Goal: Task Accomplishment & Management: Manage account settings

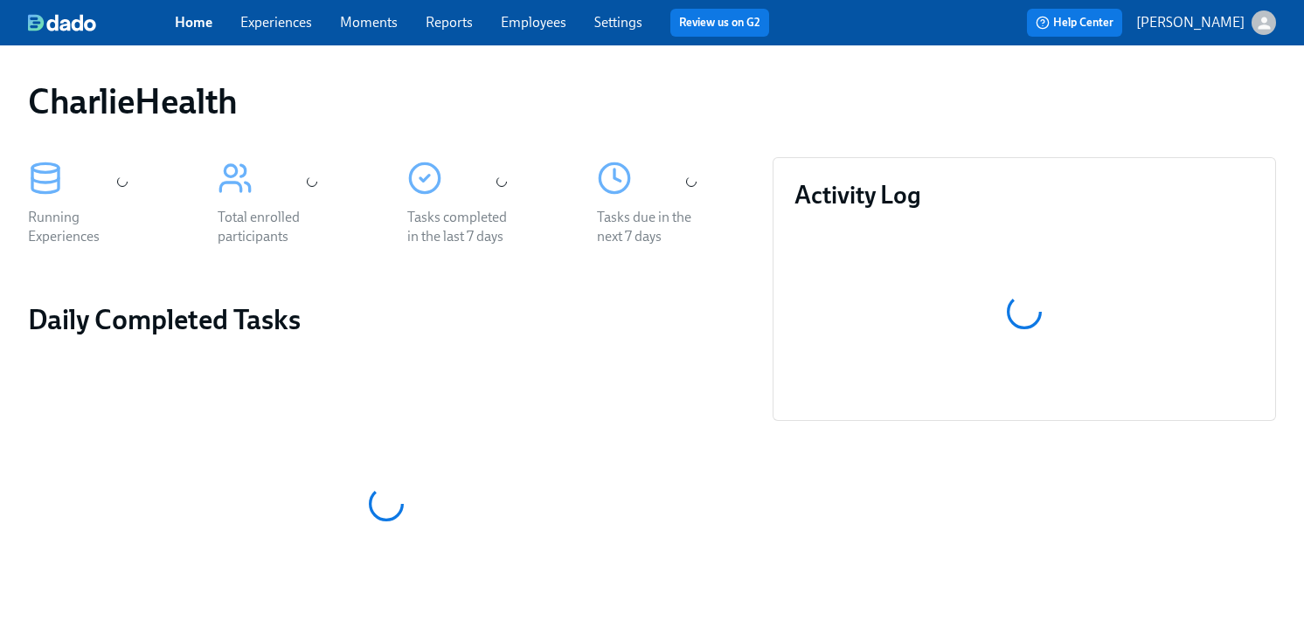
click at [735, 73] on div "CharlieHealth" at bounding box center [652, 101] width 1276 height 70
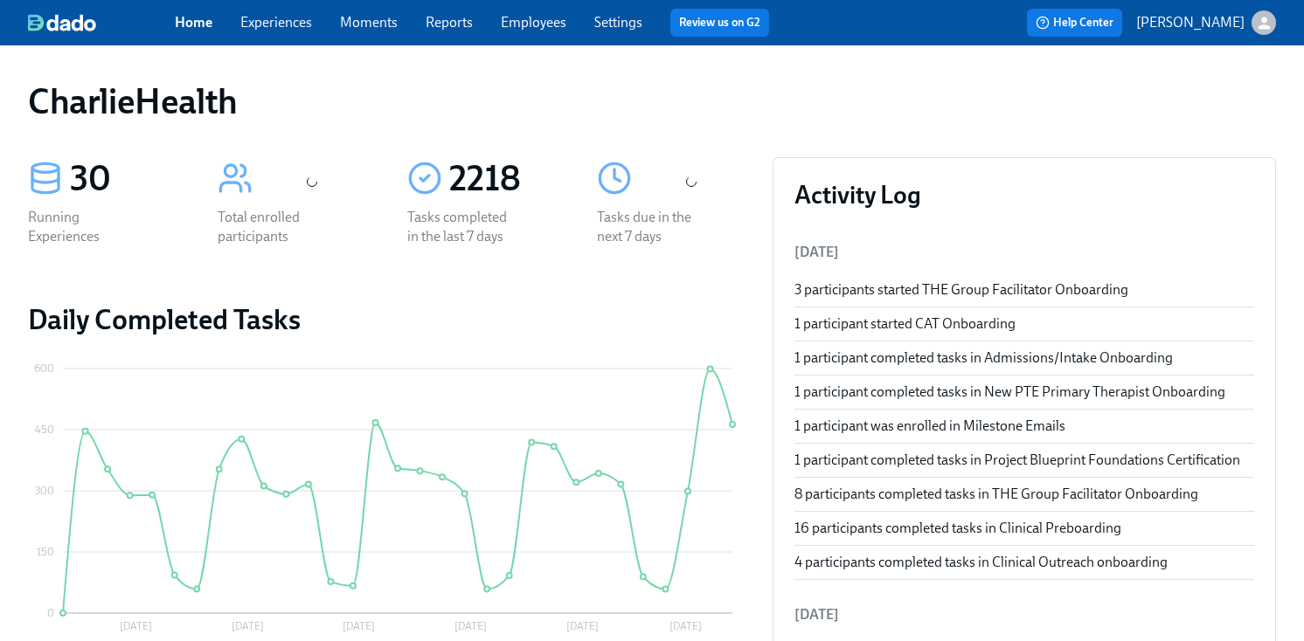
click at [735, 71] on div "CharlieHealth" at bounding box center [652, 101] width 1276 height 70
click at [541, 11] on div "Home Experiences Moments Reports Employees Settings Review us on G2" at bounding box center [479, 23] width 608 height 28
click at [537, 25] on link "Employees" at bounding box center [534, 22] width 66 height 17
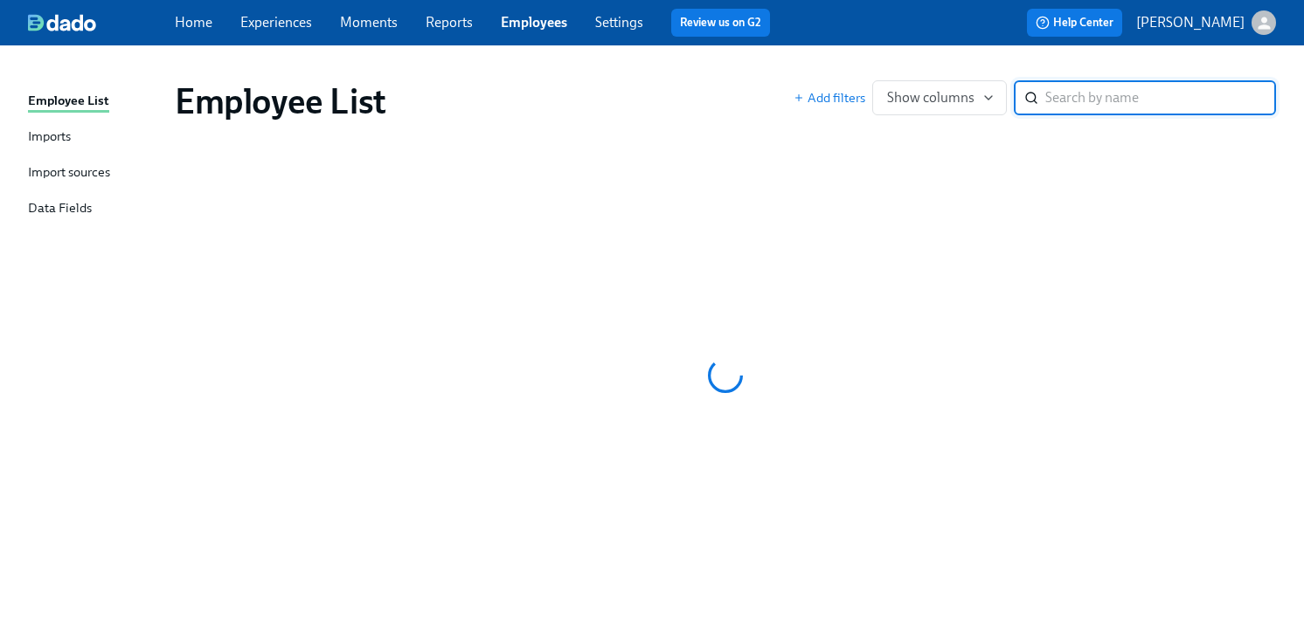
click at [448, 24] on link "Reports" at bounding box center [448, 22] width 47 height 17
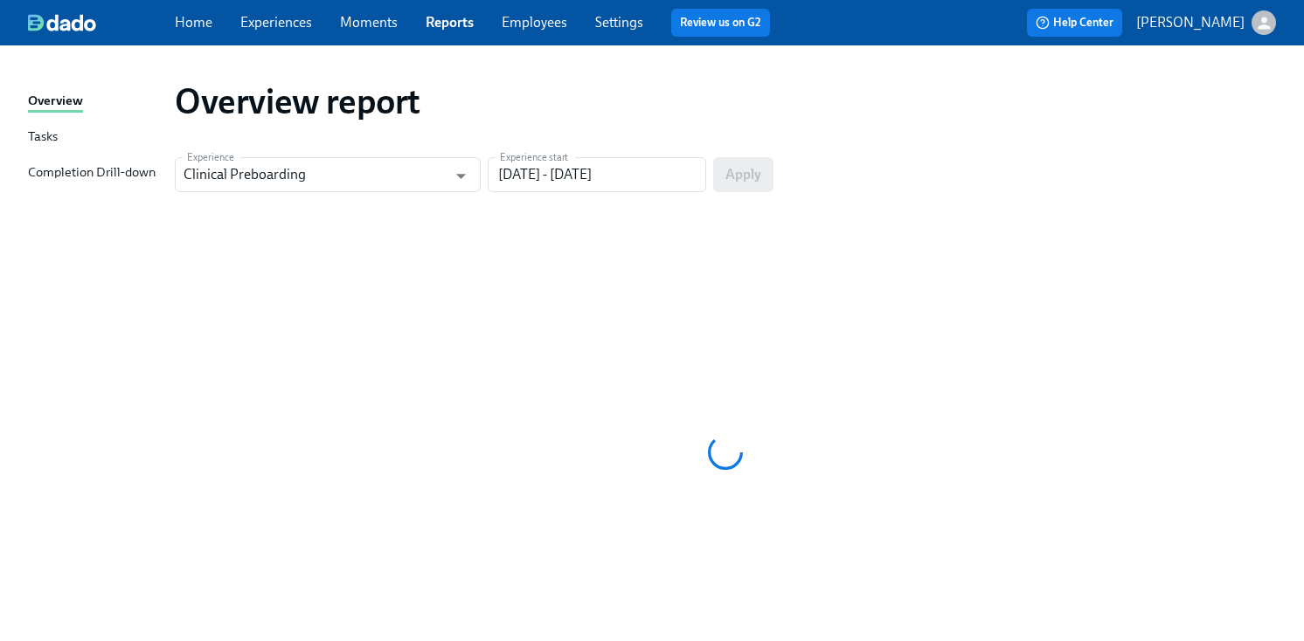
click at [537, 26] on link "Employees" at bounding box center [534, 22] width 66 height 17
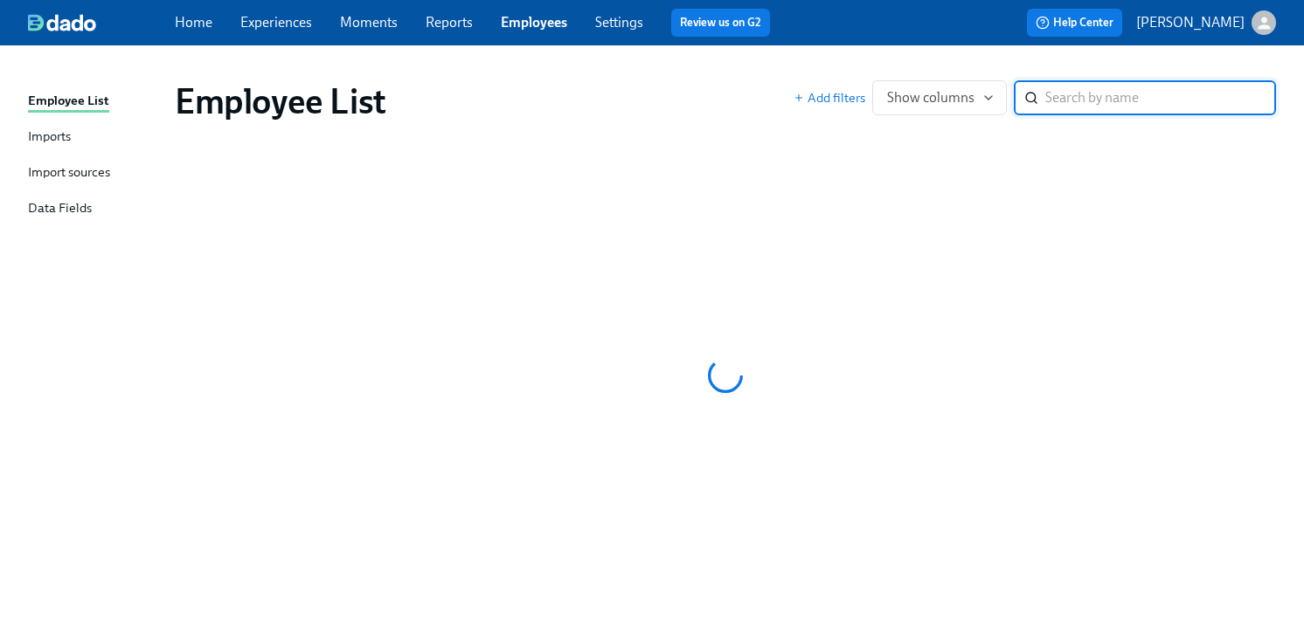
click at [601, 87] on div "Employee List" at bounding box center [484, 101] width 619 height 42
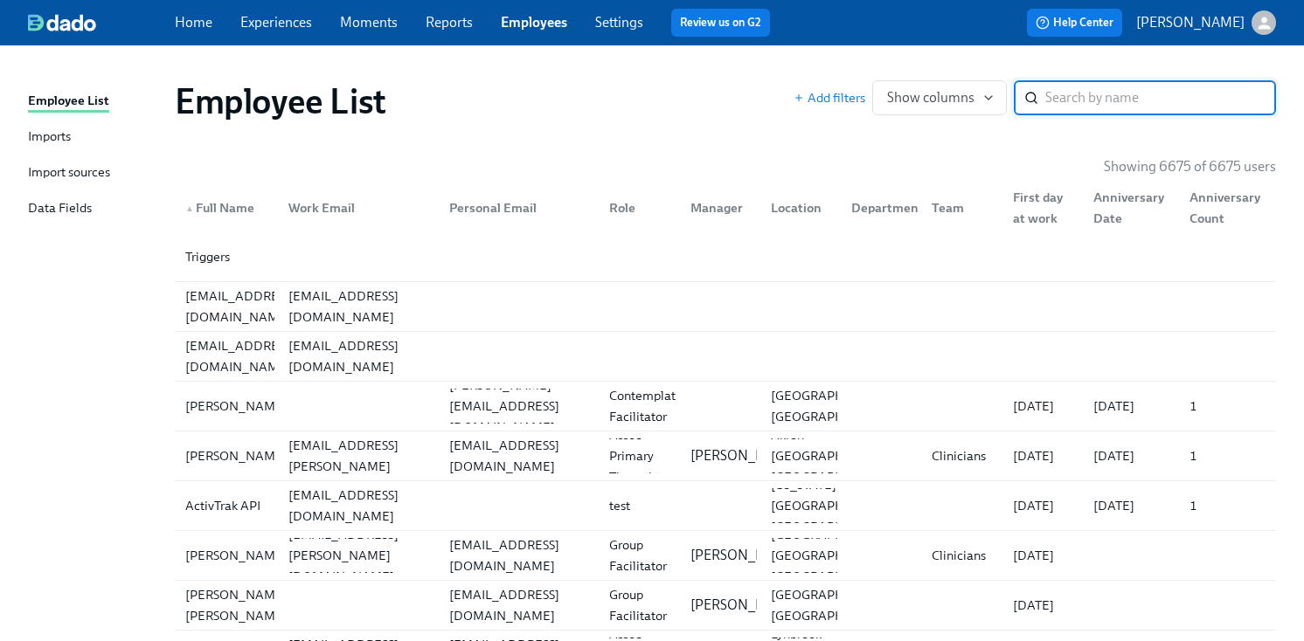
click at [1068, 87] on input "search" at bounding box center [1160, 97] width 231 height 35
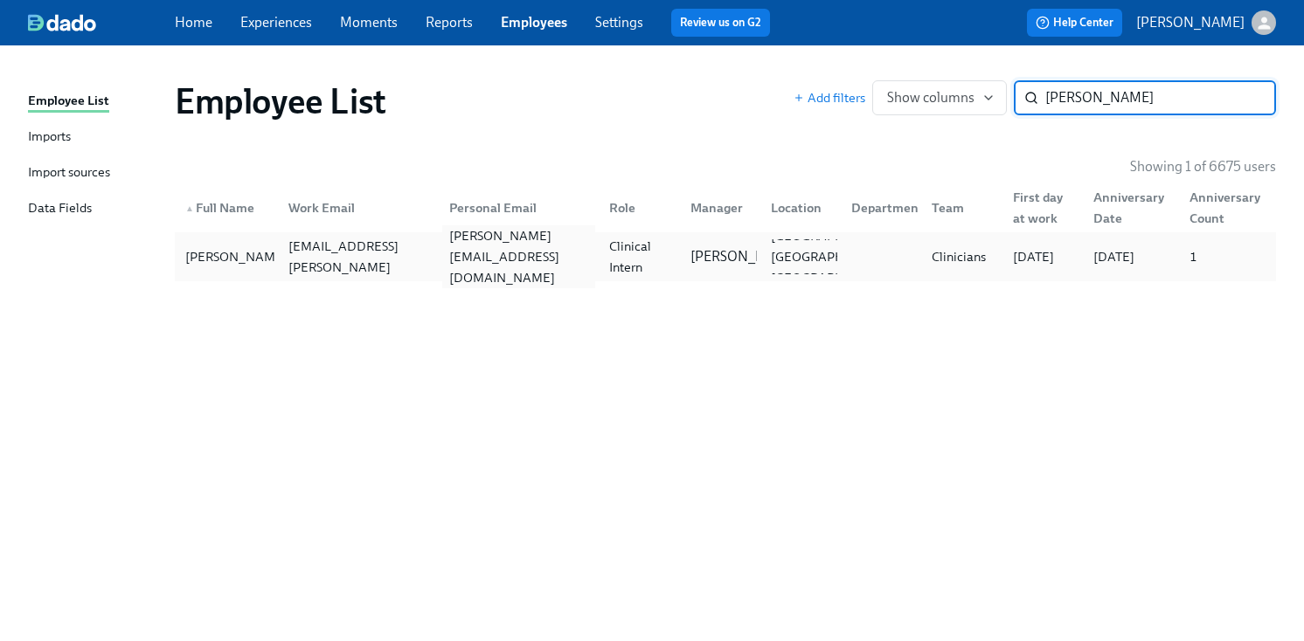
type input "kate san"
click at [506, 251] on div "kate@kinera.org" at bounding box center [519, 256] width 154 height 63
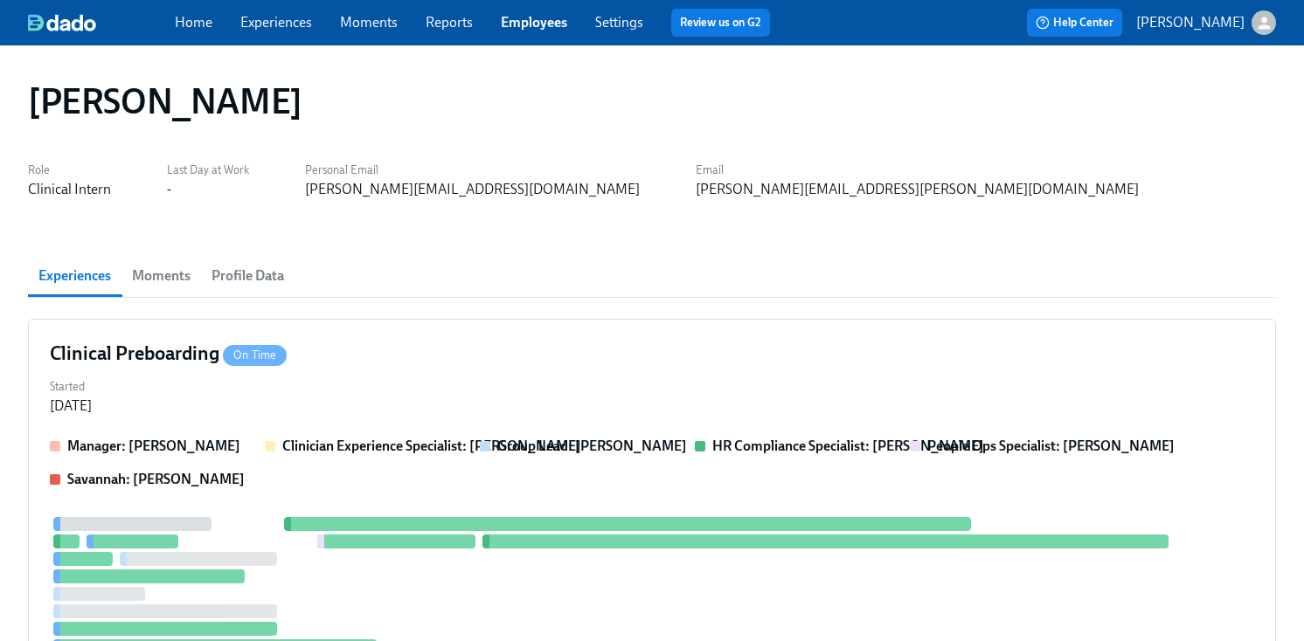
scroll to position [637, 0]
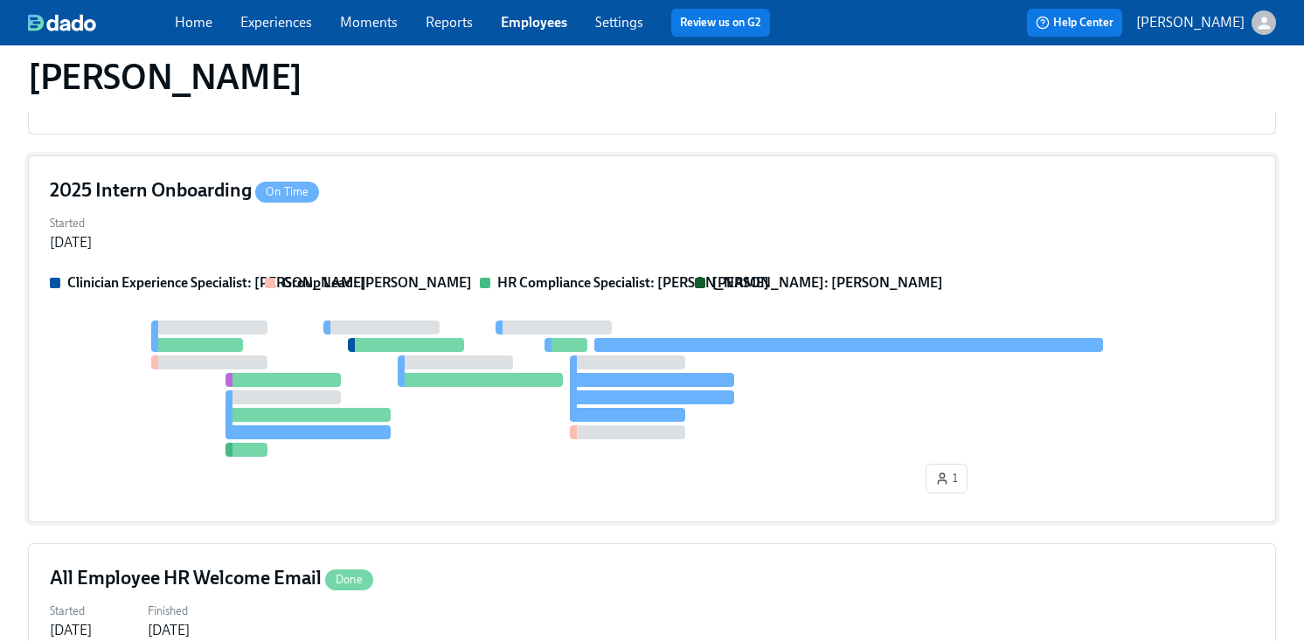
click at [726, 266] on div "2025 Intern Onboarding On Time Started Aug 29, 2025 Clinician Experience Specia…" at bounding box center [652, 339] width 1248 height 367
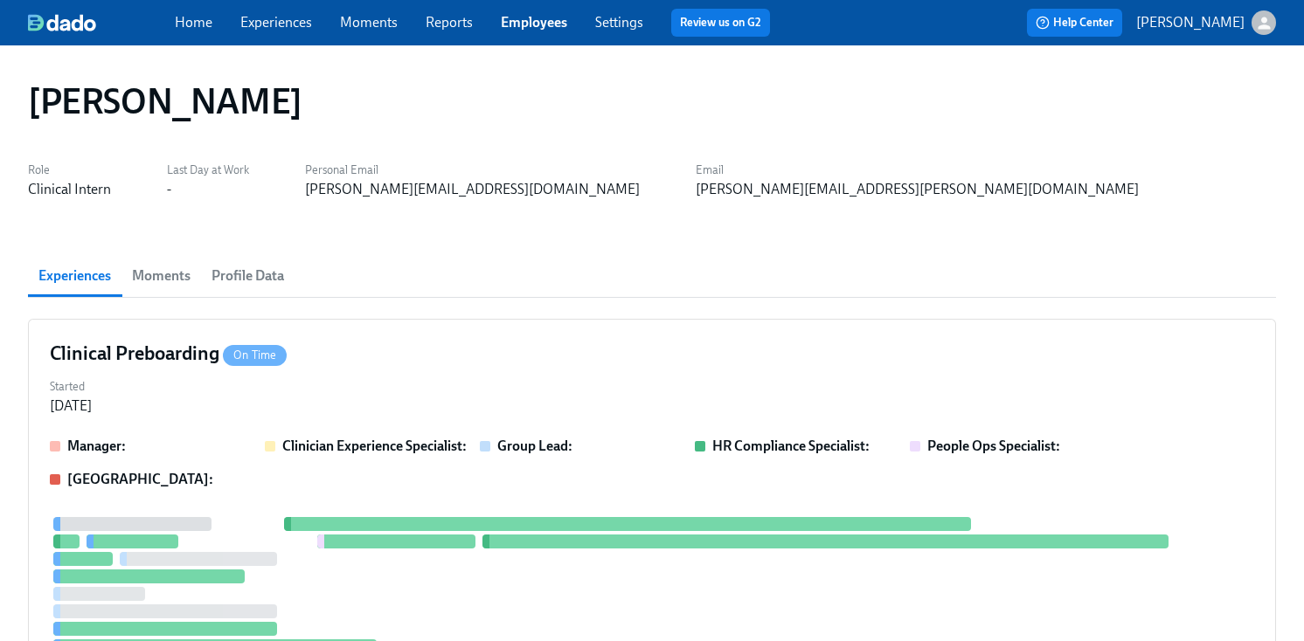
scroll to position [575, 0]
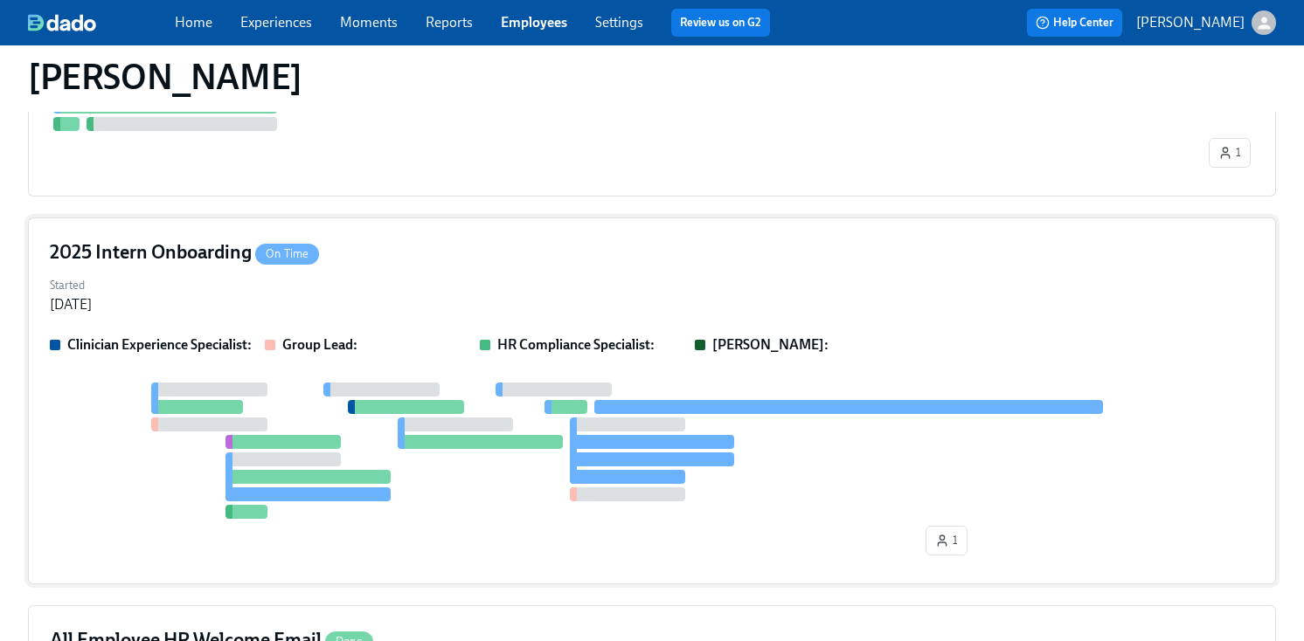
click at [609, 463] on div at bounding box center [652, 460] width 165 height 14
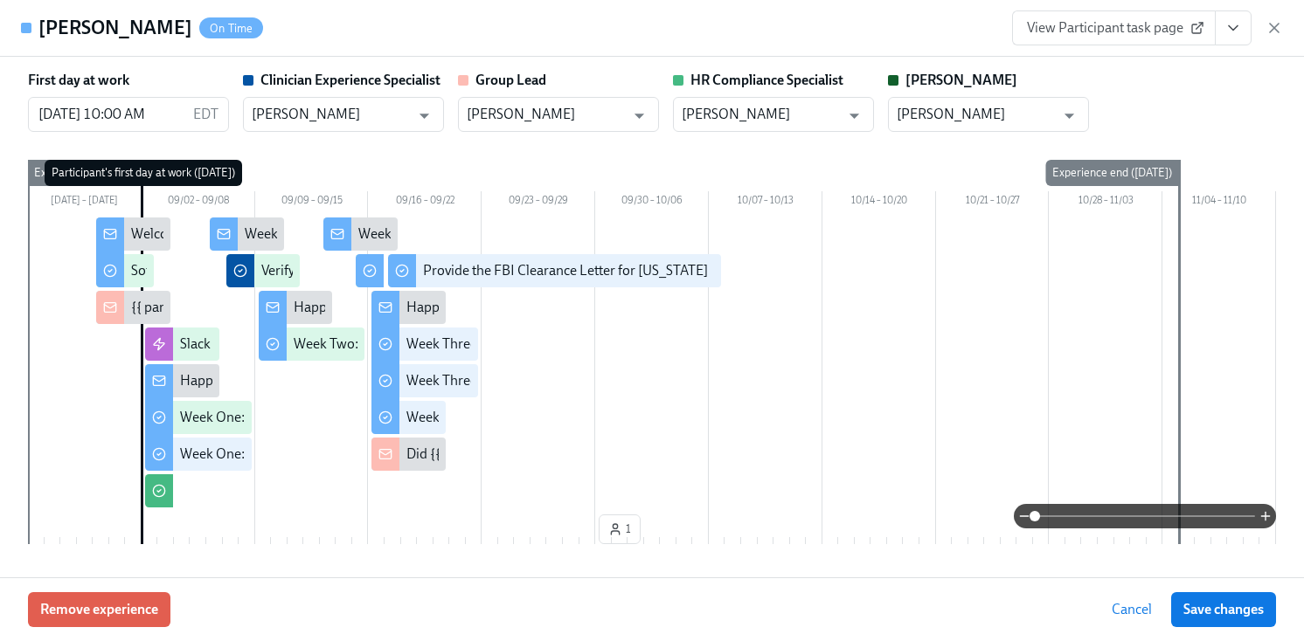
click at [1212, 31] on link "View Participant task page" at bounding box center [1114, 27] width 204 height 35
click at [1238, 31] on icon "View task page" at bounding box center [1232, 27] width 17 height 17
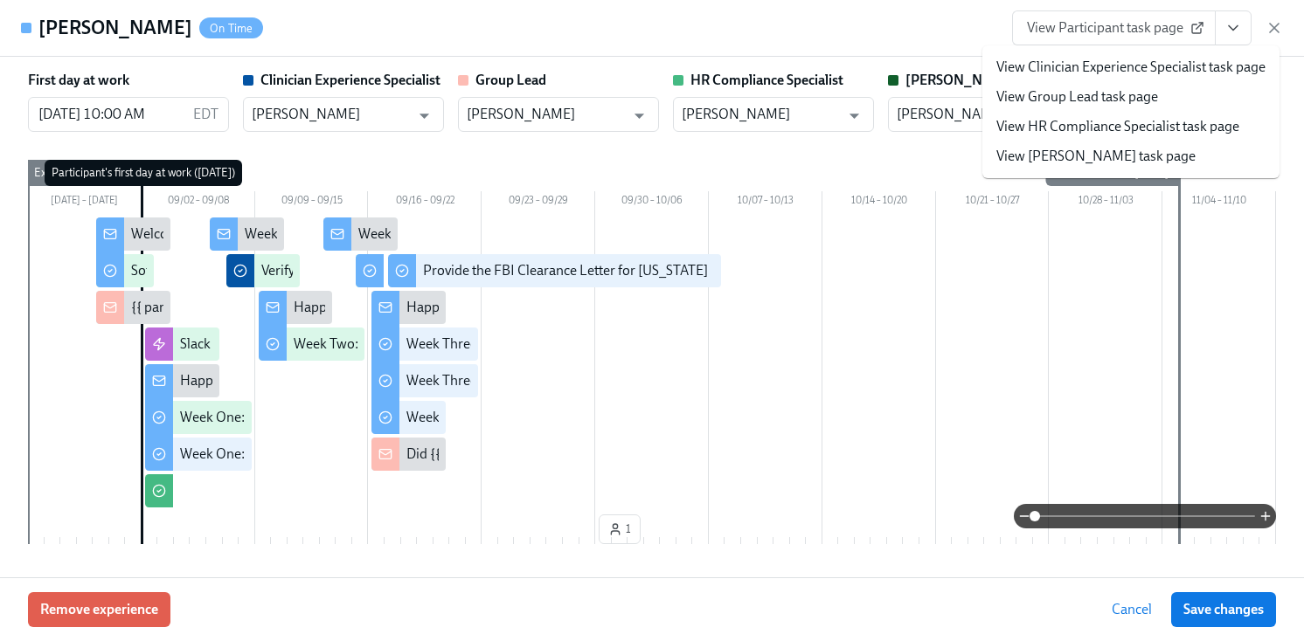
click at [1073, 109] on li "View Group Lead task page" at bounding box center [1130, 97] width 297 height 30
click at [1073, 133] on link "View HR Compliance Specialist task page" at bounding box center [1117, 126] width 243 height 19
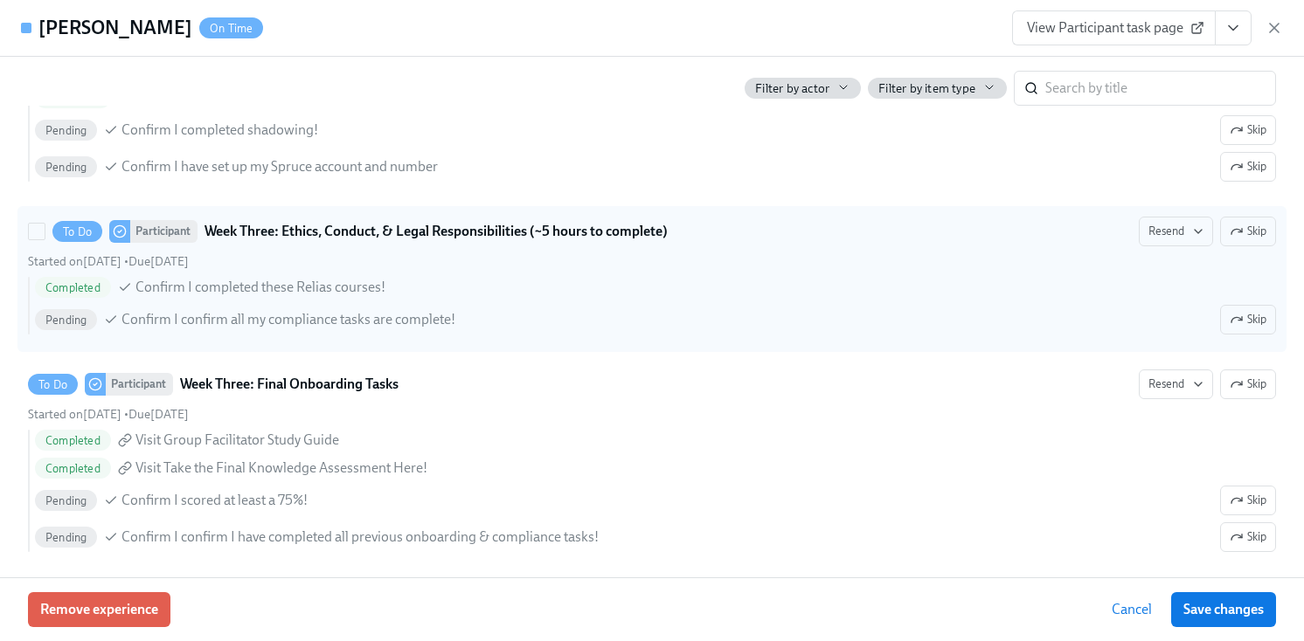
scroll to position [2973, 0]
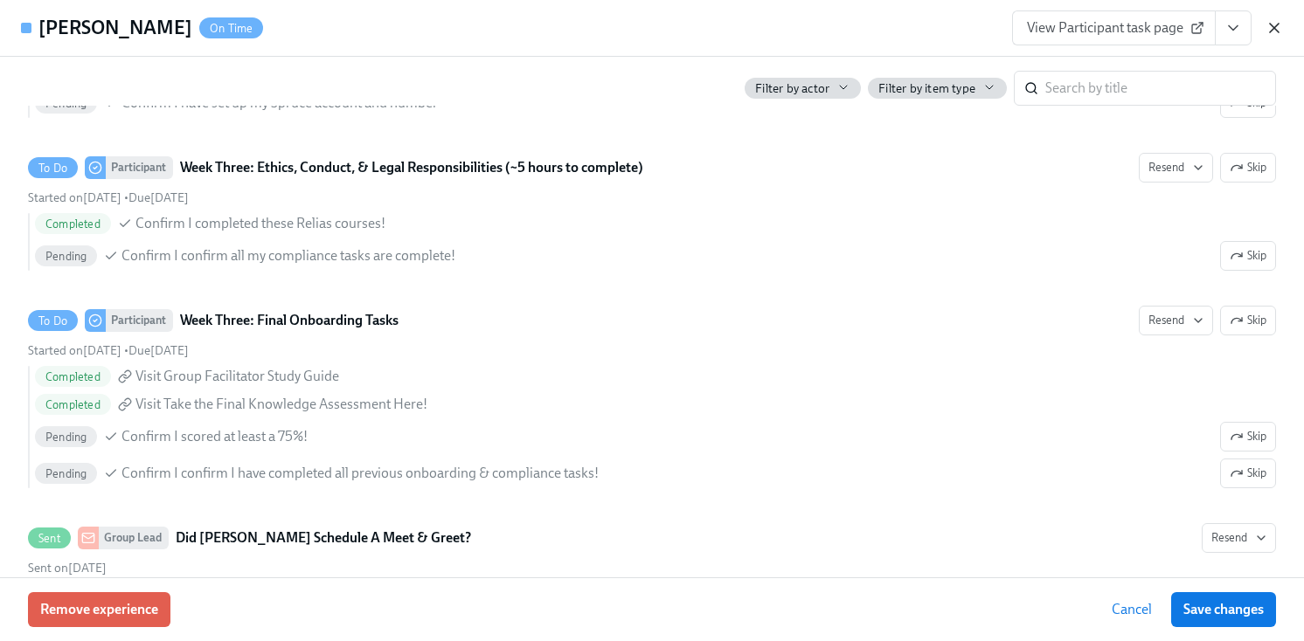
click at [1262, 36] on div "View Participant task page" at bounding box center [1147, 27] width 271 height 35
click at [1269, 36] on icon "button" at bounding box center [1273, 27] width 17 height 17
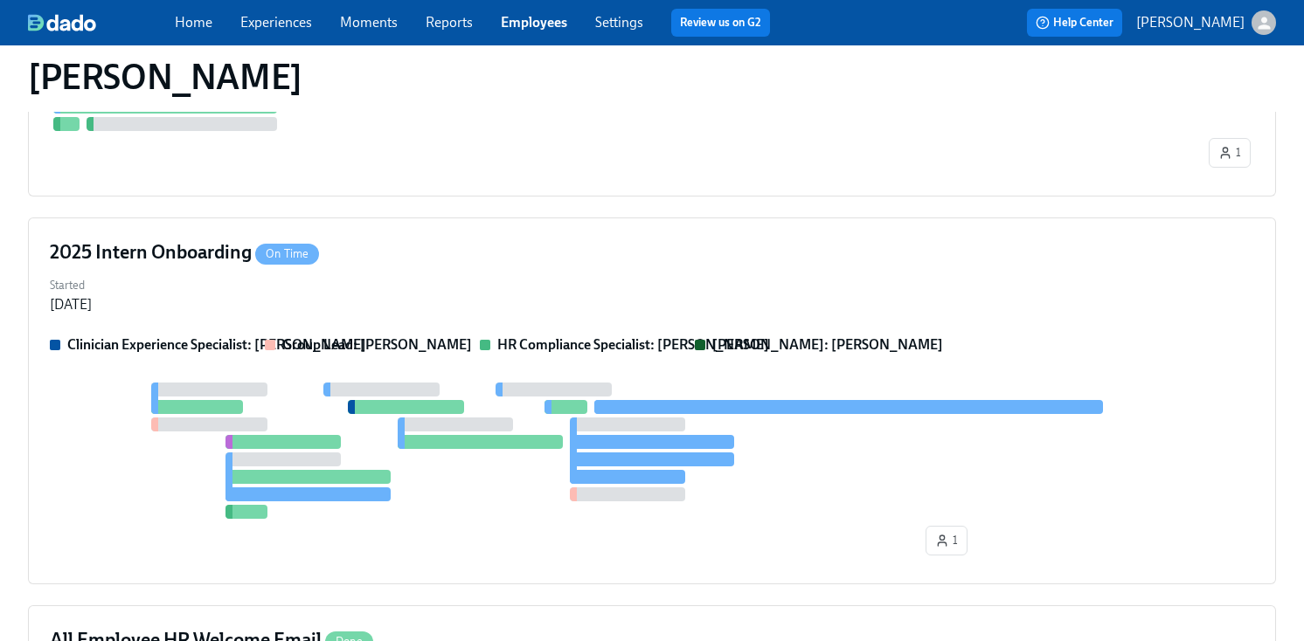
click at [552, 22] on link "Employees" at bounding box center [534, 22] width 66 height 17
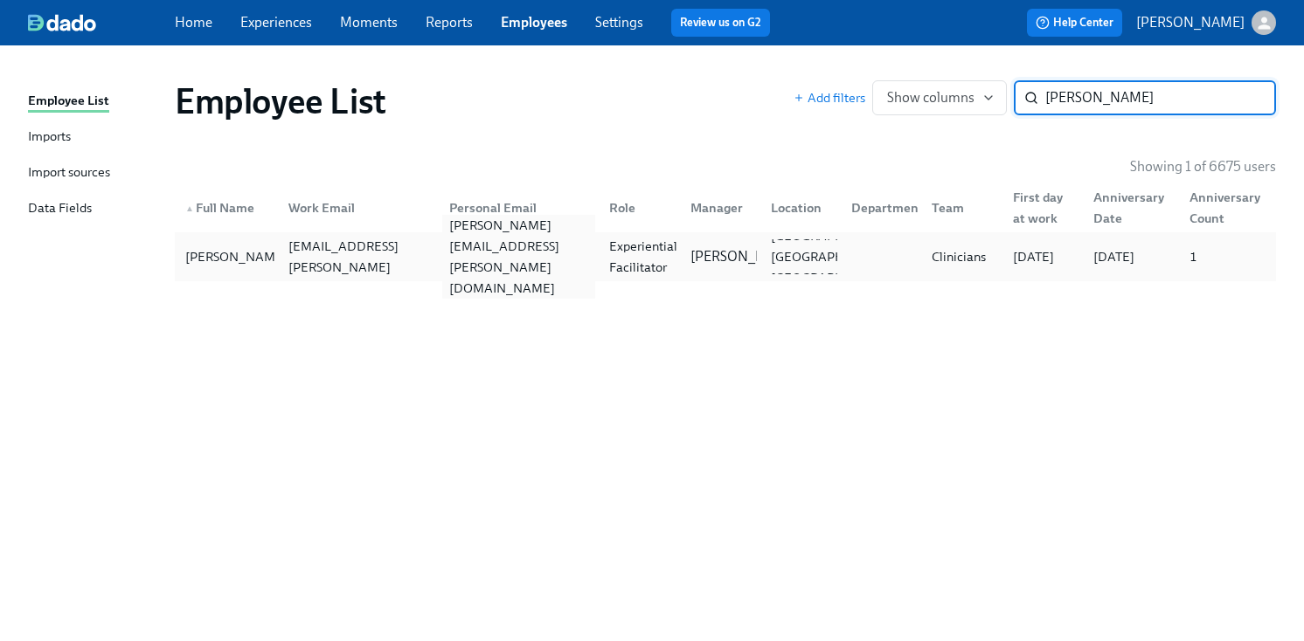
type input "maggie gettys"
click at [553, 243] on div "maggie.gettys@gmail.com" at bounding box center [515, 256] width 161 height 35
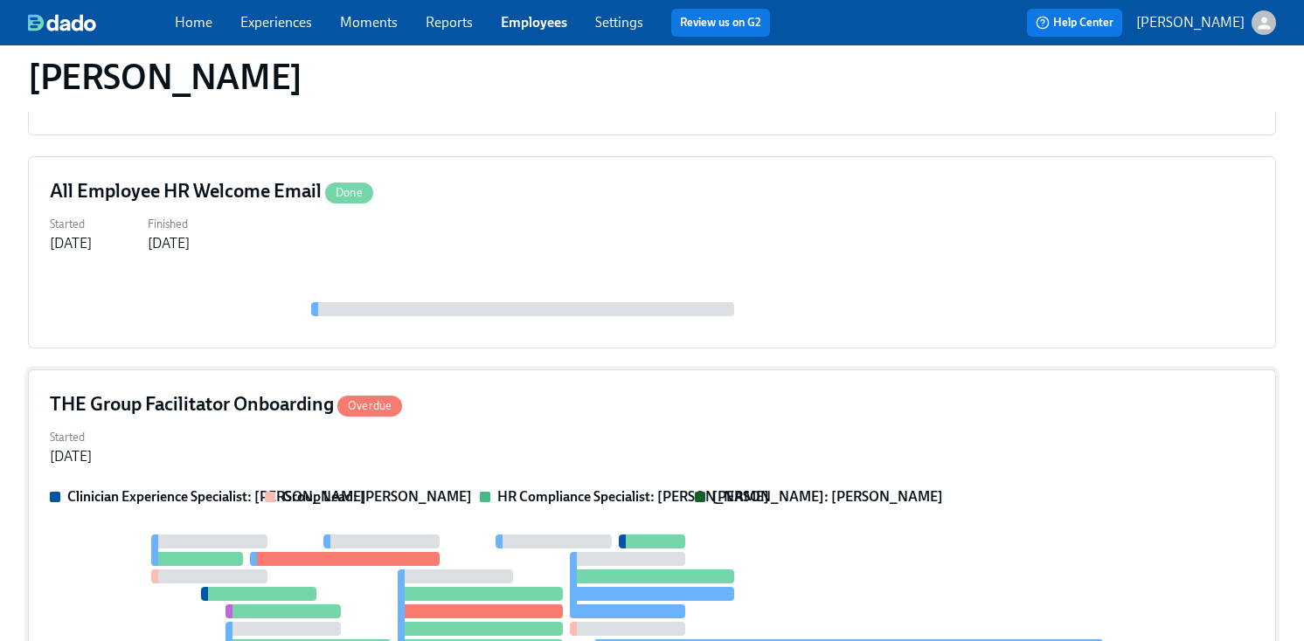
scroll to position [748, 0]
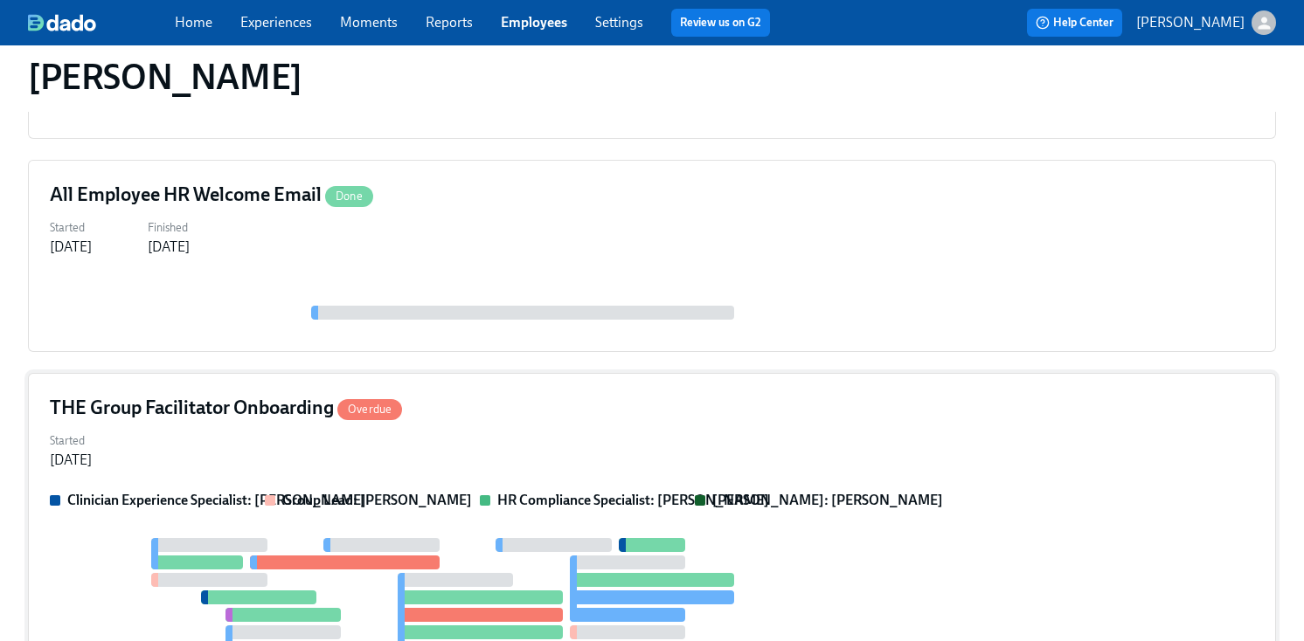
click at [537, 373] on div "THE Group Facilitator Onboarding Overdue Started Sep 11, 2025 Clinician Experie…" at bounding box center [652, 582] width 1248 height 419
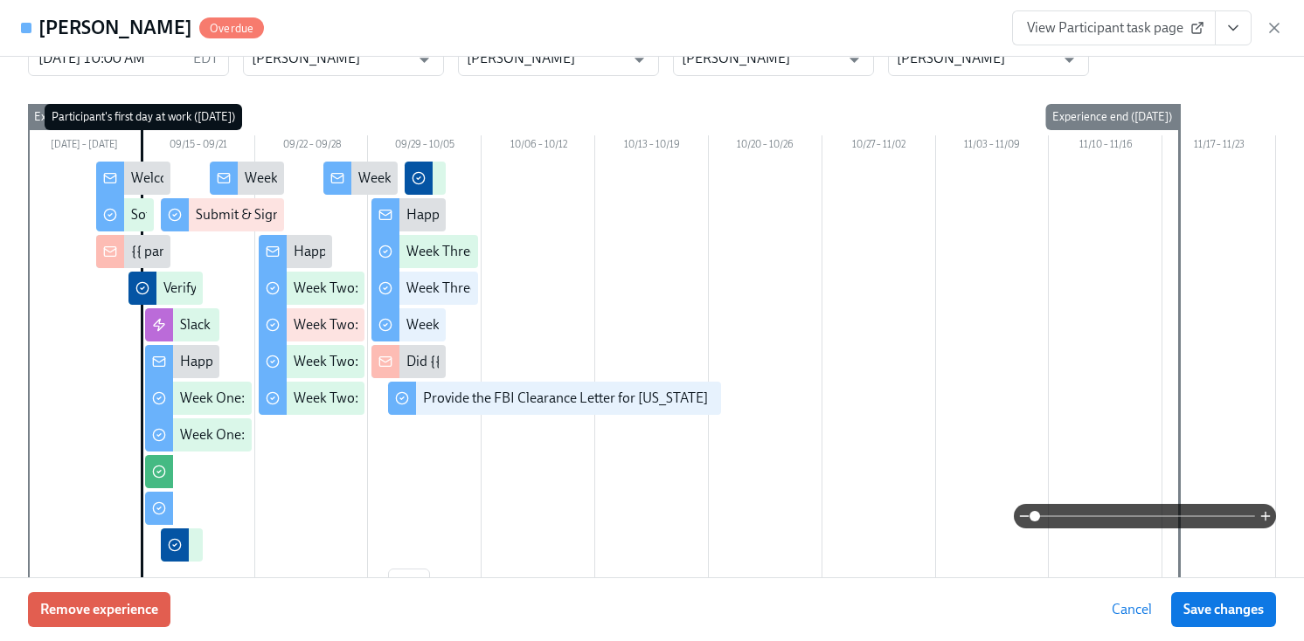
scroll to position [0, 0]
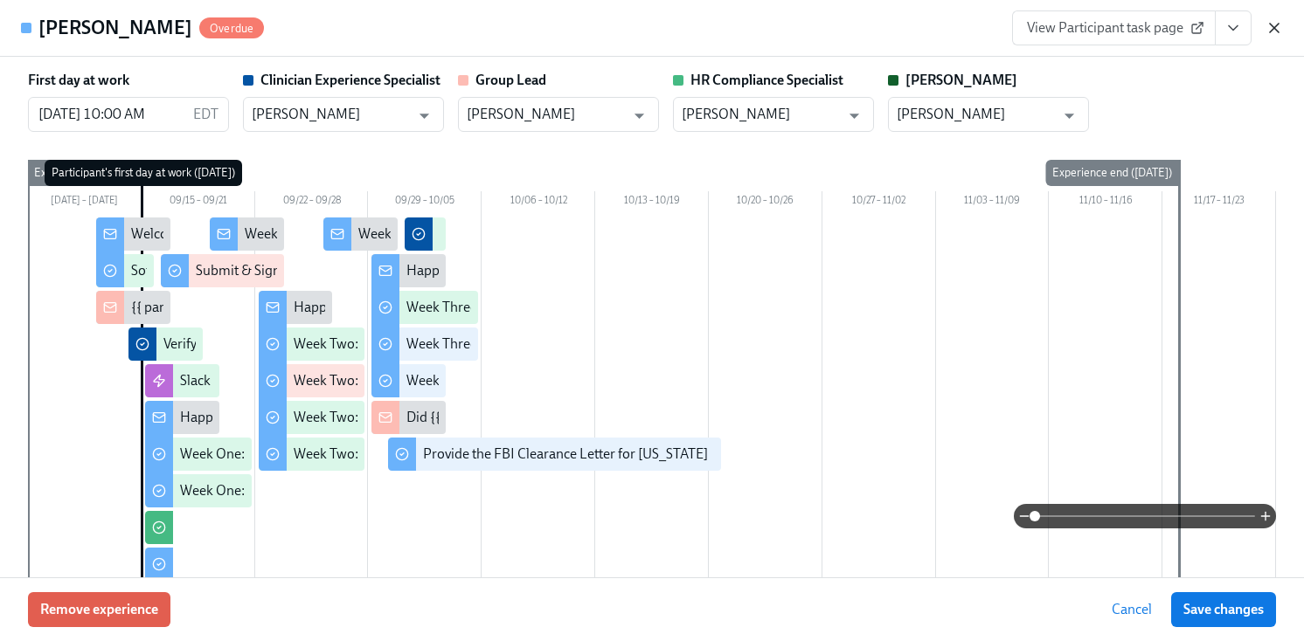
click at [1262, 31] on div "View Participant task page" at bounding box center [1147, 27] width 271 height 35
click at [1265, 31] on icon "button" at bounding box center [1273, 27] width 17 height 17
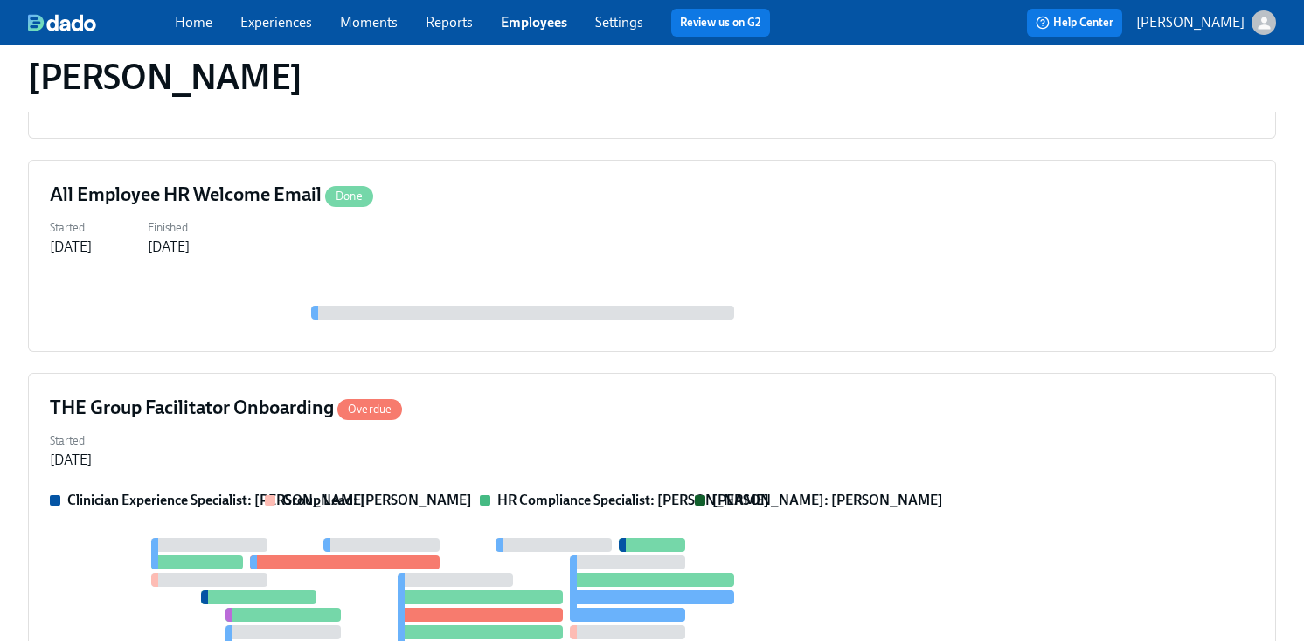
click at [540, 21] on link "Employees" at bounding box center [534, 22] width 66 height 17
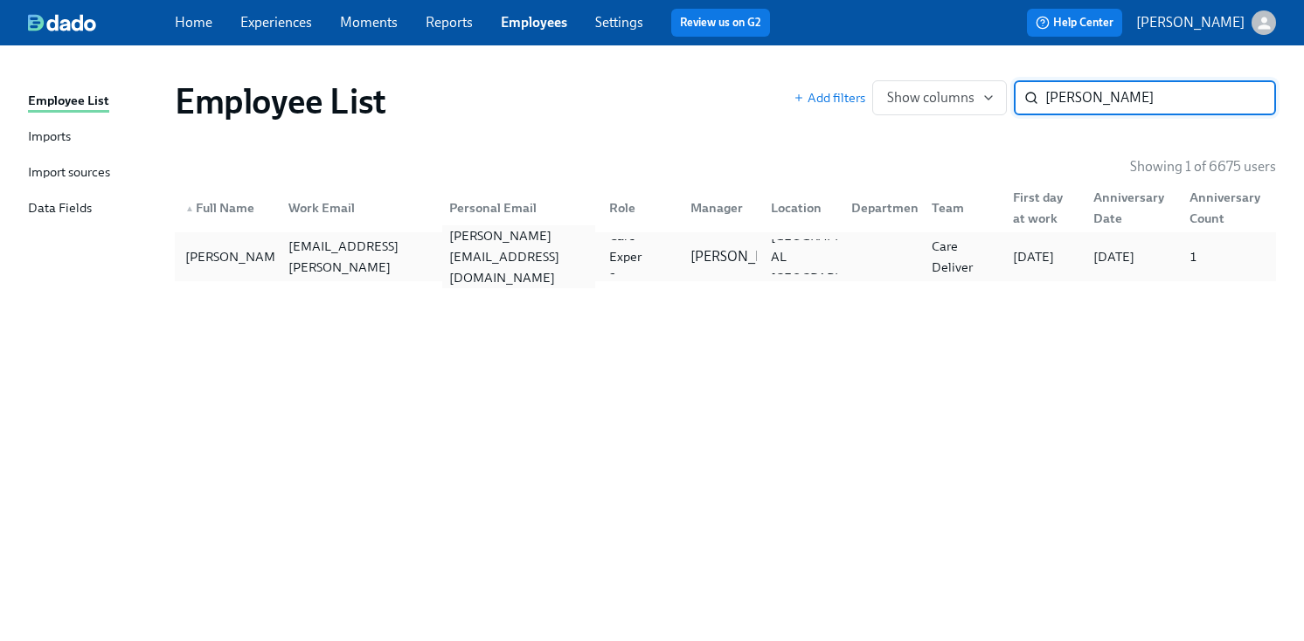
type input "wes s"
click at [552, 259] on div "wesley.standridge18@gmail.com" at bounding box center [519, 256] width 154 height 63
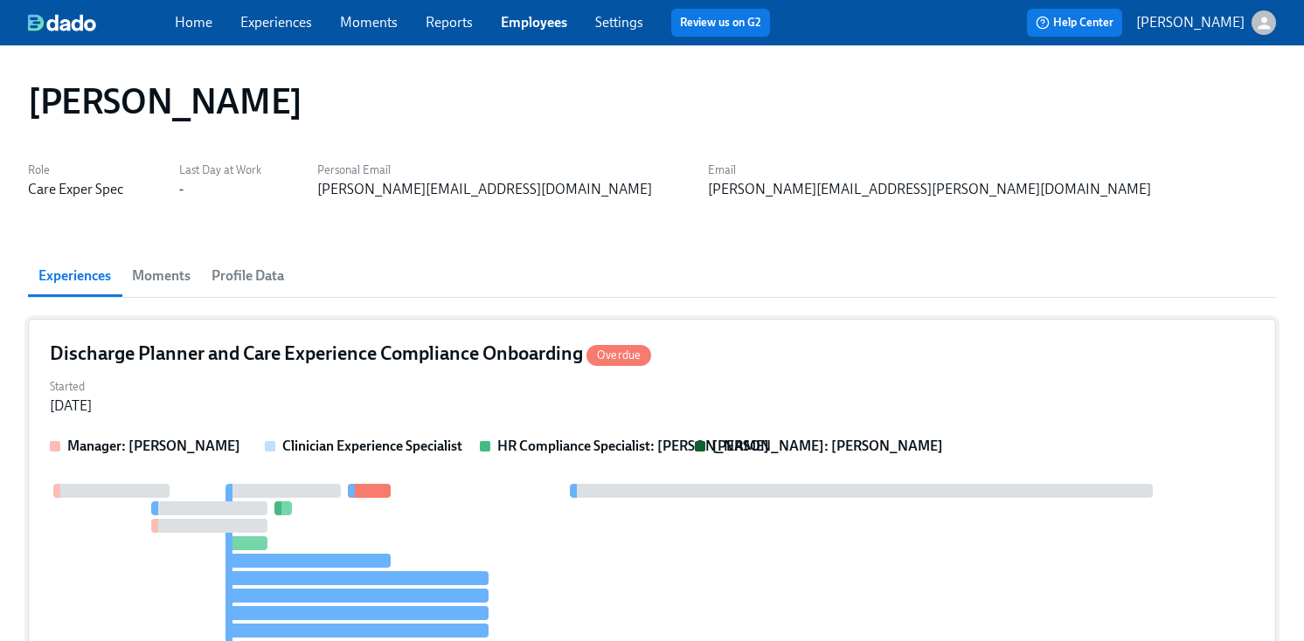
click at [704, 415] on div "Started Sep 18, 2025" at bounding box center [652, 395] width 1204 height 42
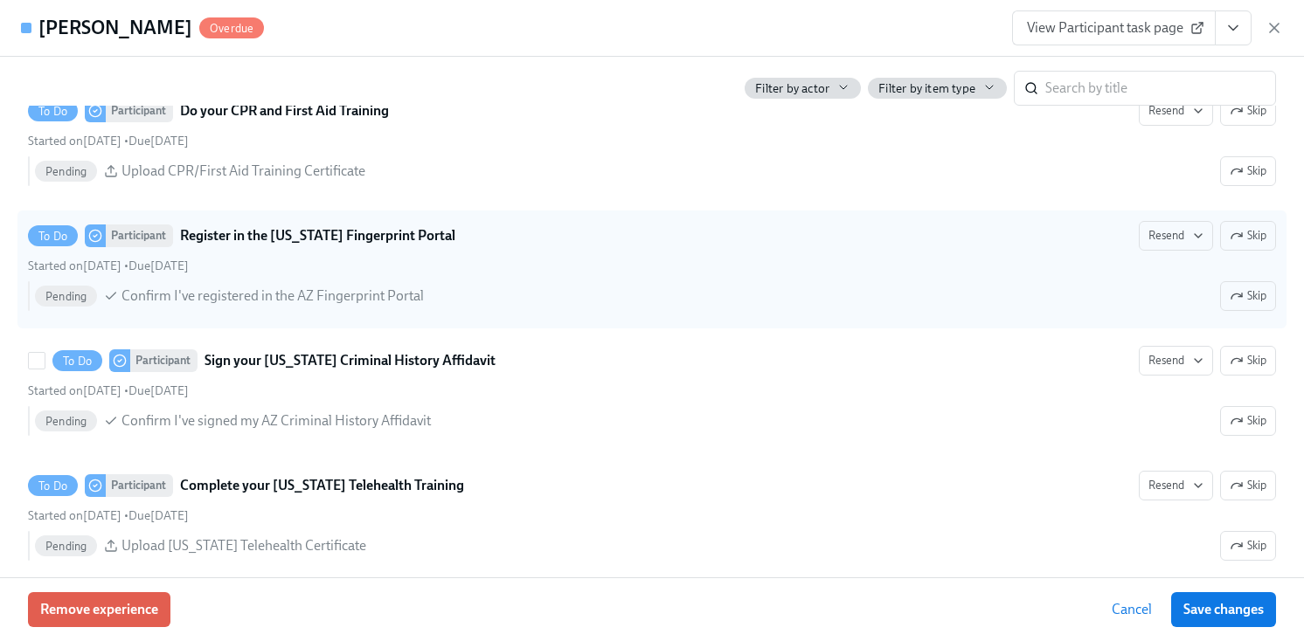
scroll to position [1731, 0]
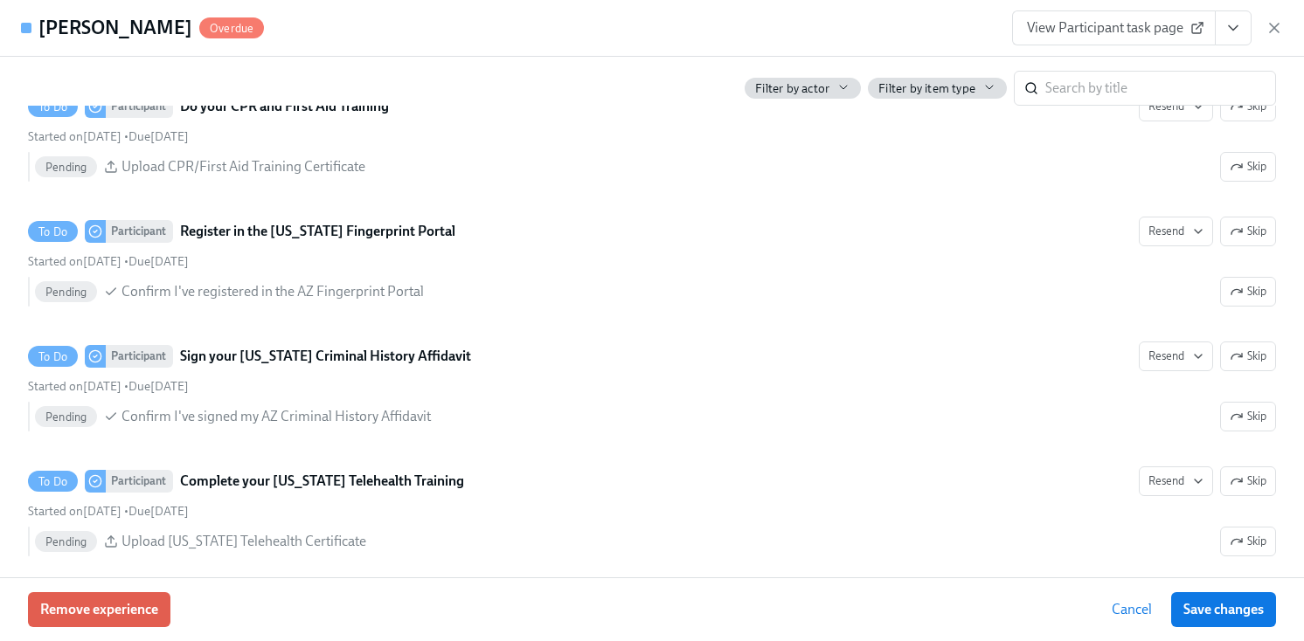
click at [1119, 32] on span "View Participant task page" at bounding box center [1114, 27] width 174 height 17
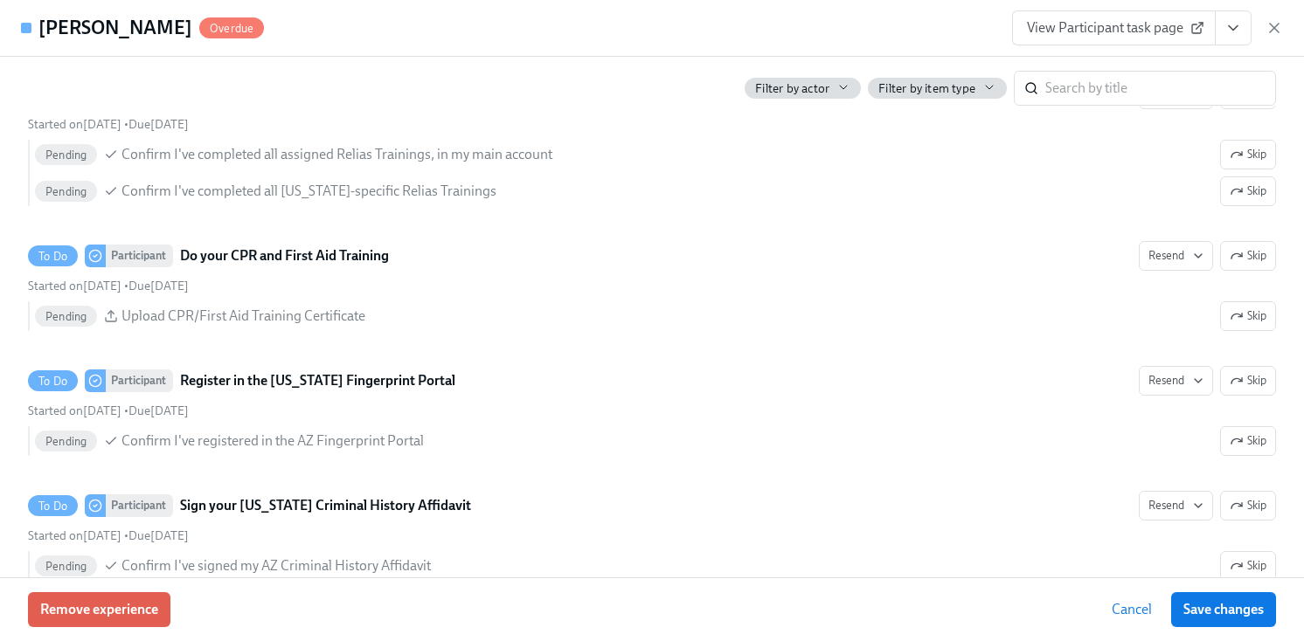
scroll to position [1227, 0]
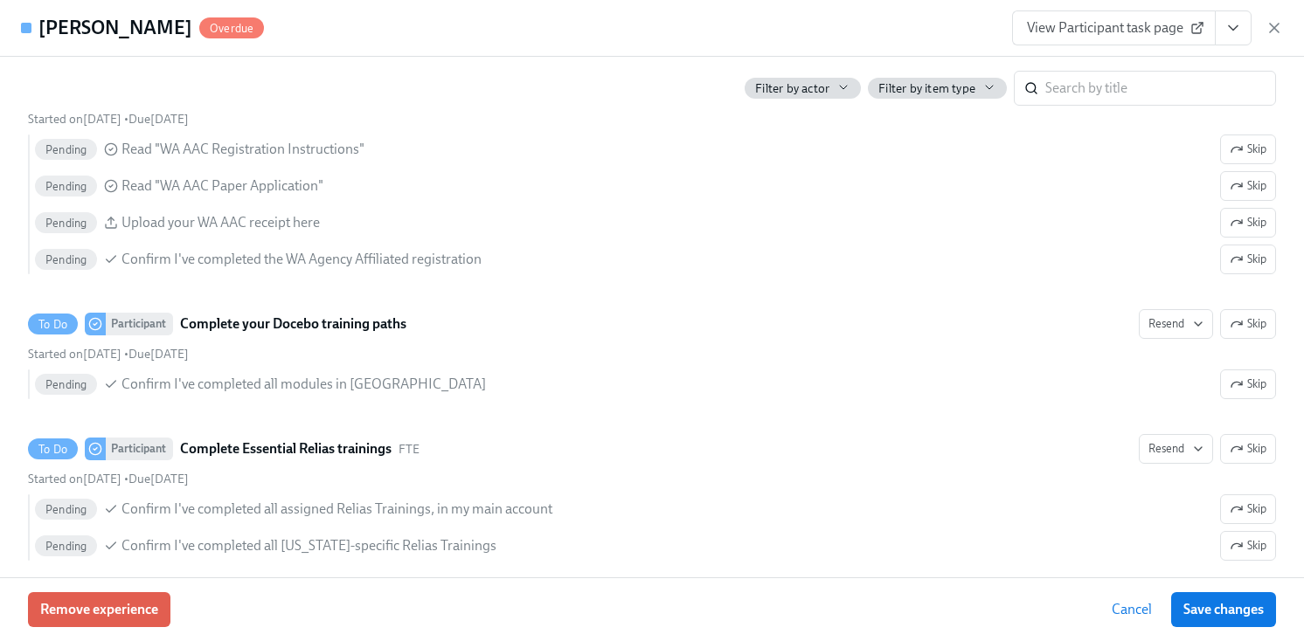
click at [1068, 40] on link "View Participant task page" at bounding box center [1114, 27] width 204 height 35
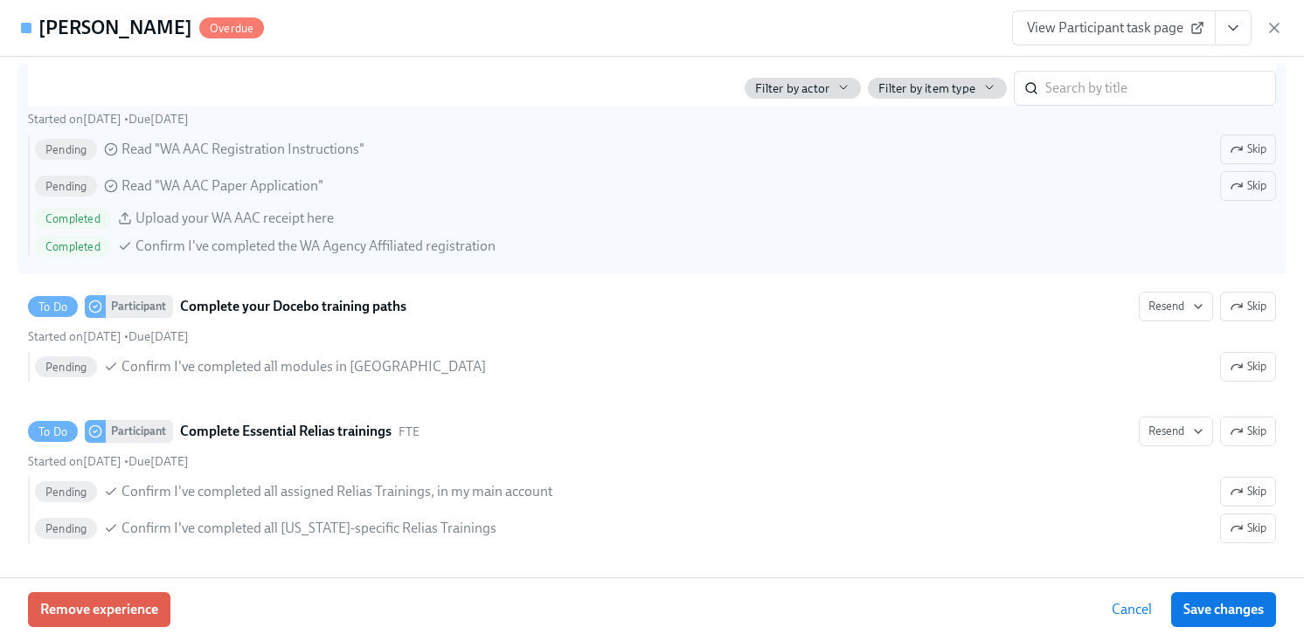
scroll to position [0, 0]
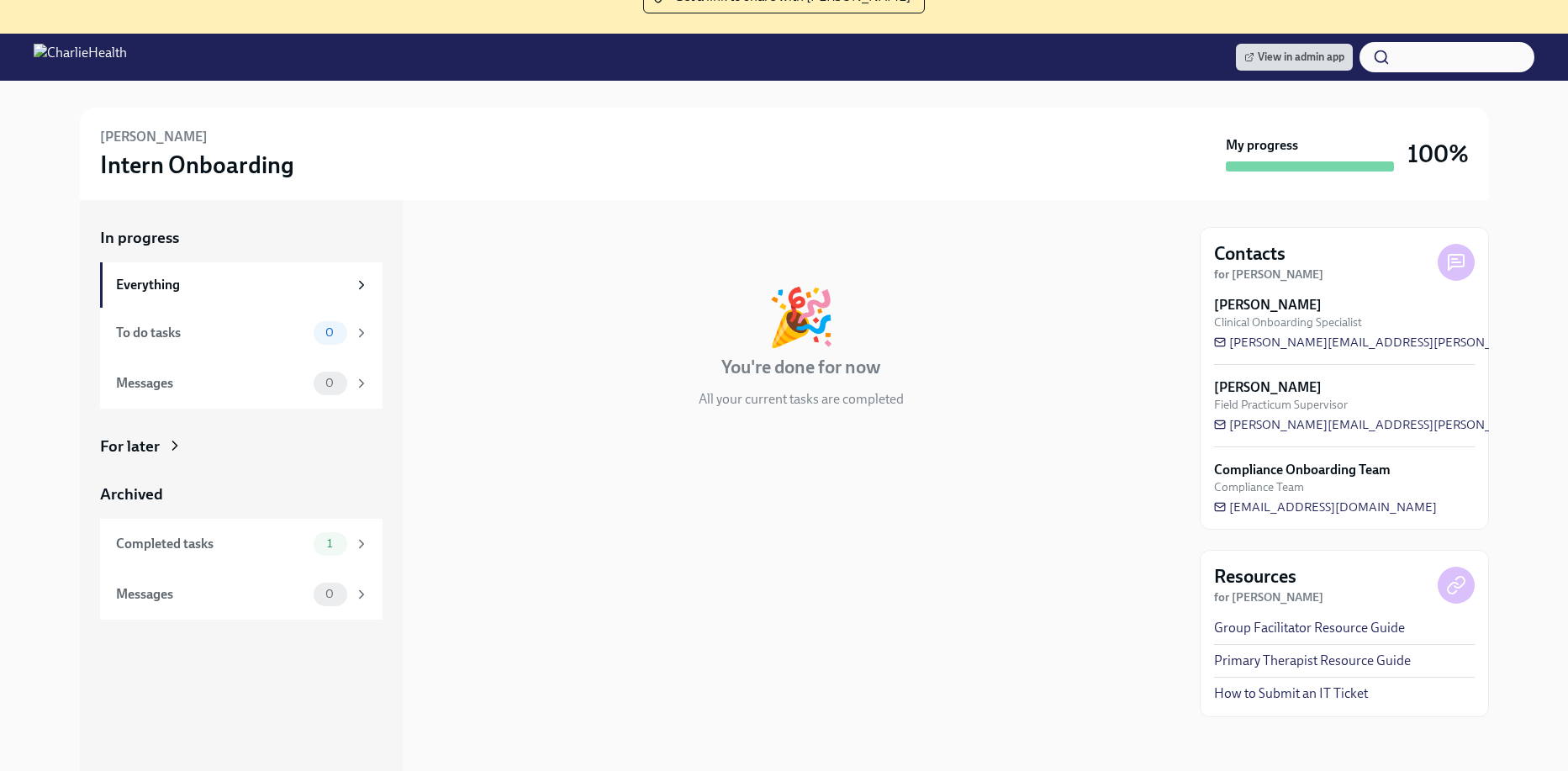
scroll to position [157, 0]
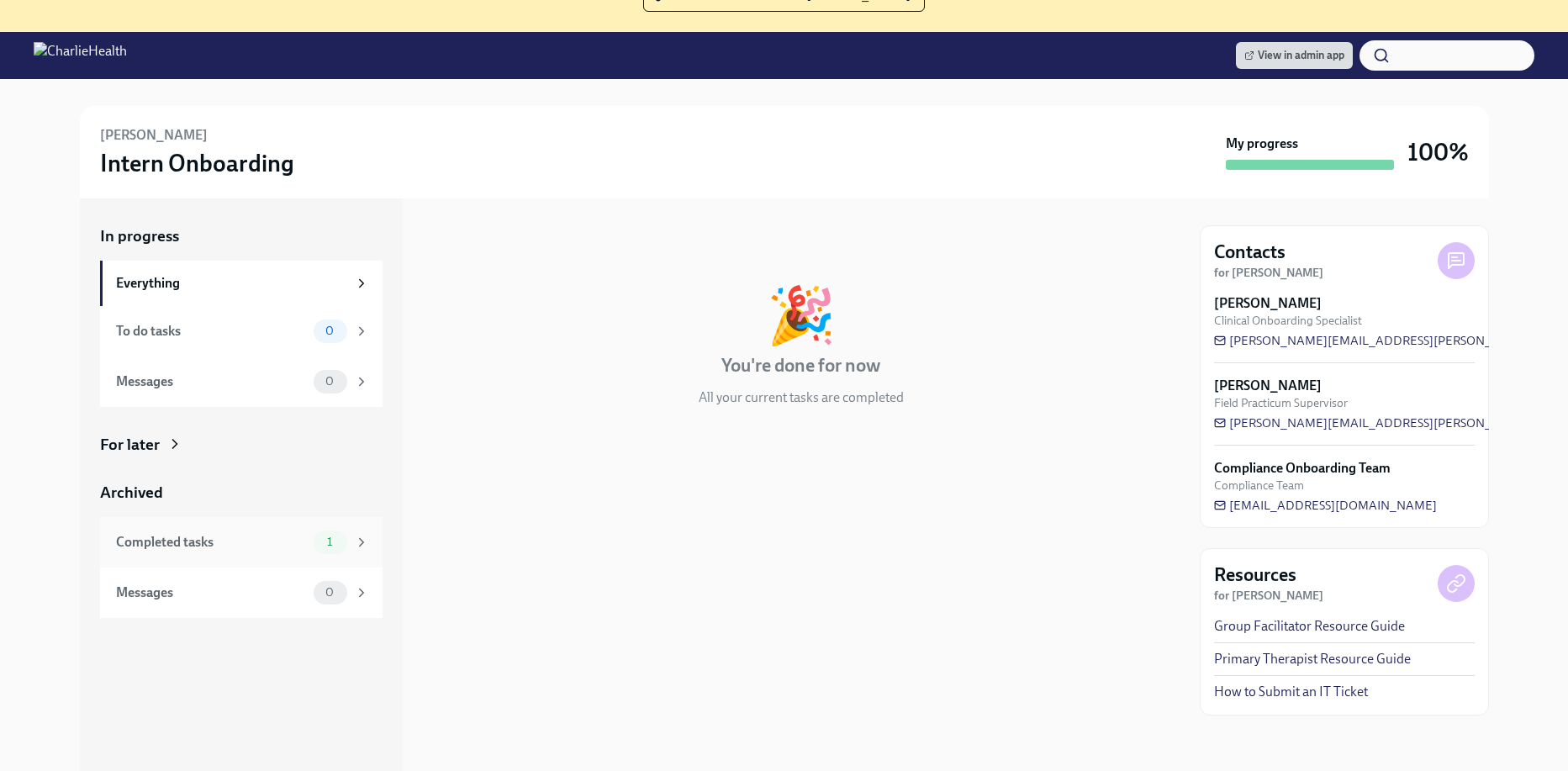
click at [299, 537] on div "Completed tasks" at bounding box center [212, 542] width 191 height 18
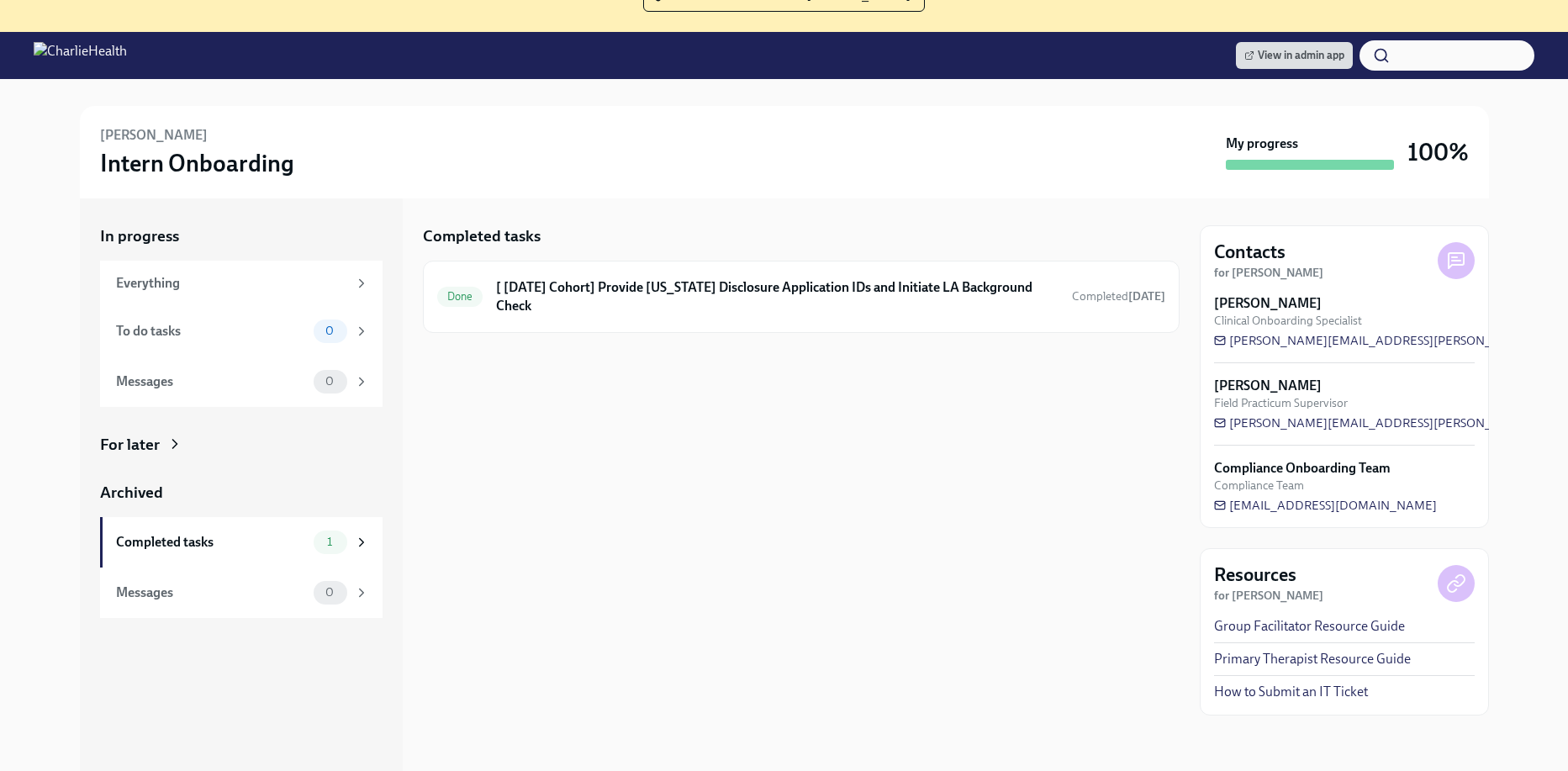
click at [662, 458] on div "Completed tasks Done [ Sep 2nd Cohort] Provide Utah Disclosure Application IDs …" at bounding box center [801, 501] width 757 height 604
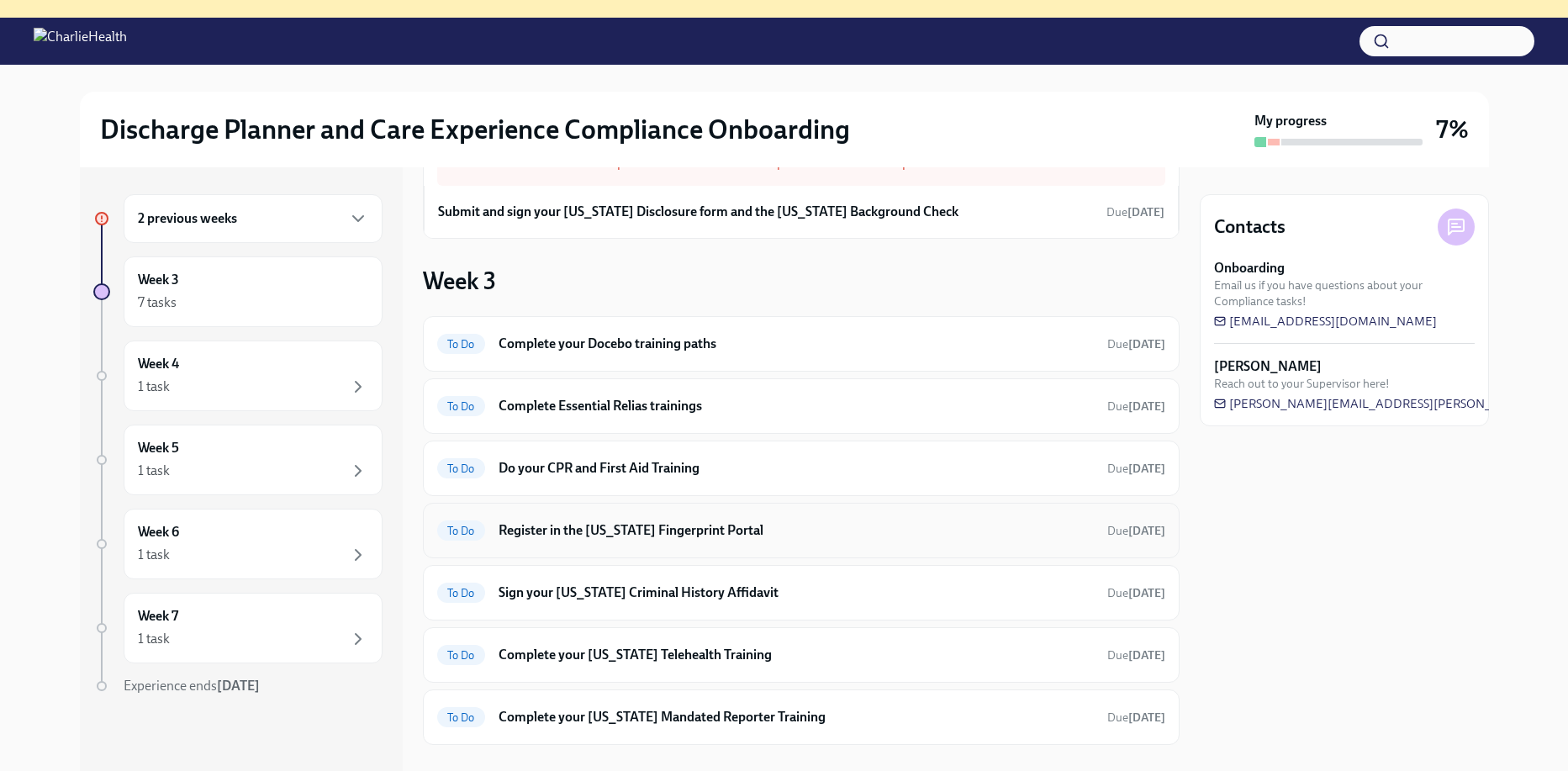
scroll to position [67, 0]
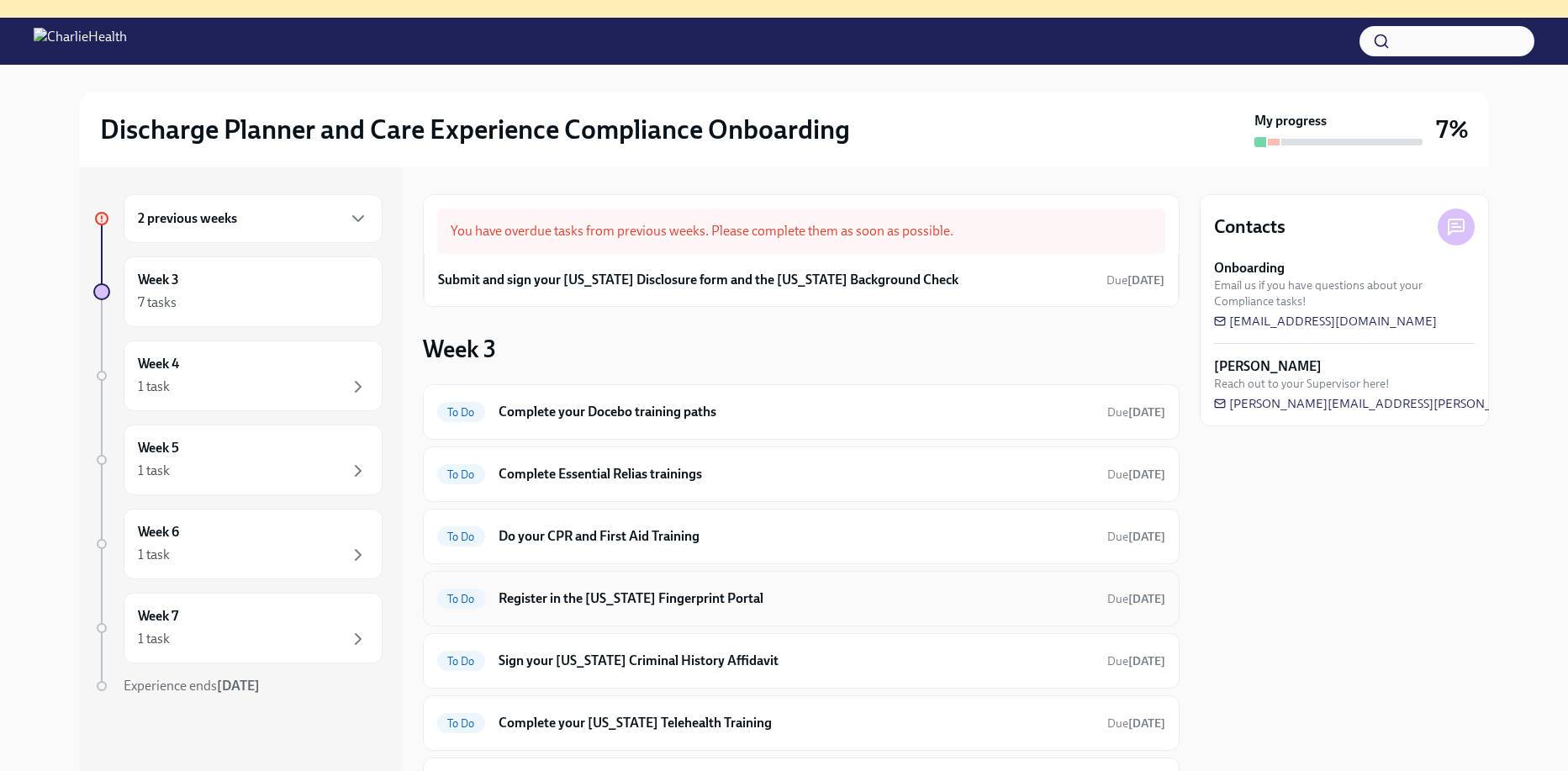
scroll to position [90, 0]
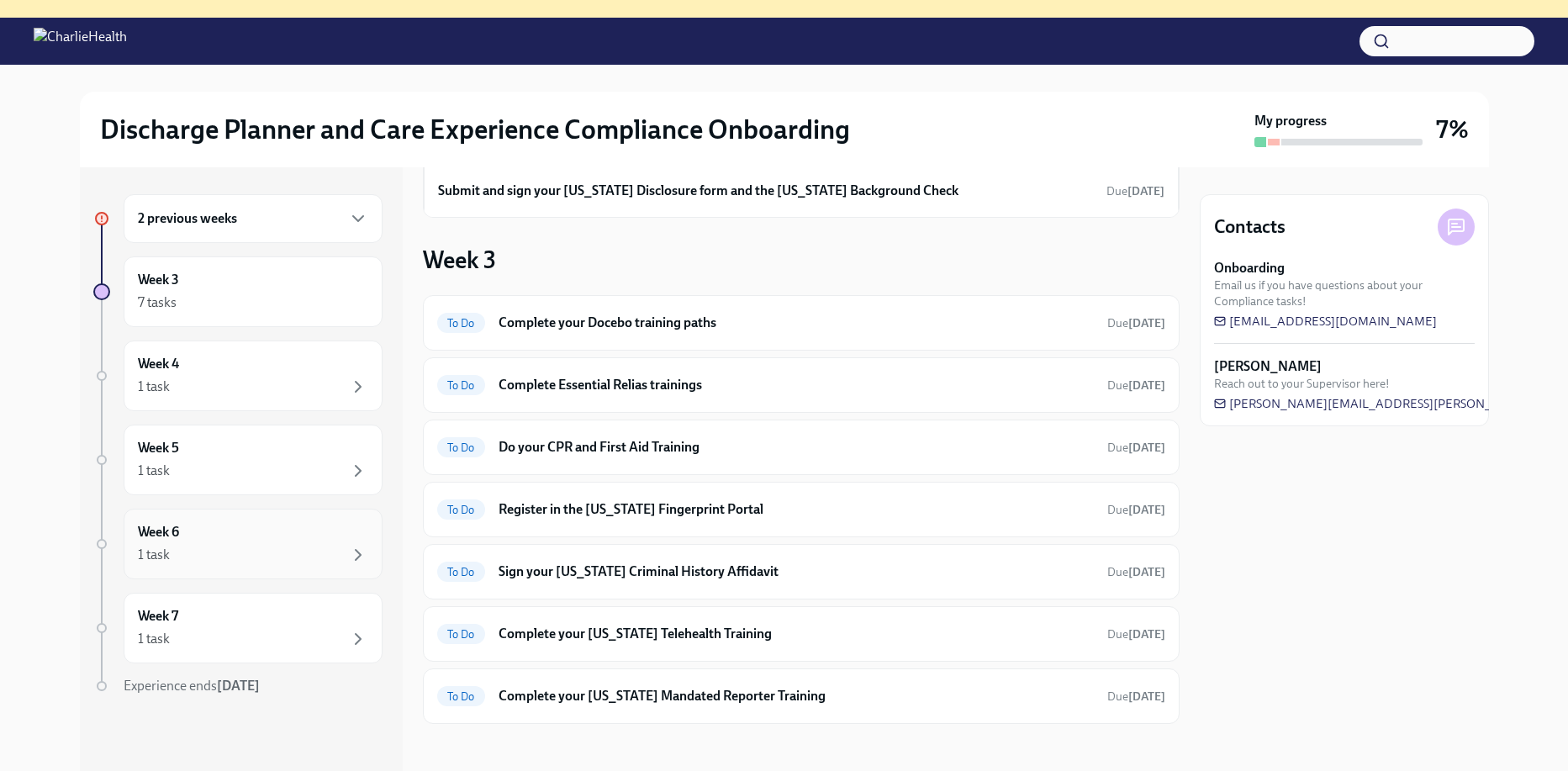
click at [312, 512] on div "Week 6 1 task" at bounding box center [252, 544] width 259 height 70
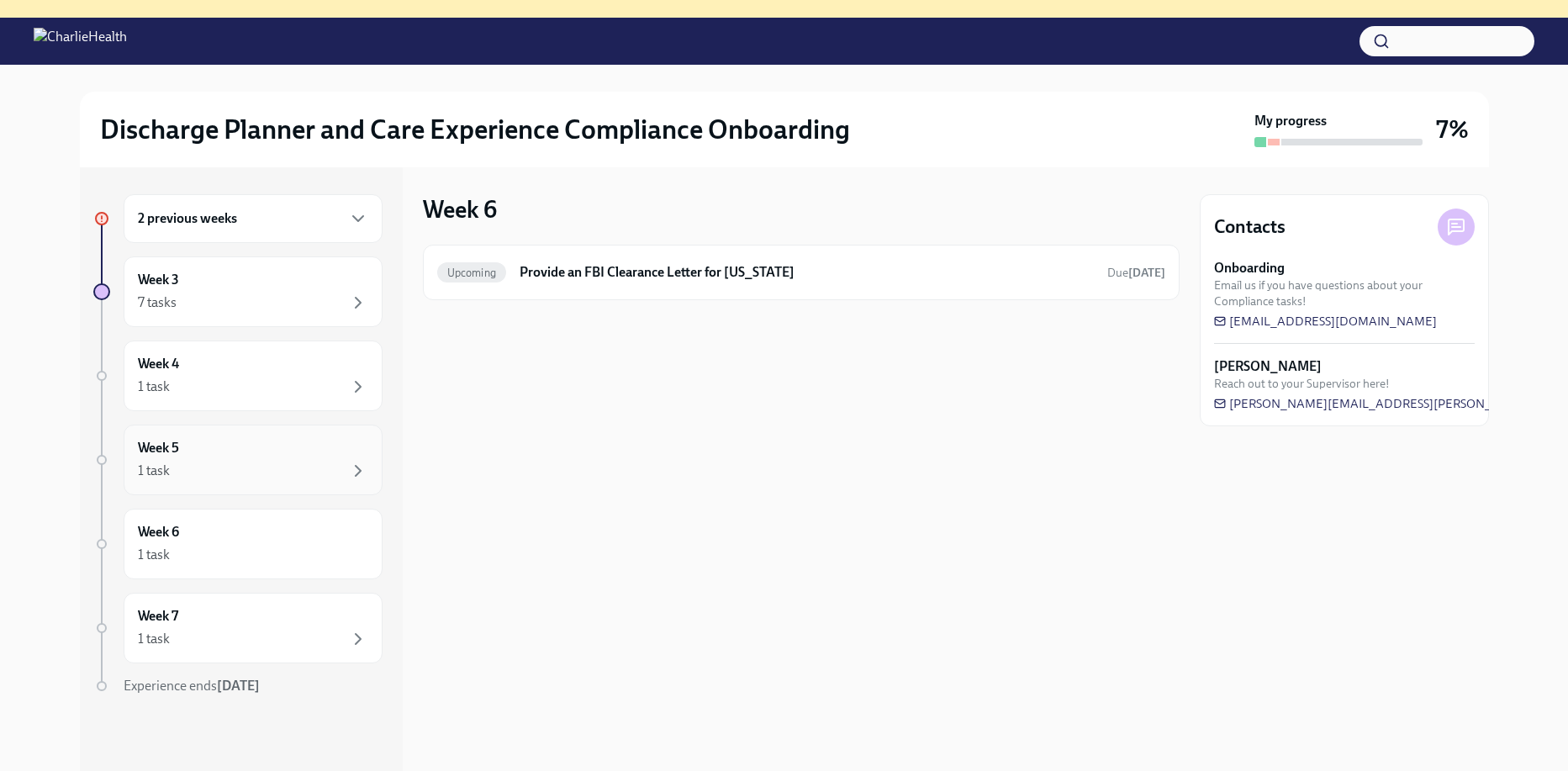
click at [271, 442] on div "Week 5 1 task" at bounding box center [252, 460] width 230 height 42
click at [234, 406] on div "Week 4 1 task" at bounding box center [252, 375] width 259 height 70
click at [232, 277] on div "Week 3 7 tasks" at bounding box center [252, 292] width 230 height 42
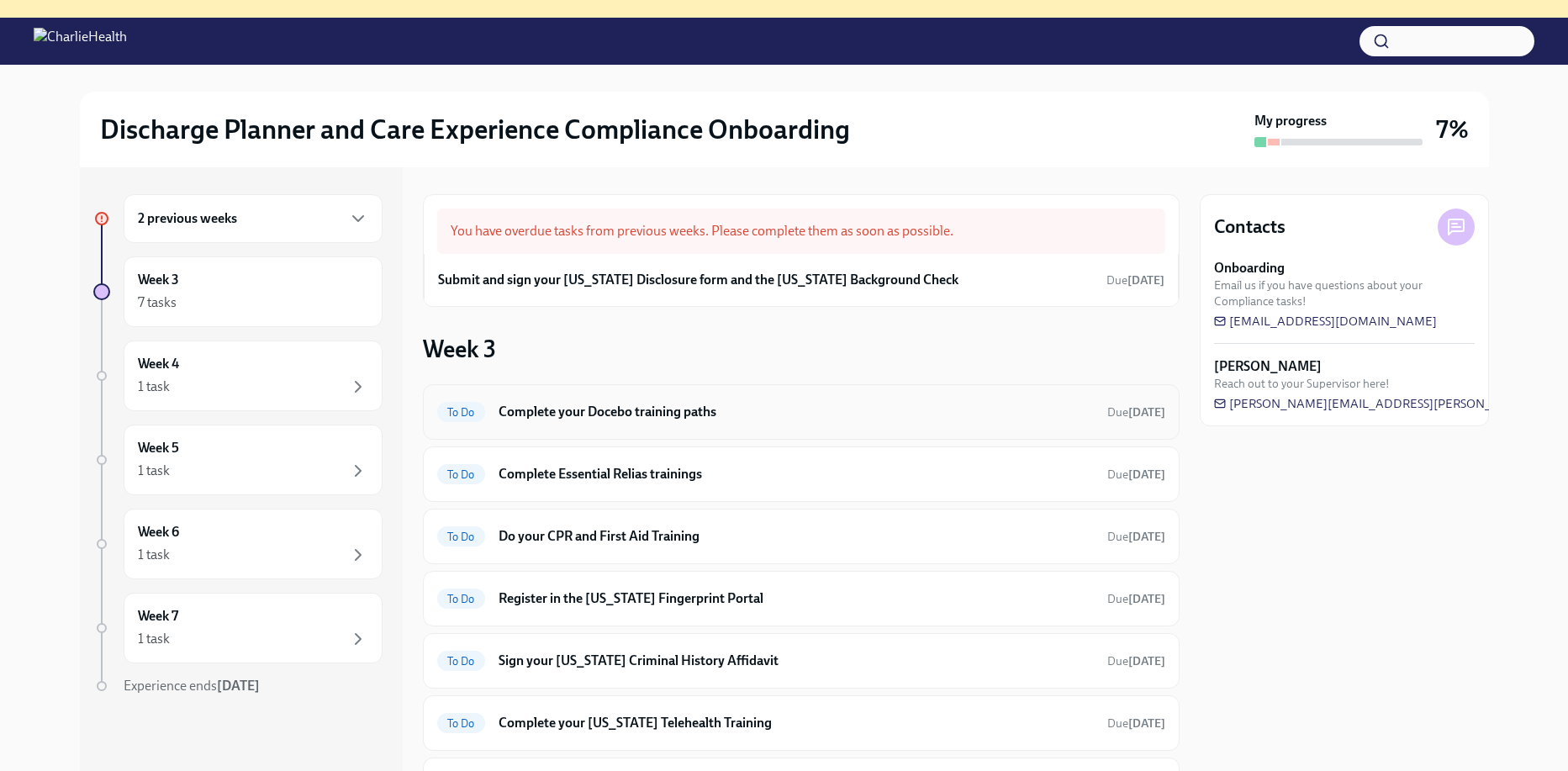
scroll to position [90, 0]
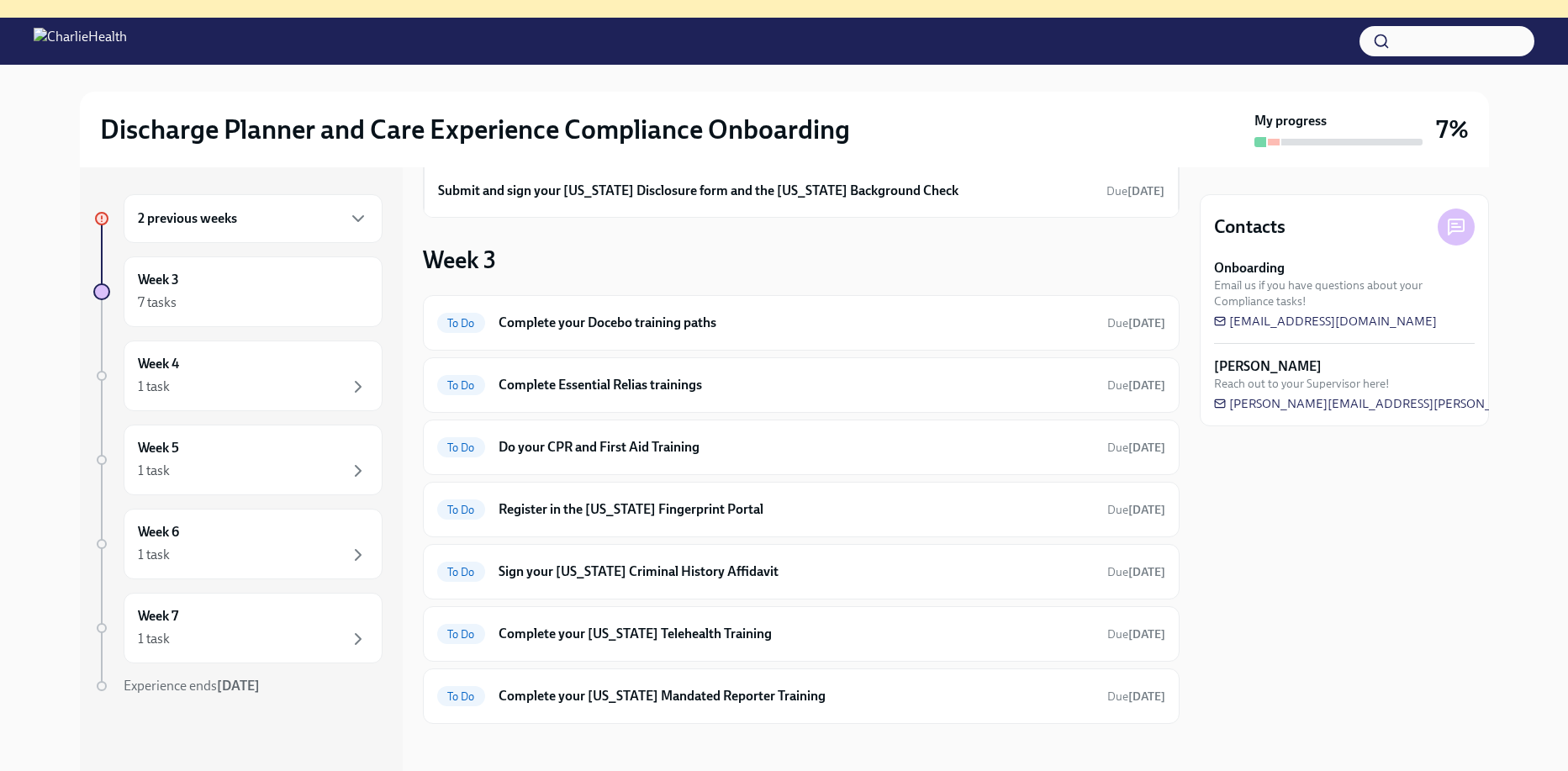
click at [768, 265] on div "Week 3 To Do Complete your Docebo training paths Due in 3 days To Do Complete E…" at bounding box center [801, 484] width 757 height 479
click at [669, 201] on div "Submit and sign your Utah Disclosure form and the Louisiana Background Check Du…" at bounding box center [801, 191] width 727 height 25
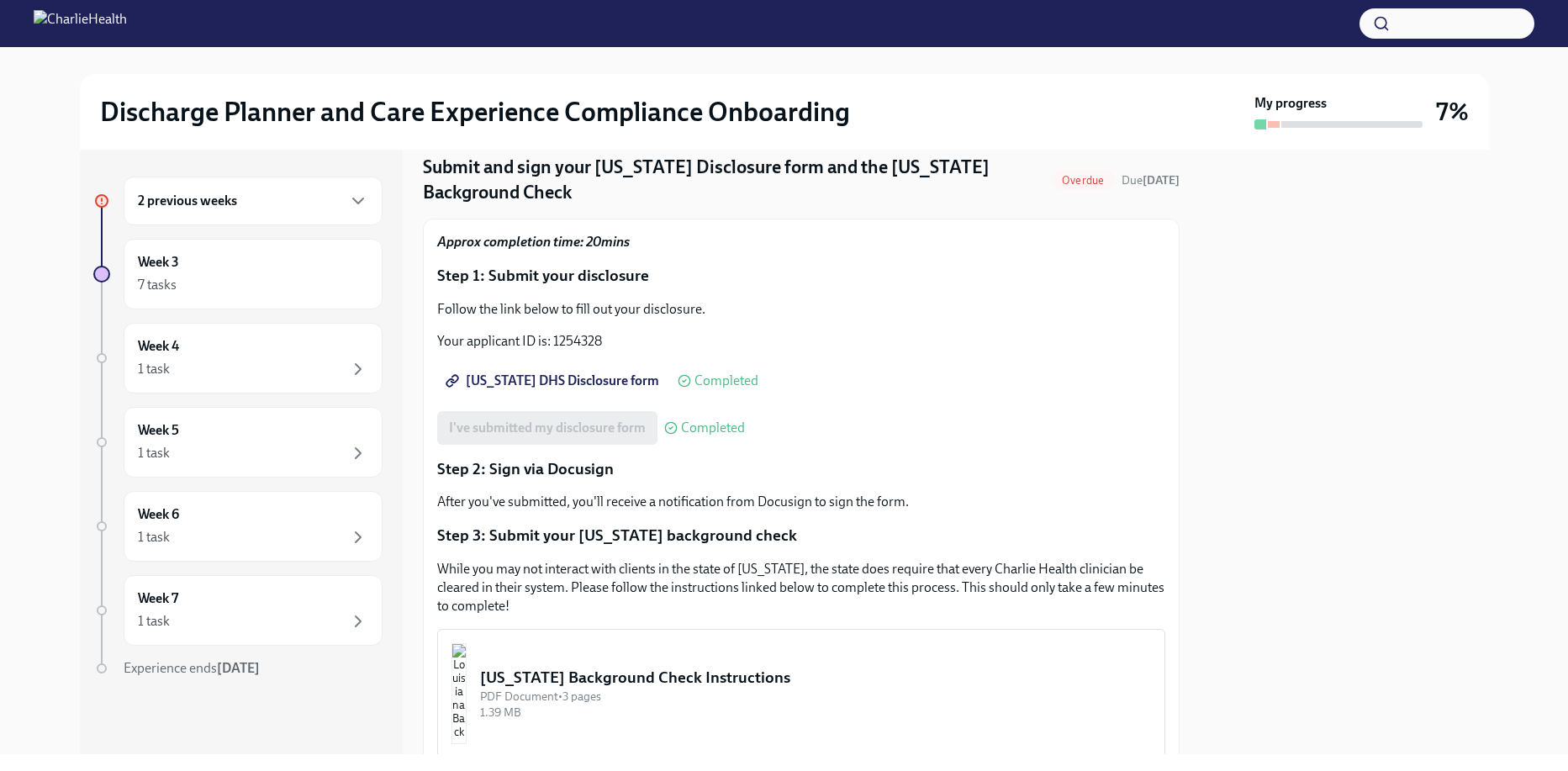
scroll to position [38, 0]
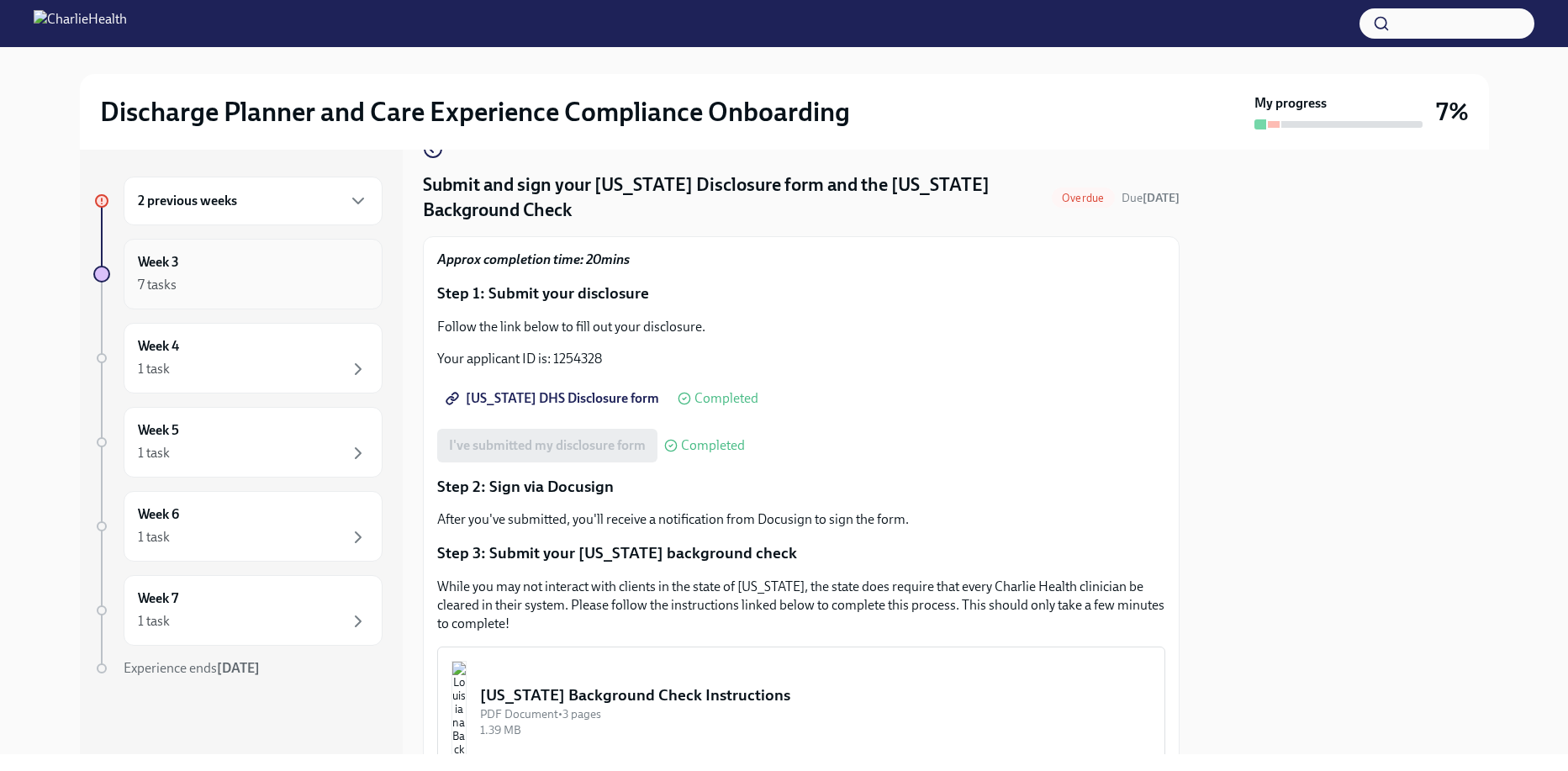
click at [322, 306] on div "Week 3 7 tasks" at bounding box center [252, 273] width 259 height 70
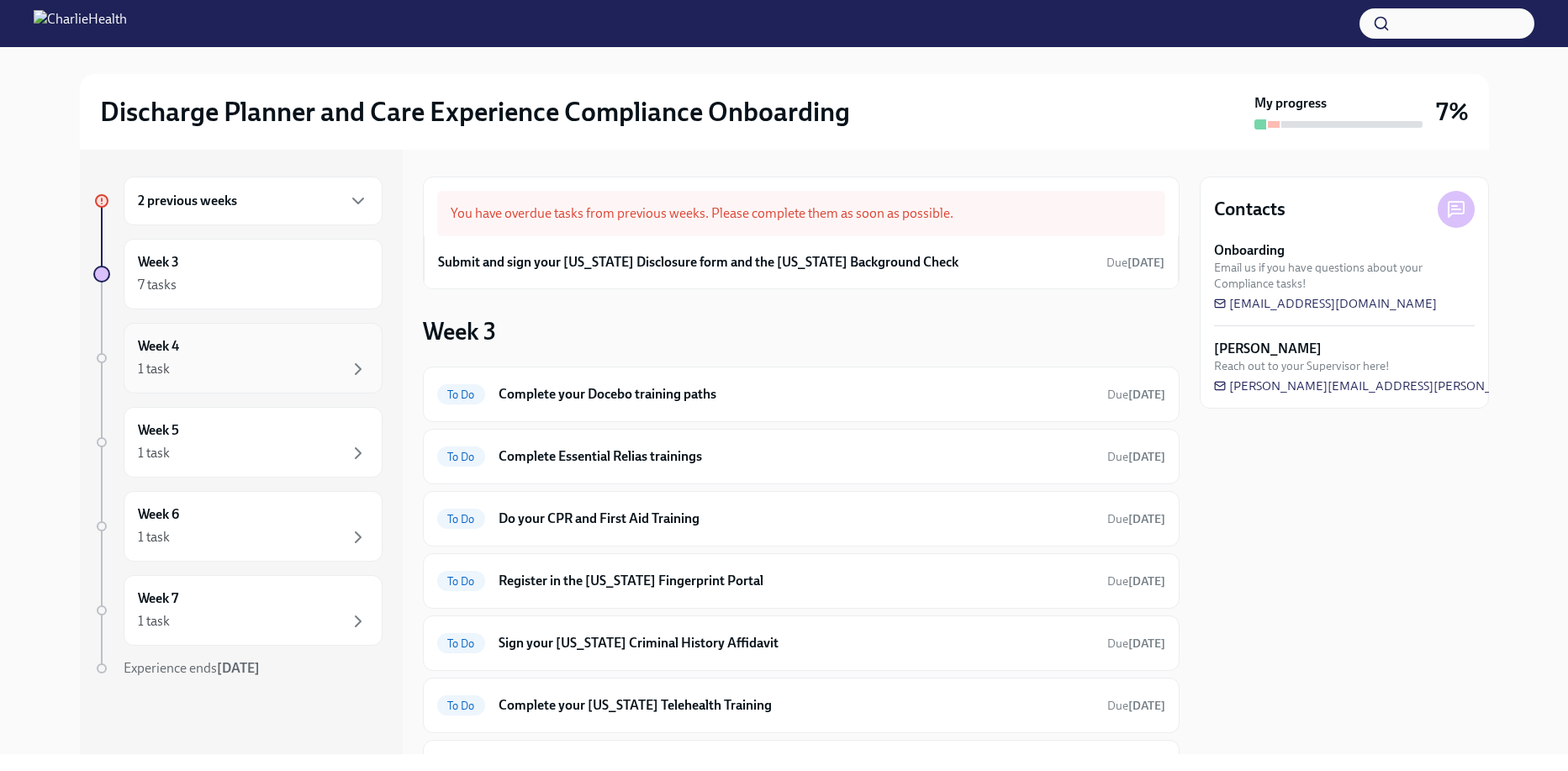
click at [318, 349] on div "Week 4 1 task" at bounding box center [252, 358] width 230 height 42
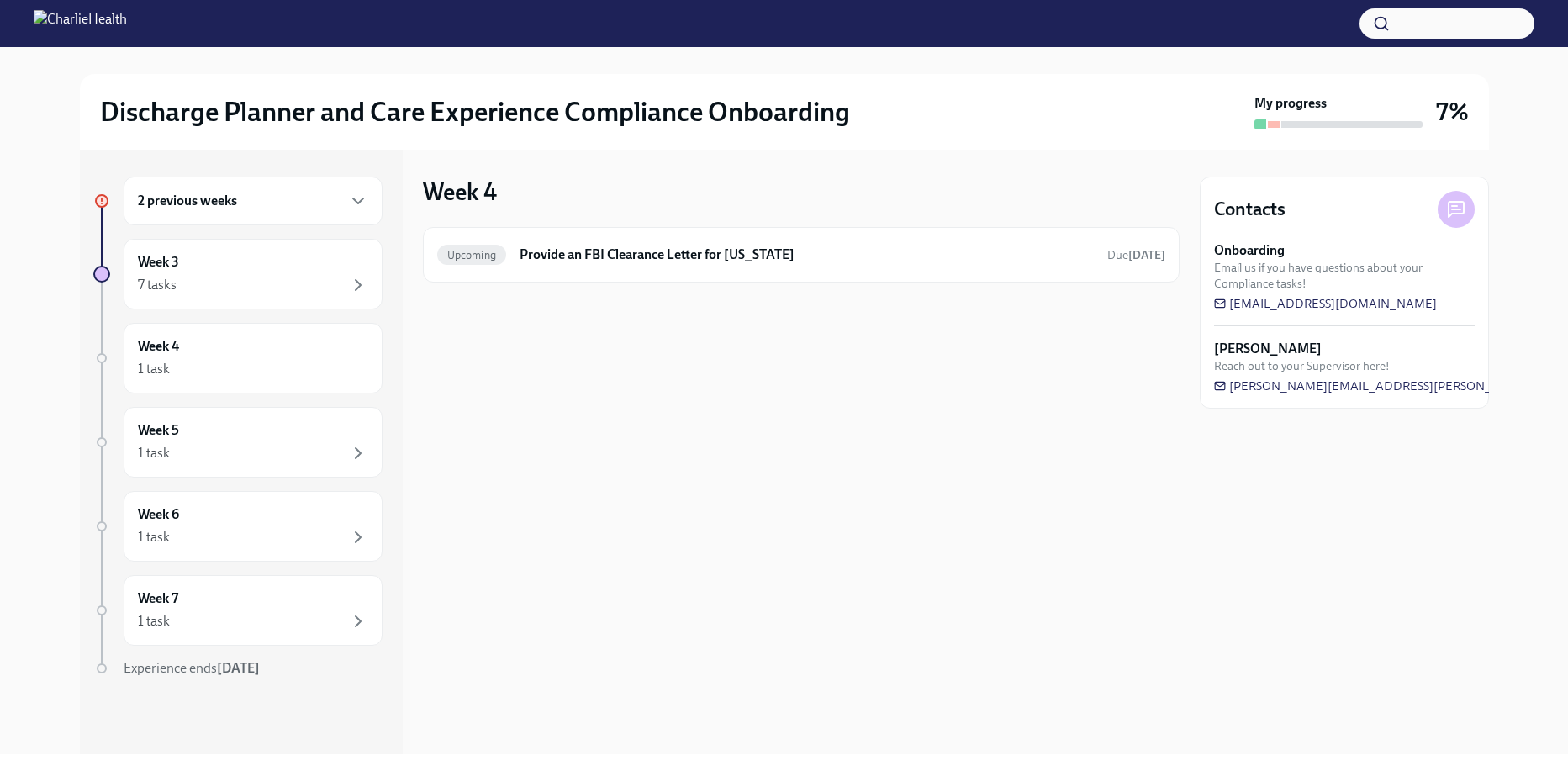
click at [310, 401] on div "2 previous weeks Week 3 7 tasks Week 4 1 task Week 5 1 task Week 6 1 task Week …" at bounding box center [238, 460] width 290 height 569
click at [306, 434] on div "Week 5 1 task" at bounding box center [252, 443] width 230 height 42
click at [246, 253] on div "Week 3 7 tasks" at bounding box center [252, 274] width 230 height 42
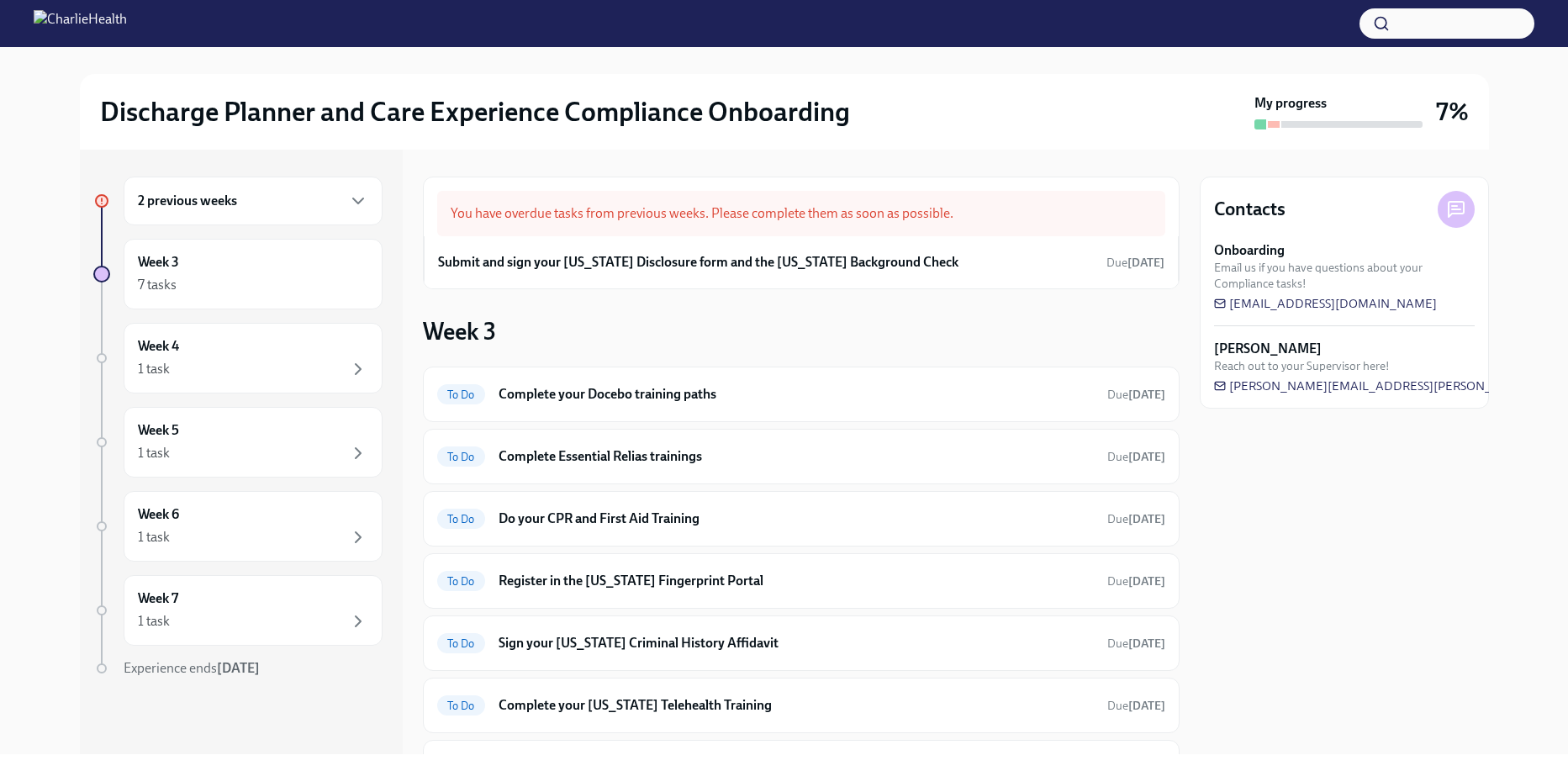
scroll to position [90, 0]
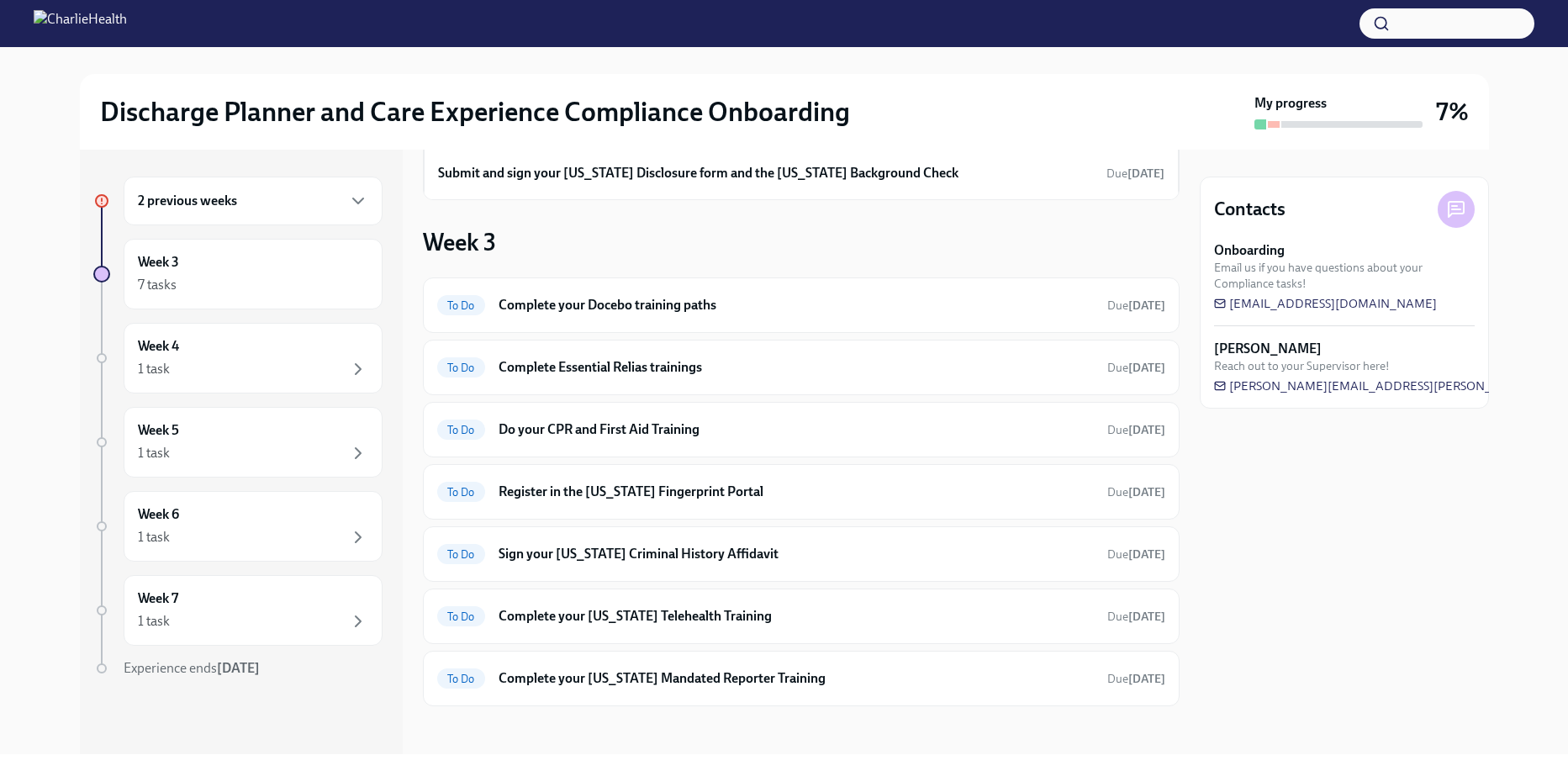
click at [1302, 539] on div "Contacts Onboarding Email us if you have questions about your Compliance tasks!…" at bounding box center [1345, 452] width 290 height 604
click at [1051, 591] on div "To Do Complete your Washington Telehealth Training Due in 3 days" at bounding box center [801, 617] width 757 height 56
click at [727, 624] on div "To Do Complete your Washington Telehealth Training Due in 3 days" at bounding box center [801, 616] width 729 height 27
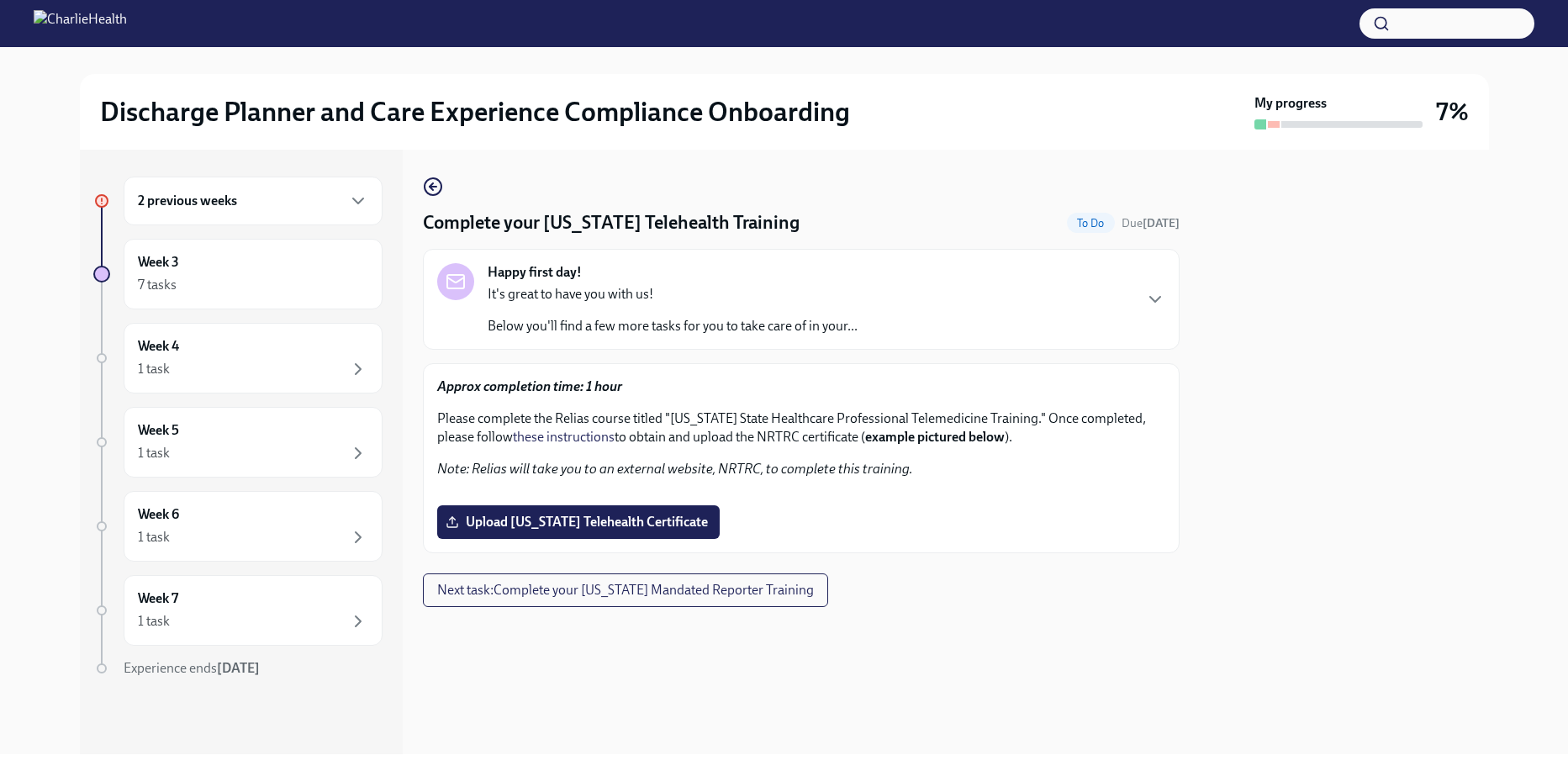
click at [450, 196] on div "Complete your Washington Telehealth Training To Do Due in 3 days Happy first da…" at bounding box center [801, 364] width 757 height 376
click at [436, 191] on icon "button" at bounding box center [432, 186] width 20 height 20
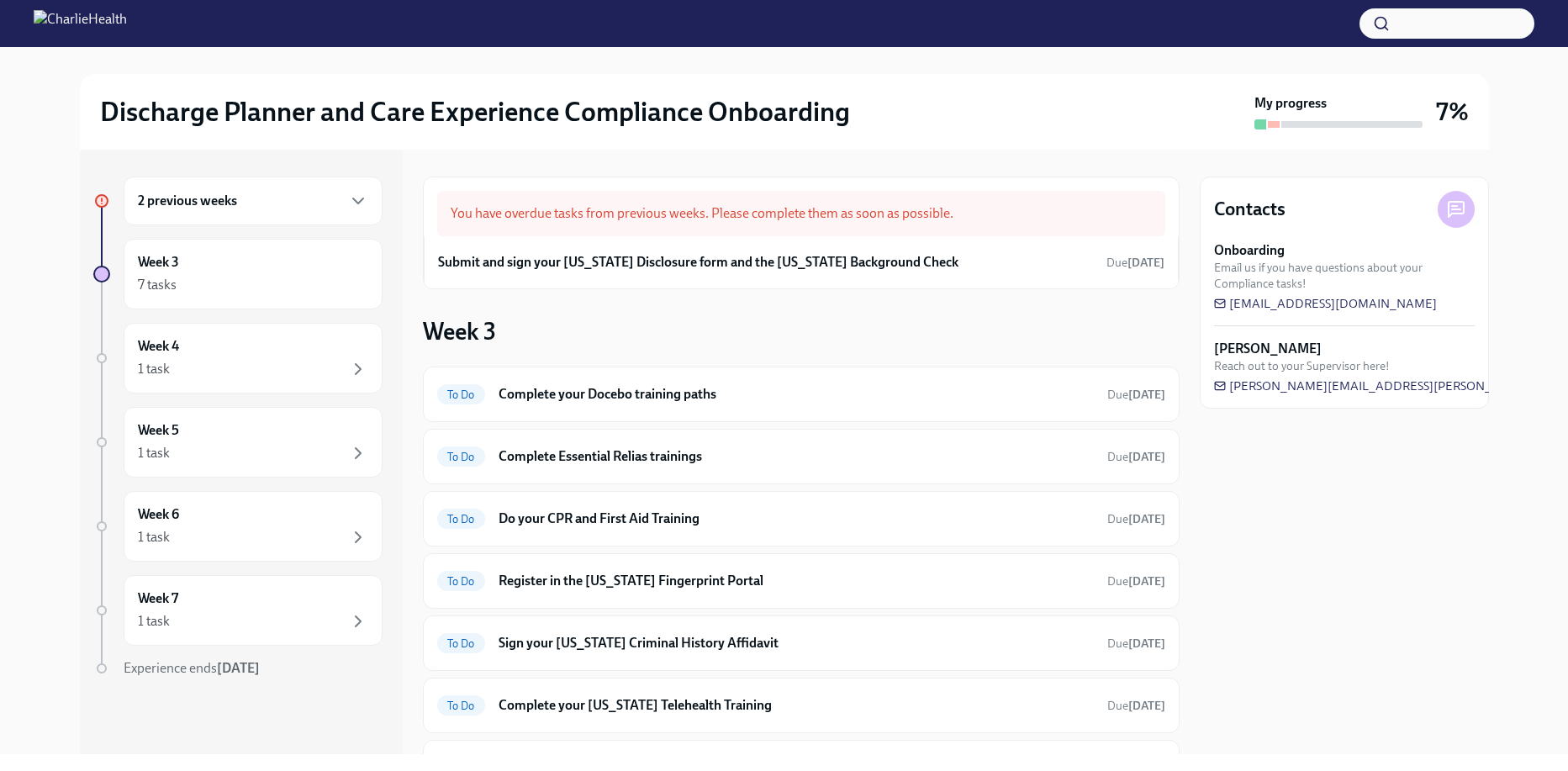
click at [700, 330] on div "Week 3 To Do Complete your Docebo training paths Due in 3 days To Do Complete E…" at bounding box center [801, 555] width 757 height 479
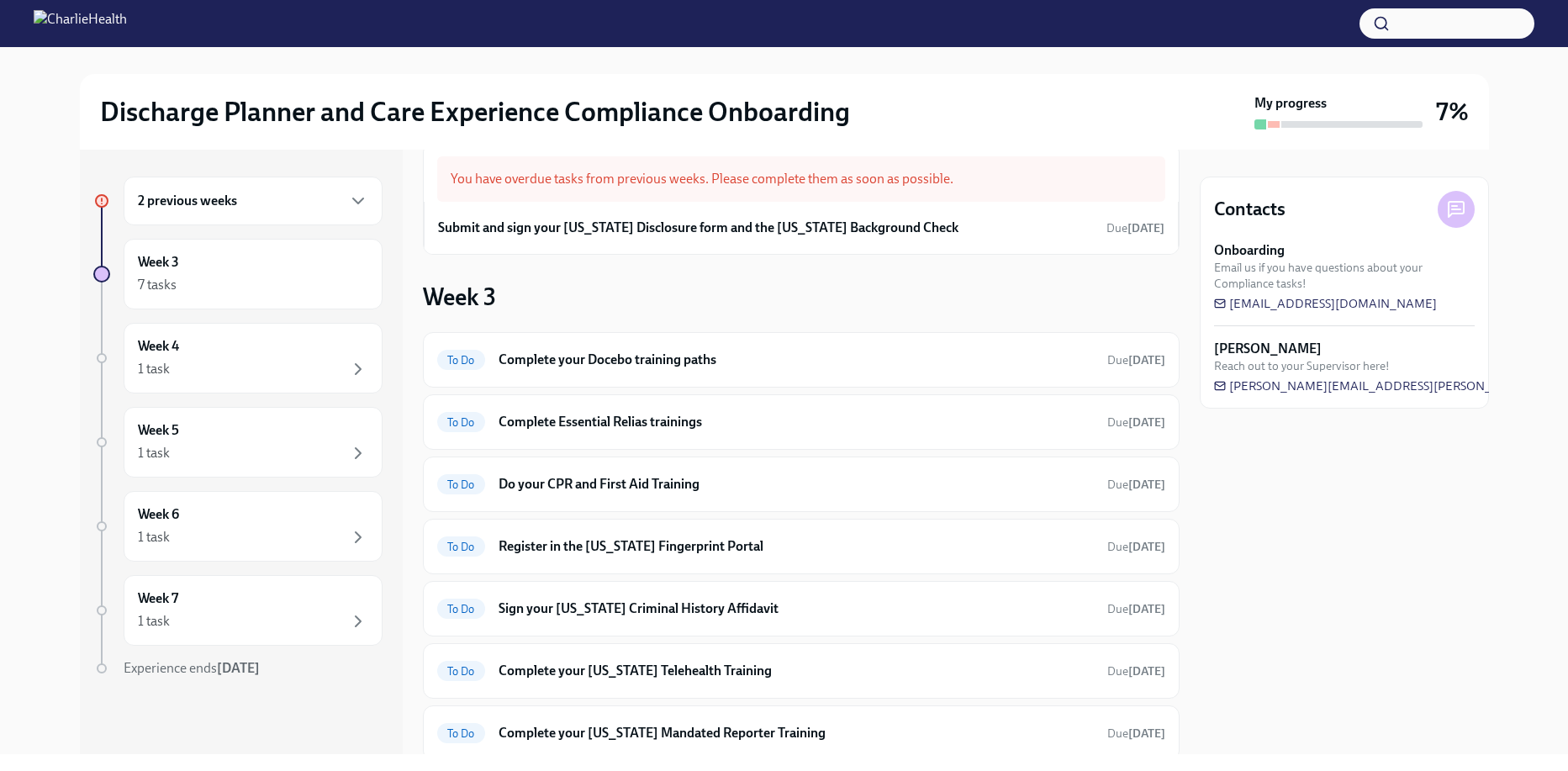
scroll to position [38, 0]
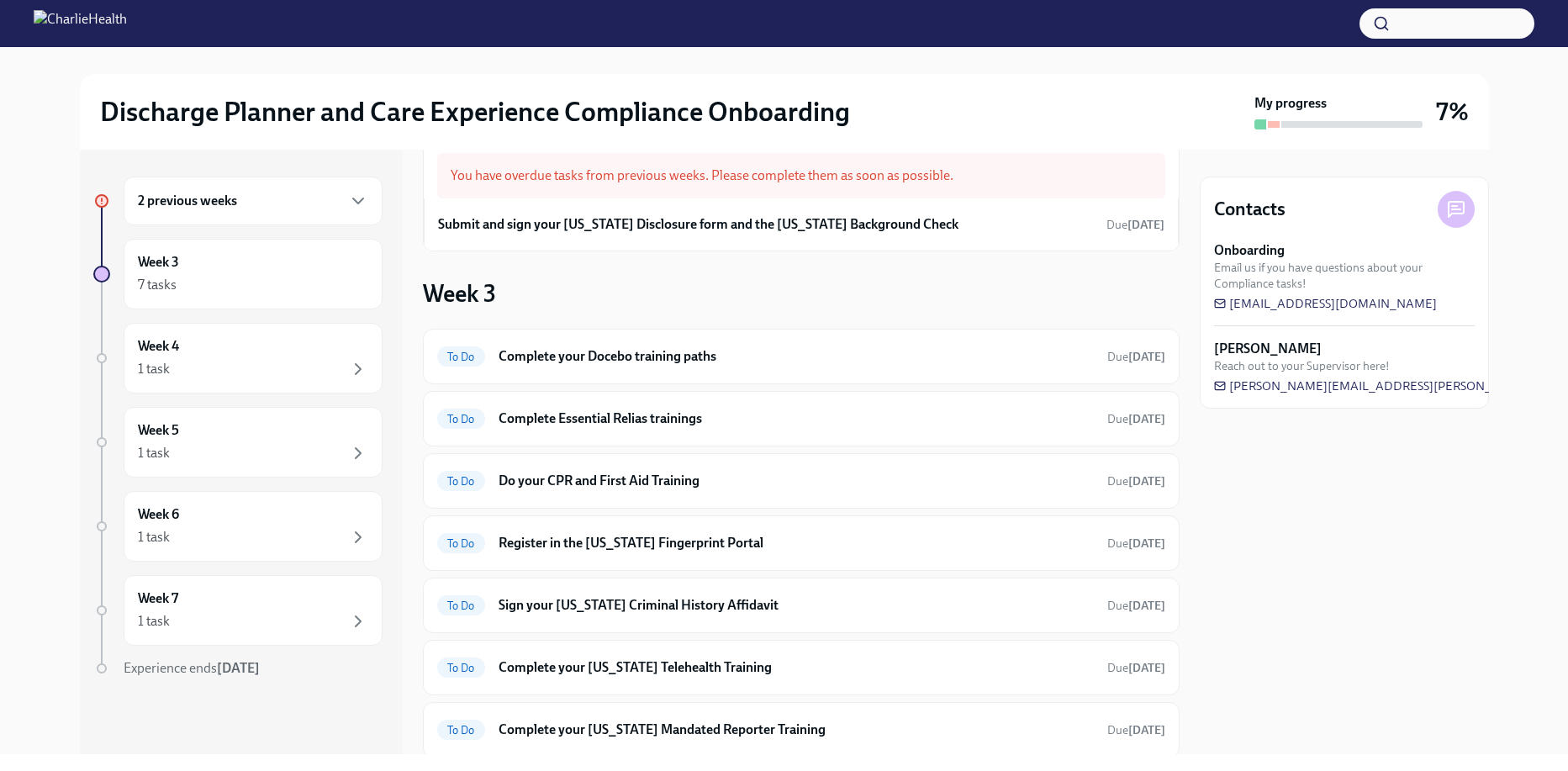
click at [305, 189] on div "2 previous weeks" at bounding box center [252, 200] width 259 height 49
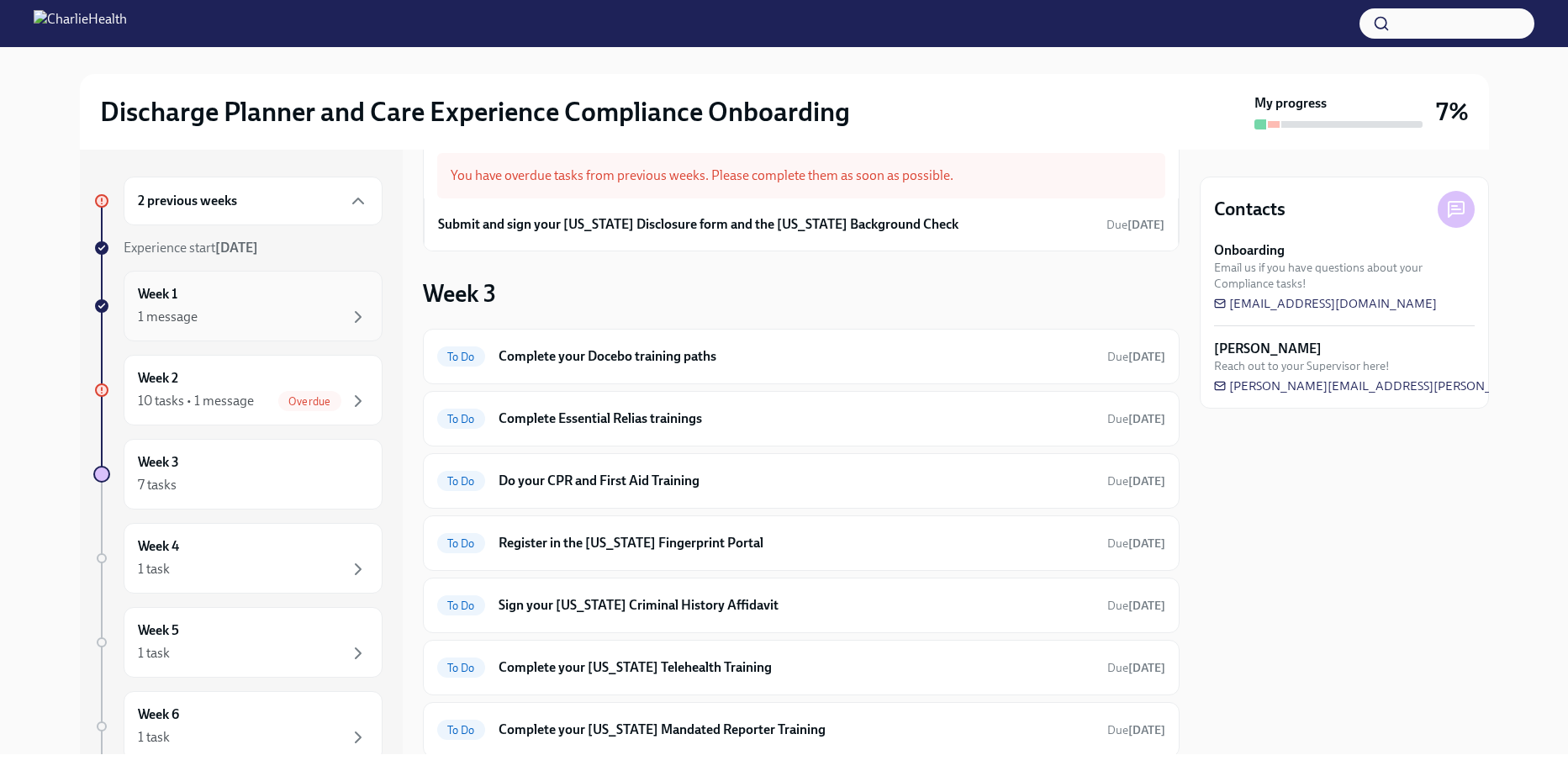
click at [288, 294] on div "Week 1 1 message" at bounding box center [252, 306] width 230 height 42
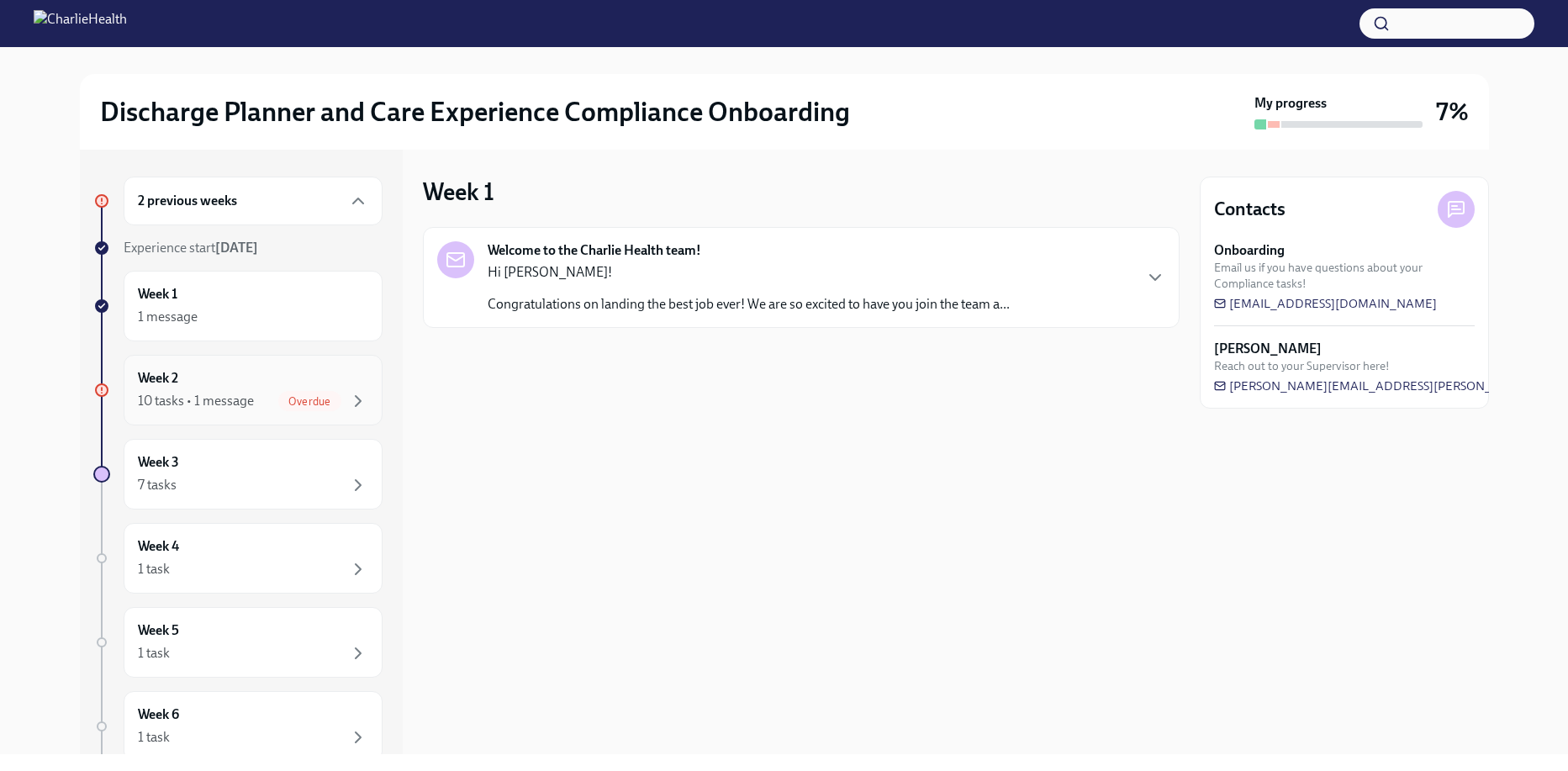
click at [288, 392] on div "Overdue" at bounding box center [309, 400] width 63 height 20
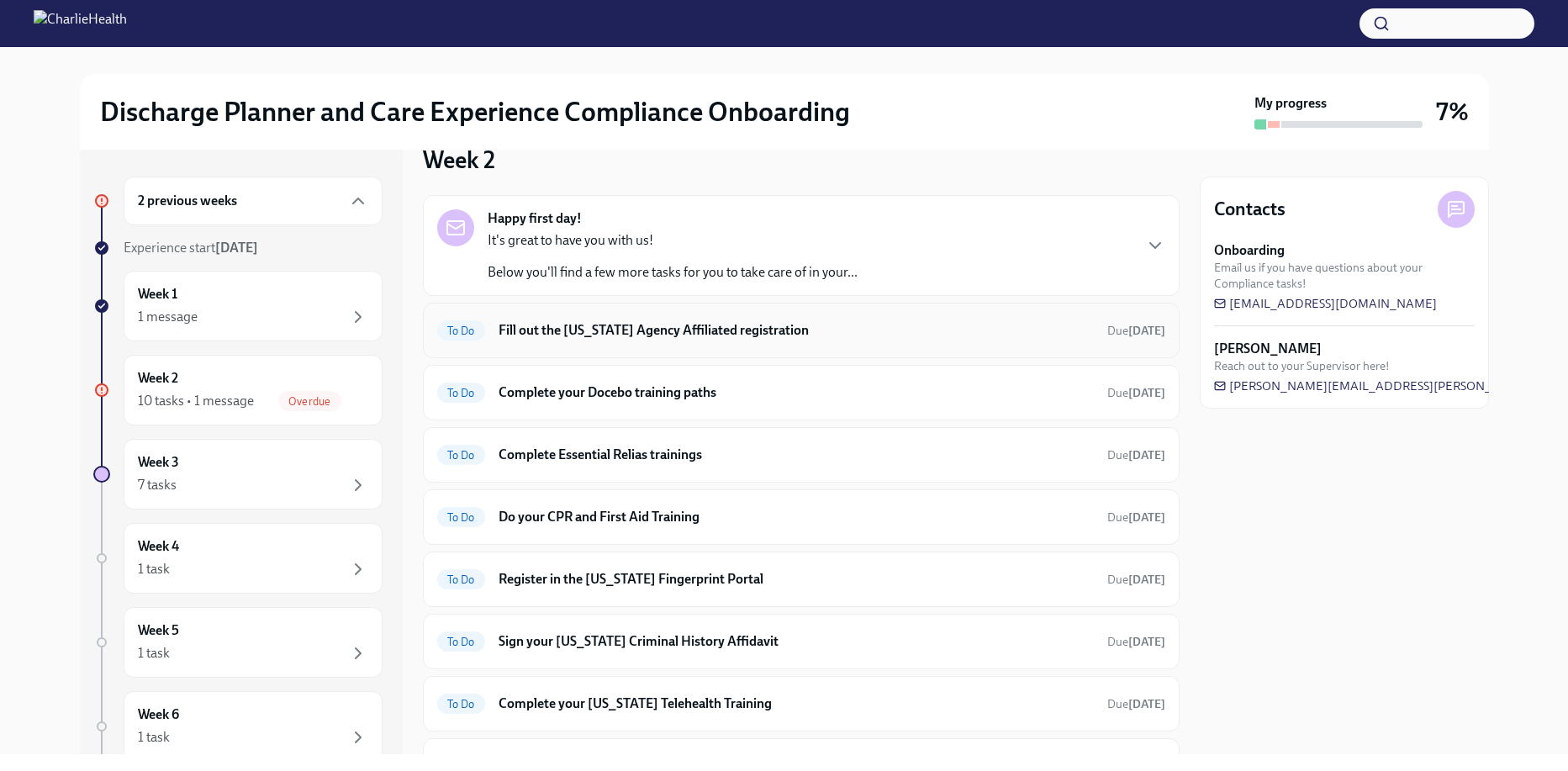
scroll to position [36, 0]
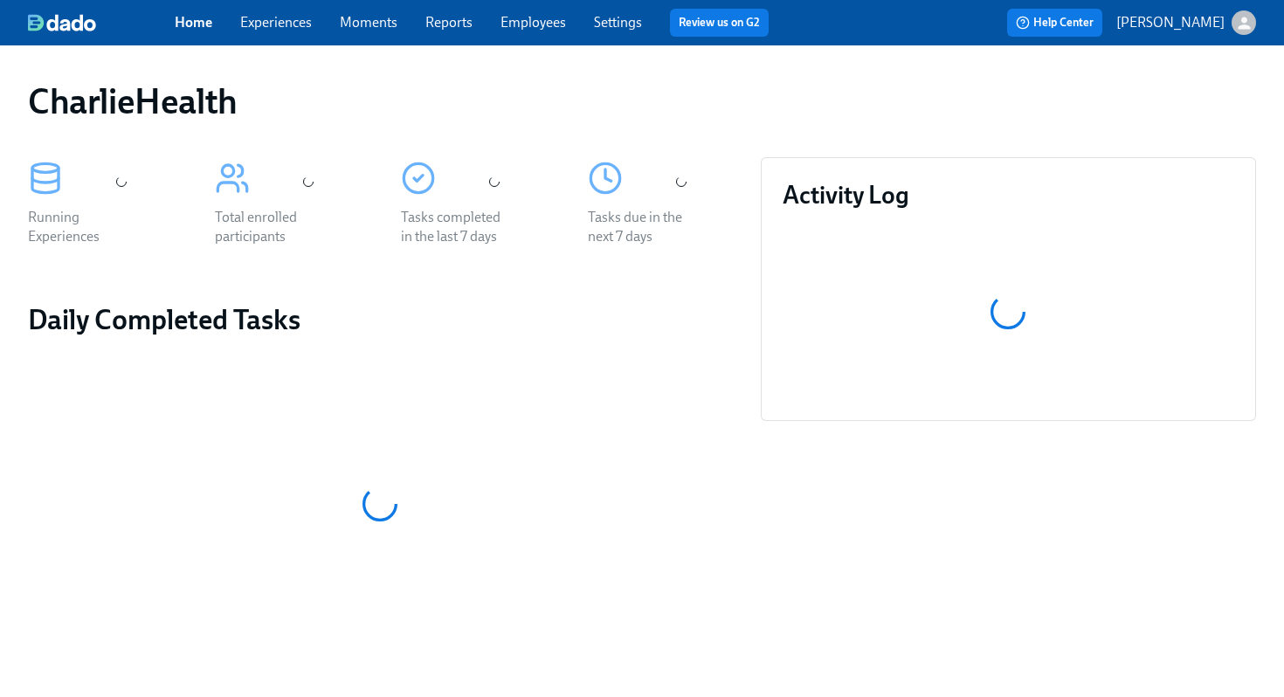
click at [806, 93] on div "CharlieHealth" at bounding box center [642, 101] width 1228 height 42
click at [709, 92] on div "CharlieHealth" at bounding box center [642, 101] width 1228 height 42
click at [652, 94] on div "CharlieHealth" at bounding box center [642, 101] width 1228 height 42
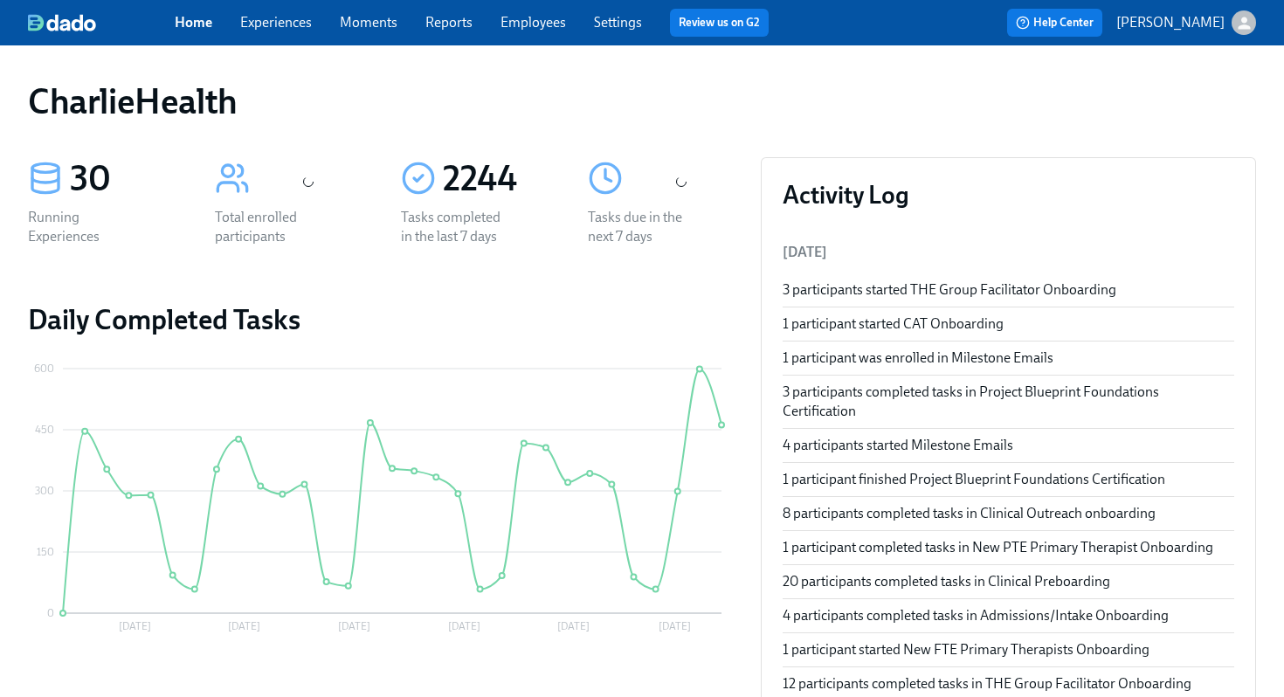
click at [531, 24] on link "Employees" at bounding box center [534, 22] width 66 height 17
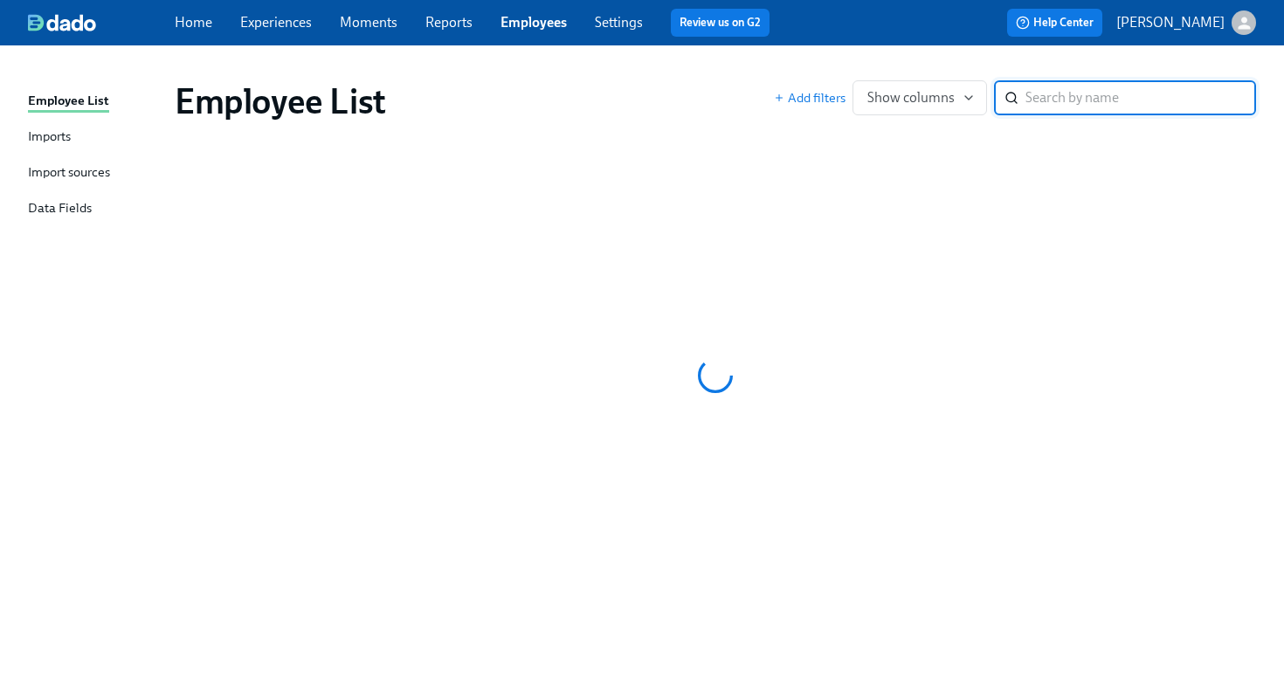
click at [648, 79] on div "Employee List Add filters Show columns ​" at bounding box center [716, 101] width 1110 height 70
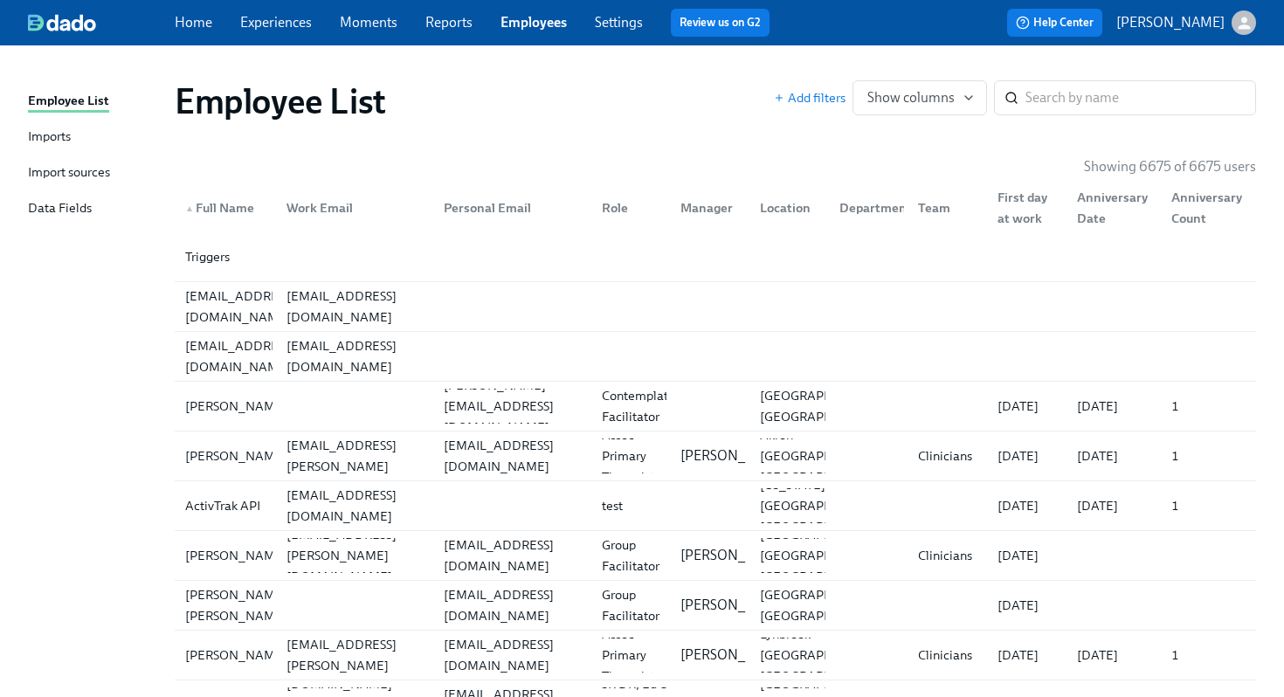
click at [648, 79] on div "Employee List Add filters Show columns ​" at bounding box center [716, 101] width 1110 height 70
click at [1063, 88] on input "search" at bounding box center [1141, 97] width 231 height 35
type input "nadia jenkins"
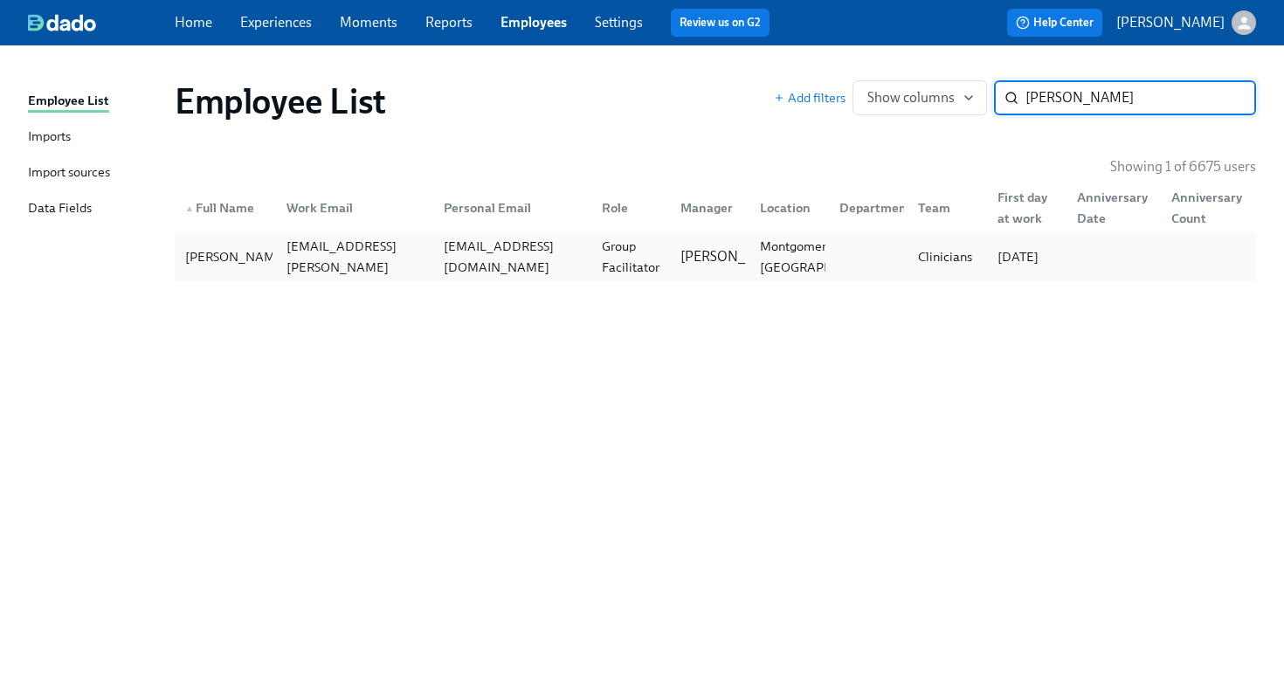
click at [595, 238] on div "Nadia Jenkins nadia.jenkins@charliehealth.com taylorjenkins309@gmail.com Group …" at bounding box center [716, 256] width 1082 height 49
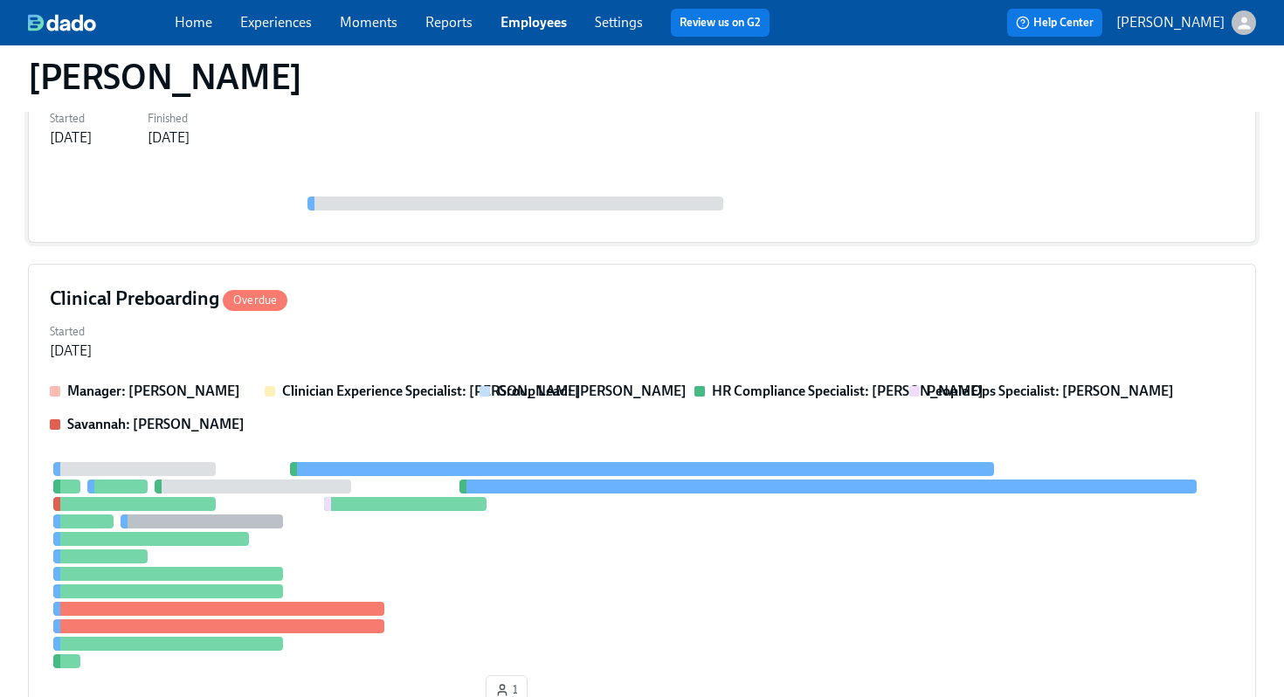
scroll to position [424, 0]
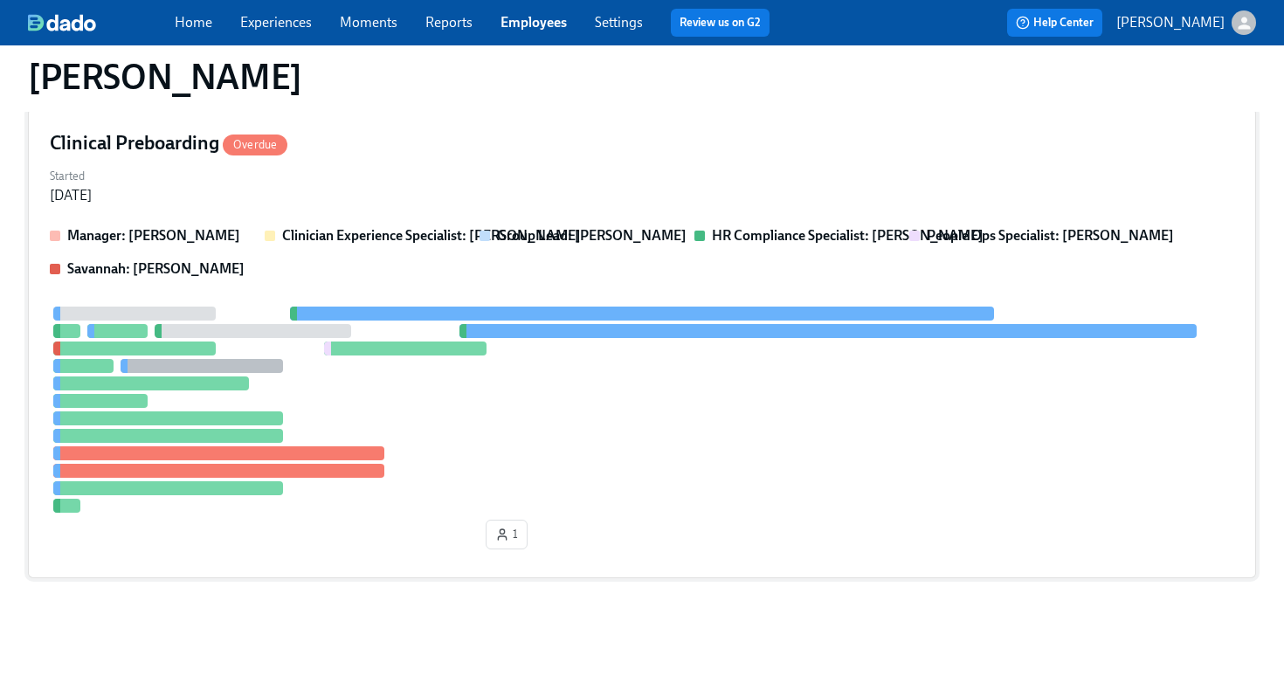
click at [809, 410] on div at bounding box center [642, 410] width 1185 height 206
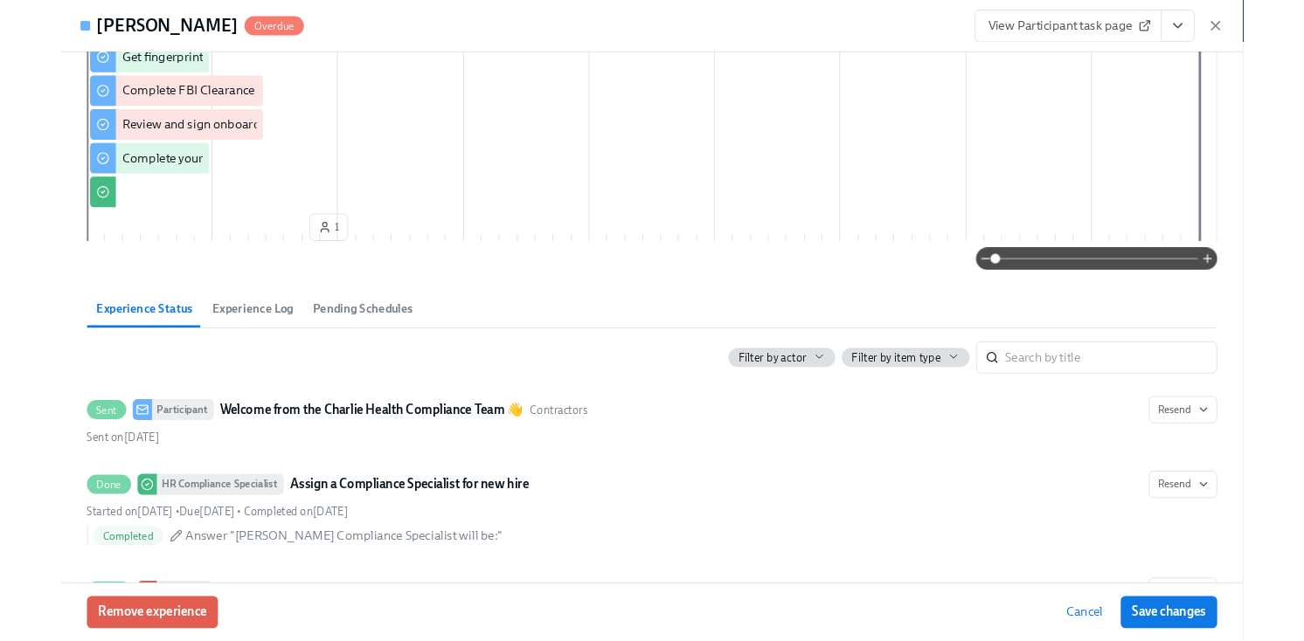
scroll to position [316, 0]
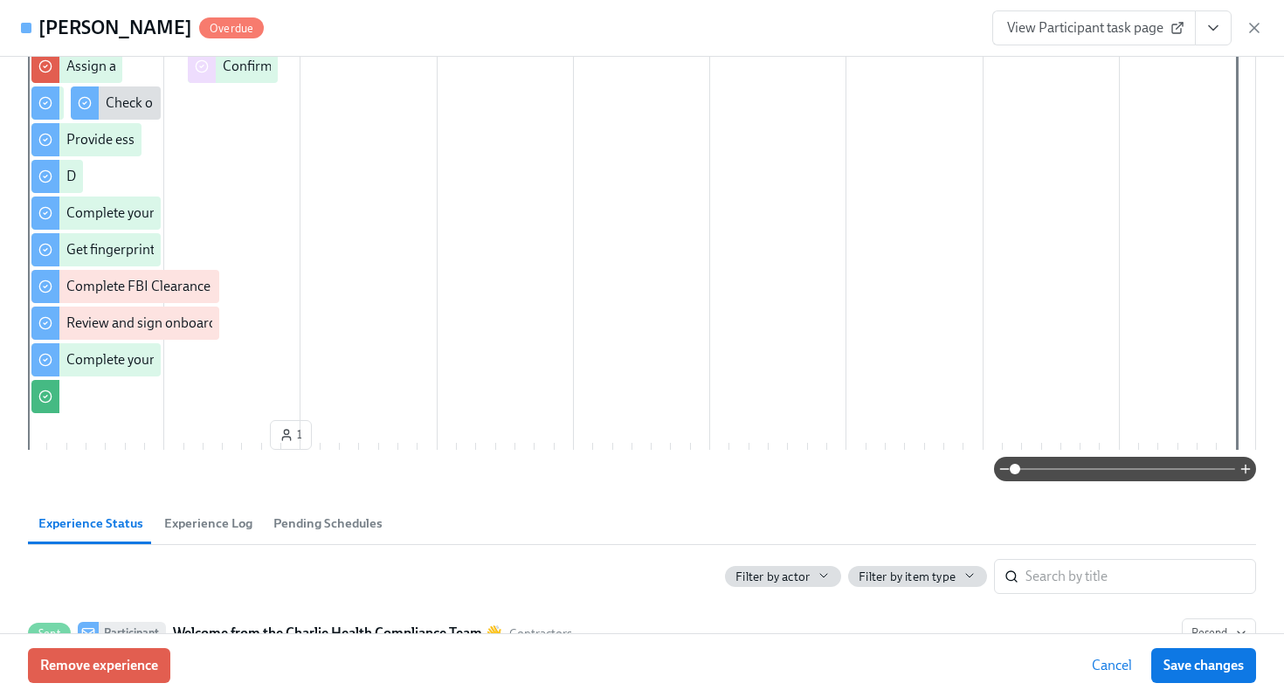
click at [1221, 35] on icon "View task page" at bounding box center [1213, 27] width 17 height 17
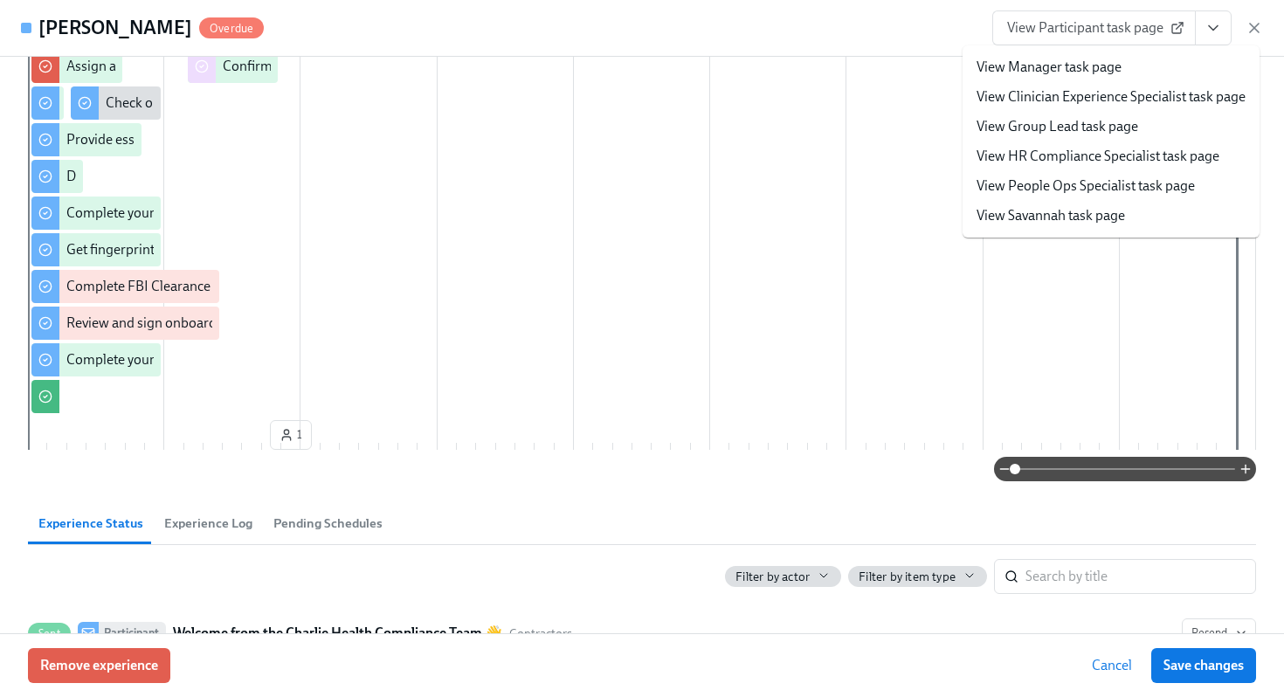
click at [1068, 155] on link "View HR Compliance Specialist task page" at bounding box center [1098, 156] width 243 height 19
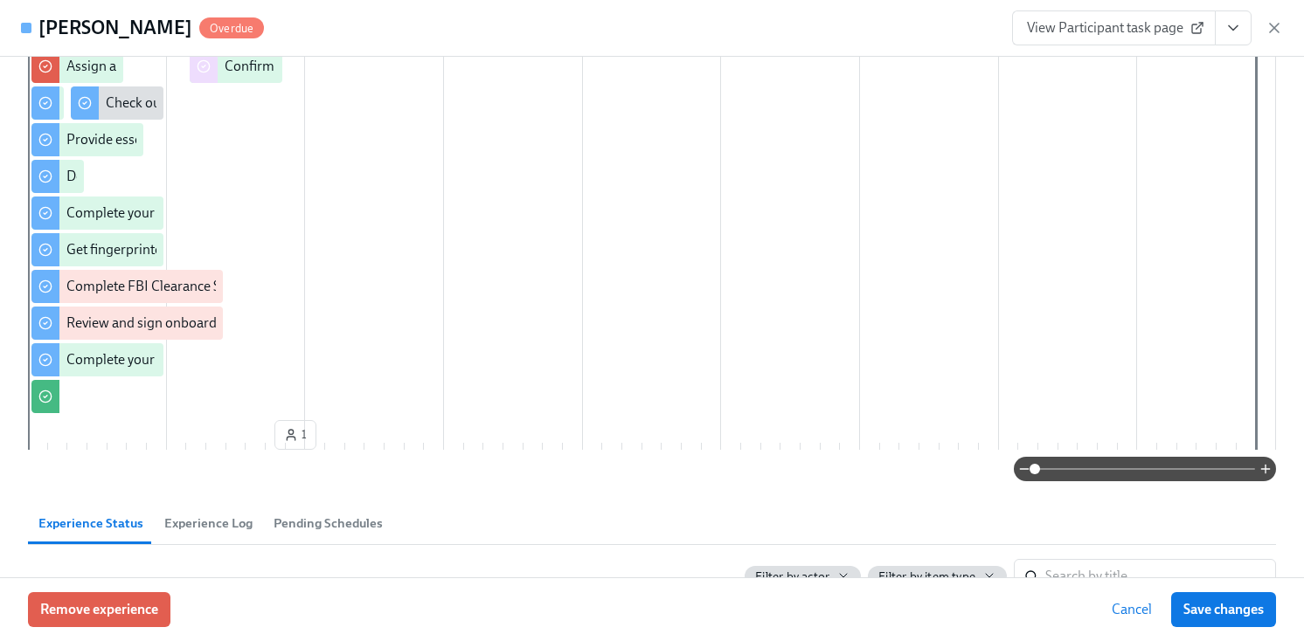
click at [1263, 20] on div "View Participant task page" at bounding box center [1147, 27] width 271 height 35
click at [1273, 26] on icon "button" at bounding box center [1273, 28] width 9 height 9
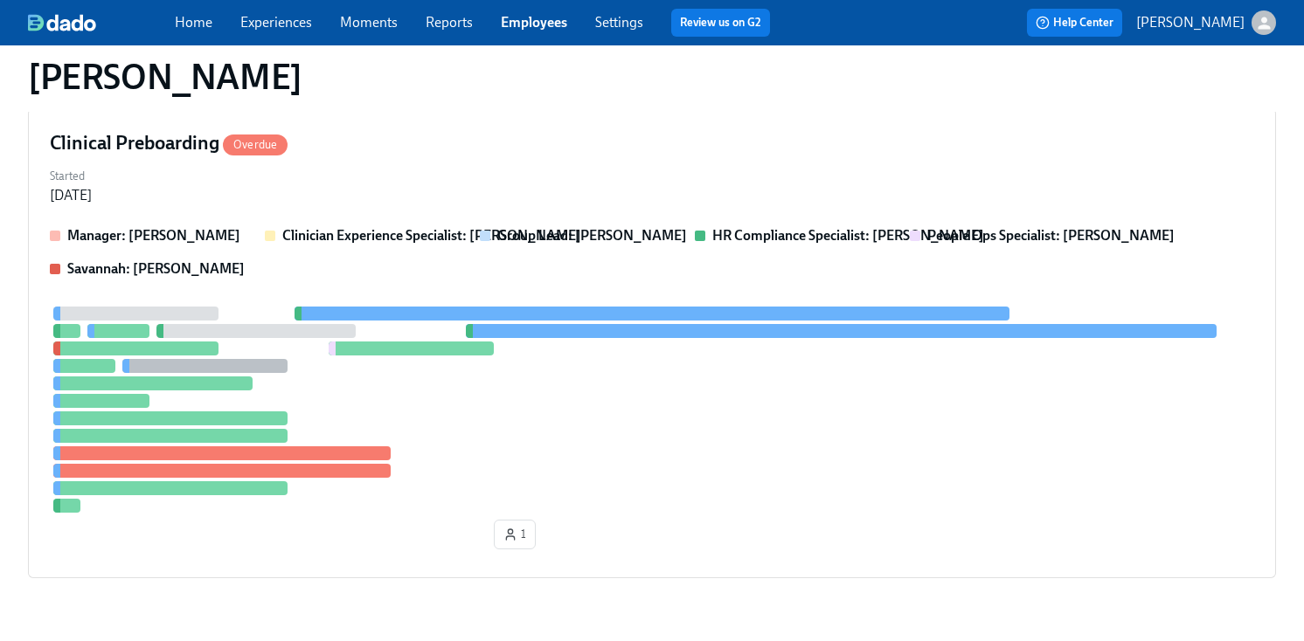
click at [533, 24] on link "Employees" at bounding box center [534, 22] width 66 height 17
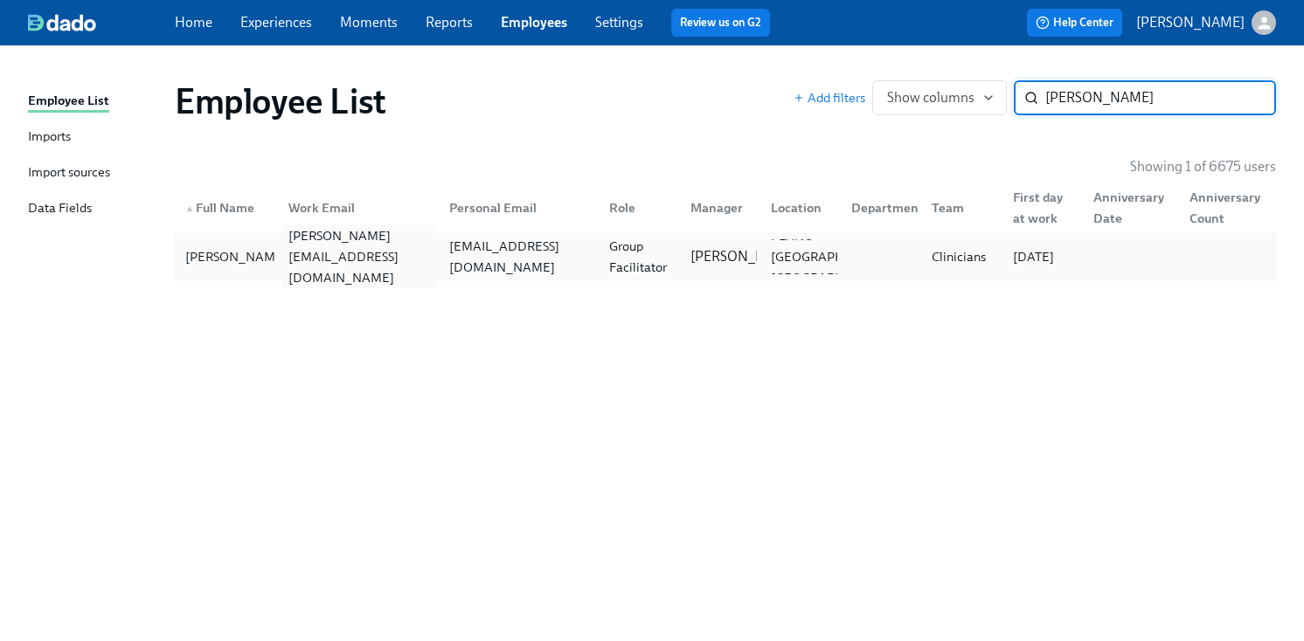
type input "ariana johns"
click at [275, 245] on div "ariana.johnson@charliehealth.com" at bounding box center [354, 256] width 161 height 35
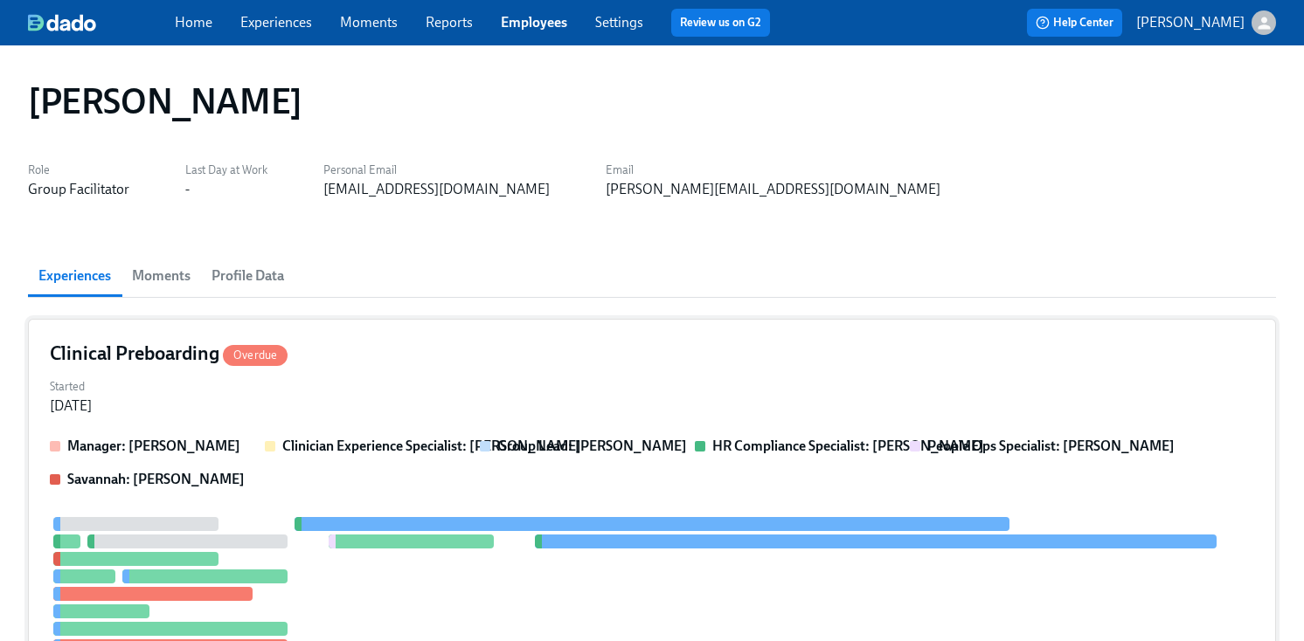
click at [454, 401] on div "Started Sep 17, 2025" at bounding box center [652, 395] width 1204 height 42
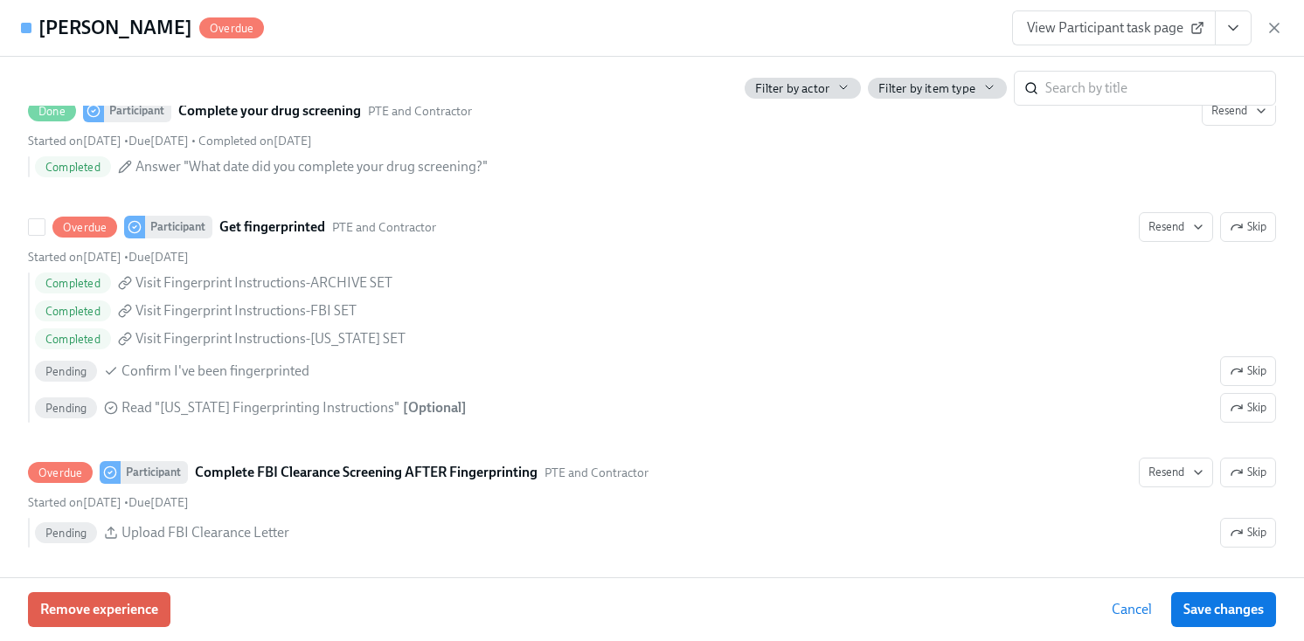
scroll to position [2151, 0]
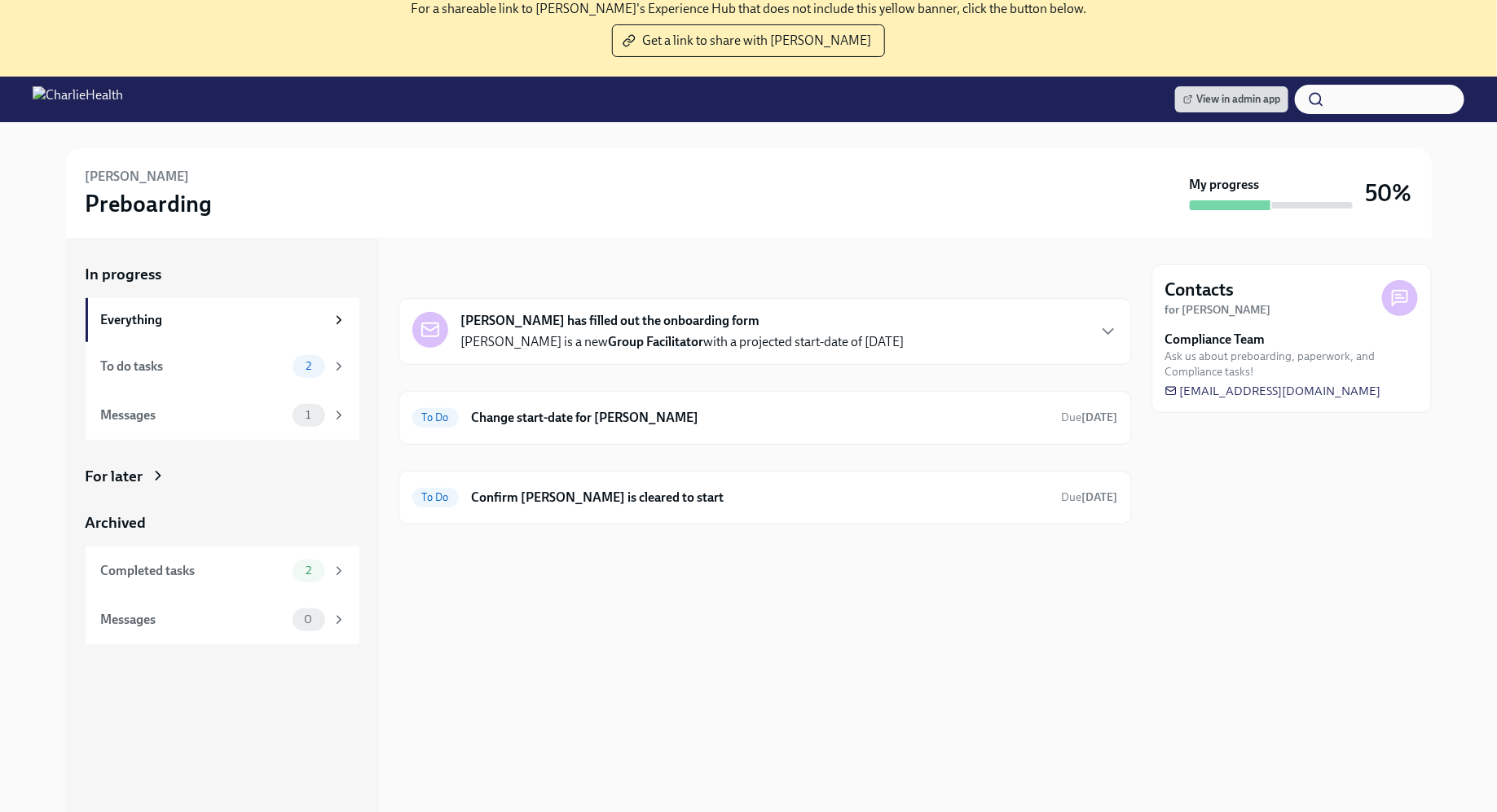
scroll to position [156, 0]
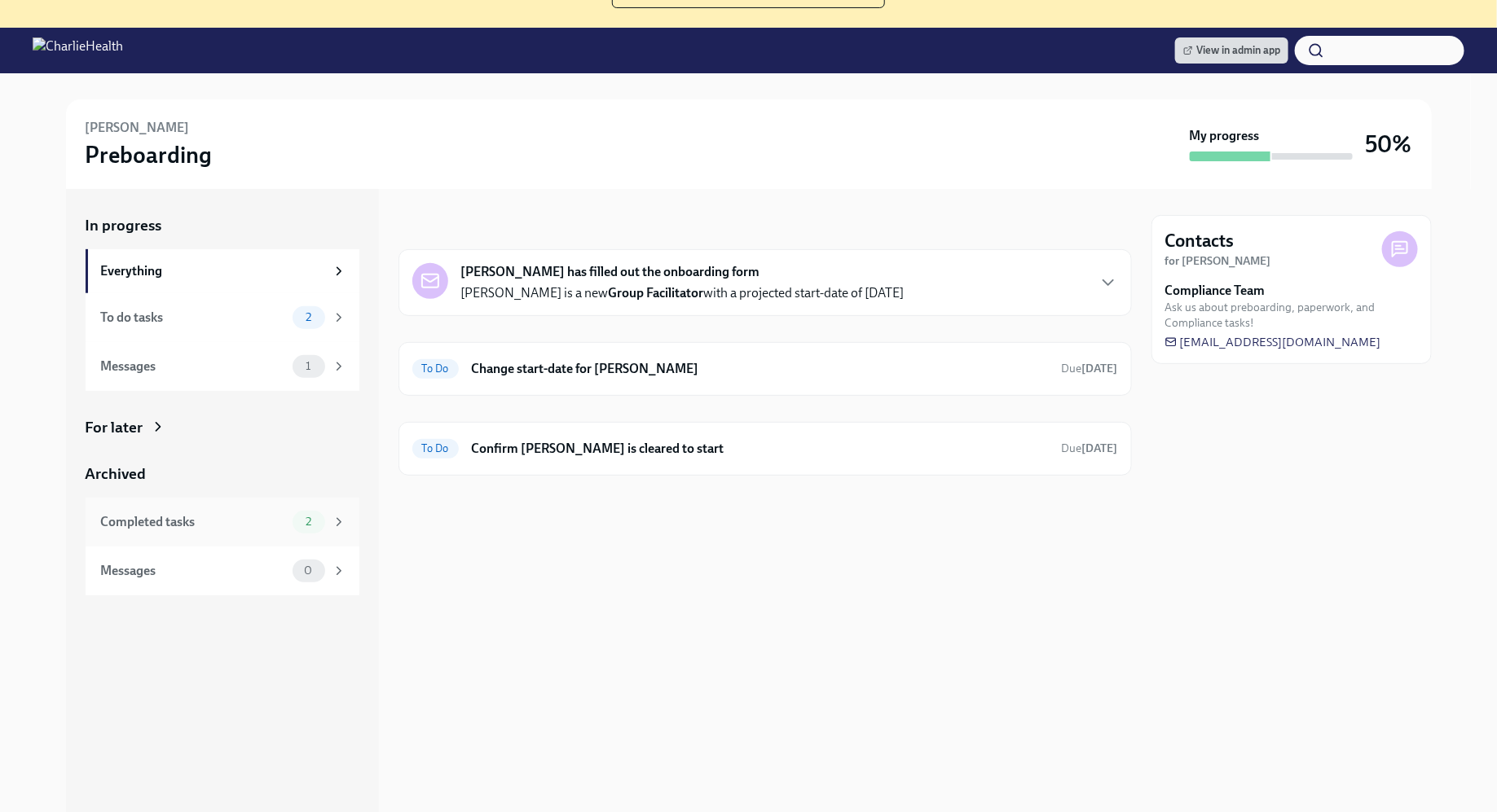
click at [255, 527] on div "Completed tasks" at bounding box center [193, 521] width 185 height 18
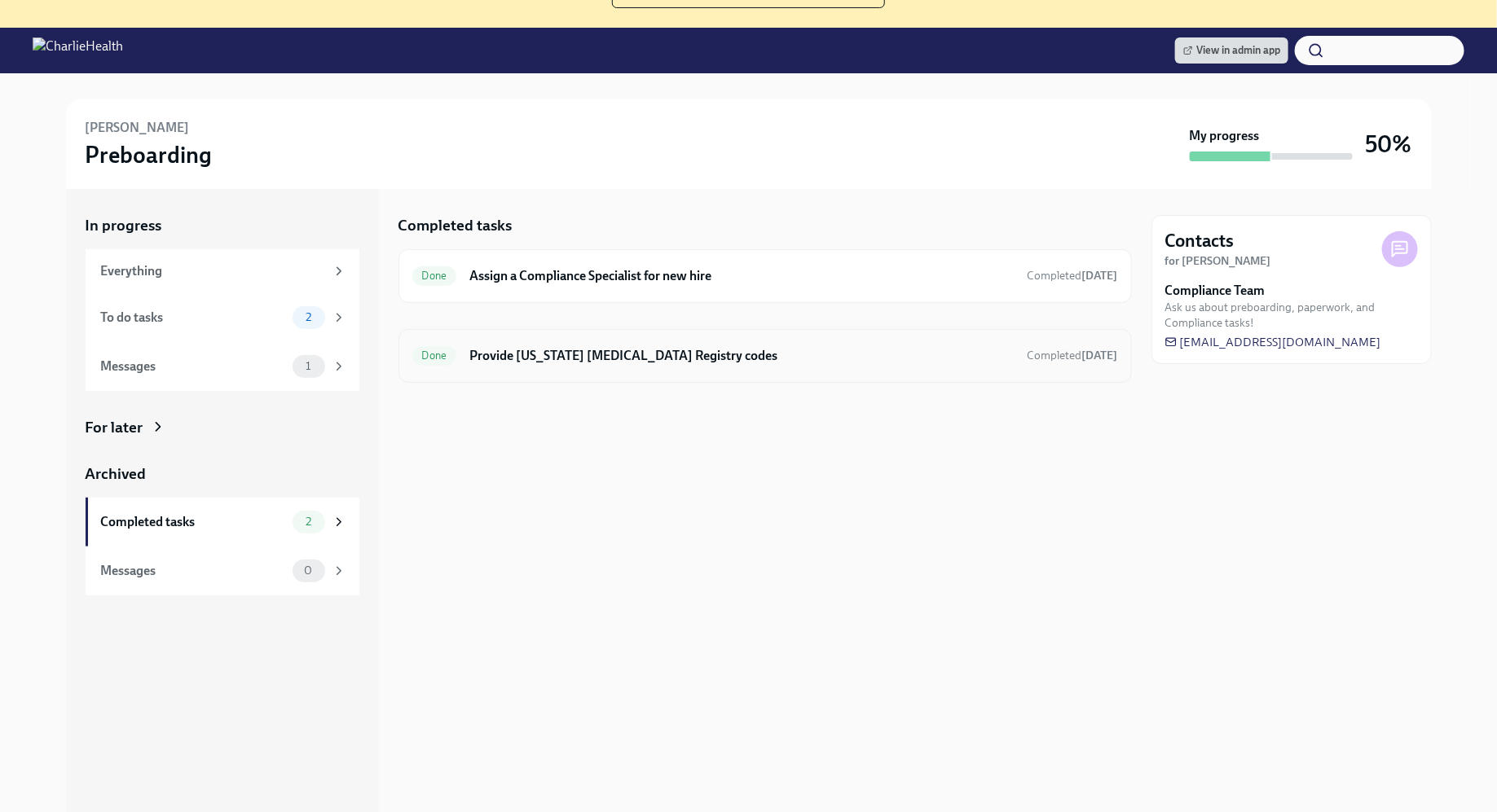
click at [638, 348] on h6 "Provide [US_STATE] [MEDICAL_DATA] Registry codes" at bounding box center [742, 355] width 545 height 18
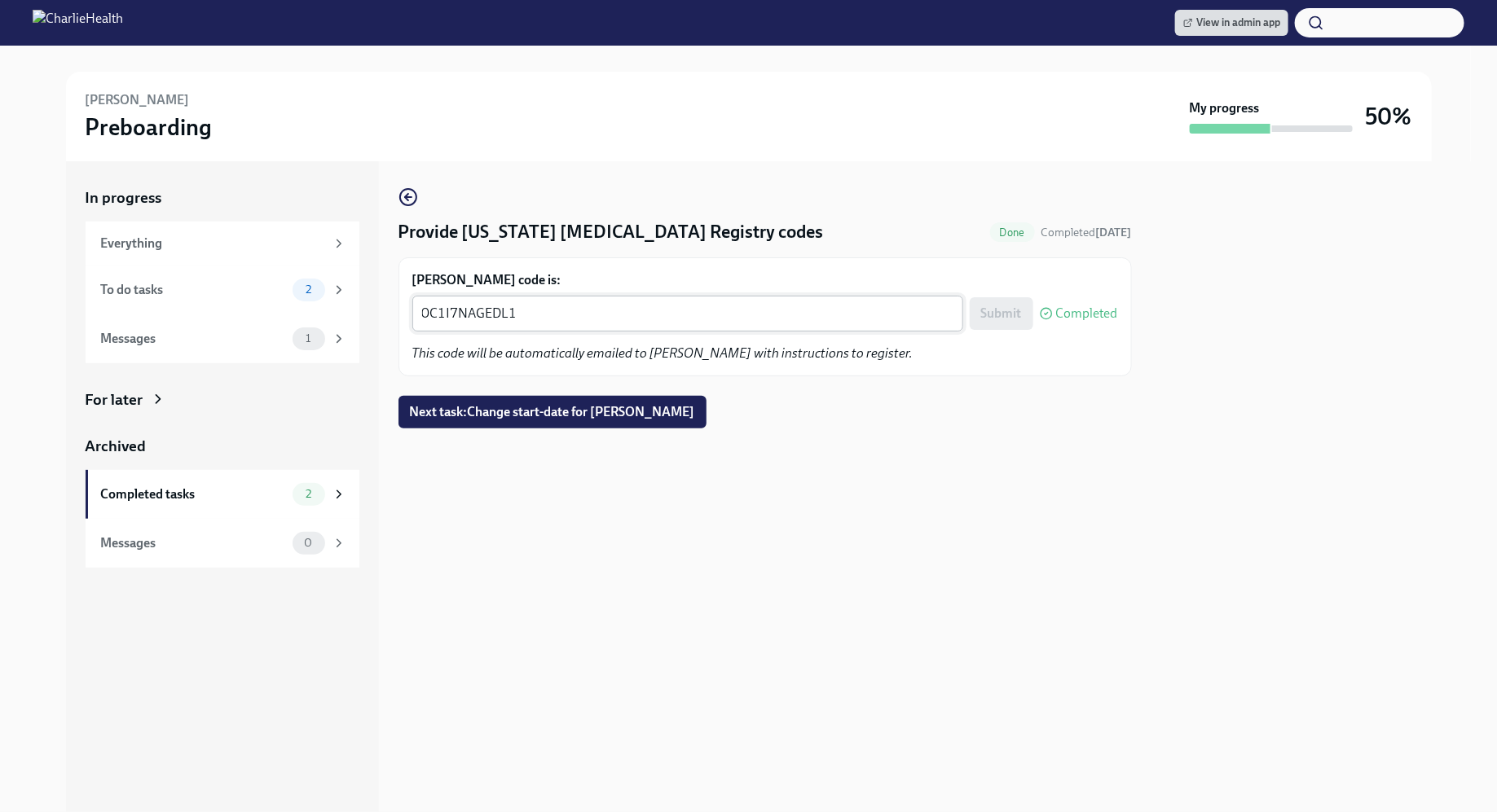
click at [546, 315] on textarea "0C1I7NAGEDL1" at bounding box center [688, 313] width 532 height 20
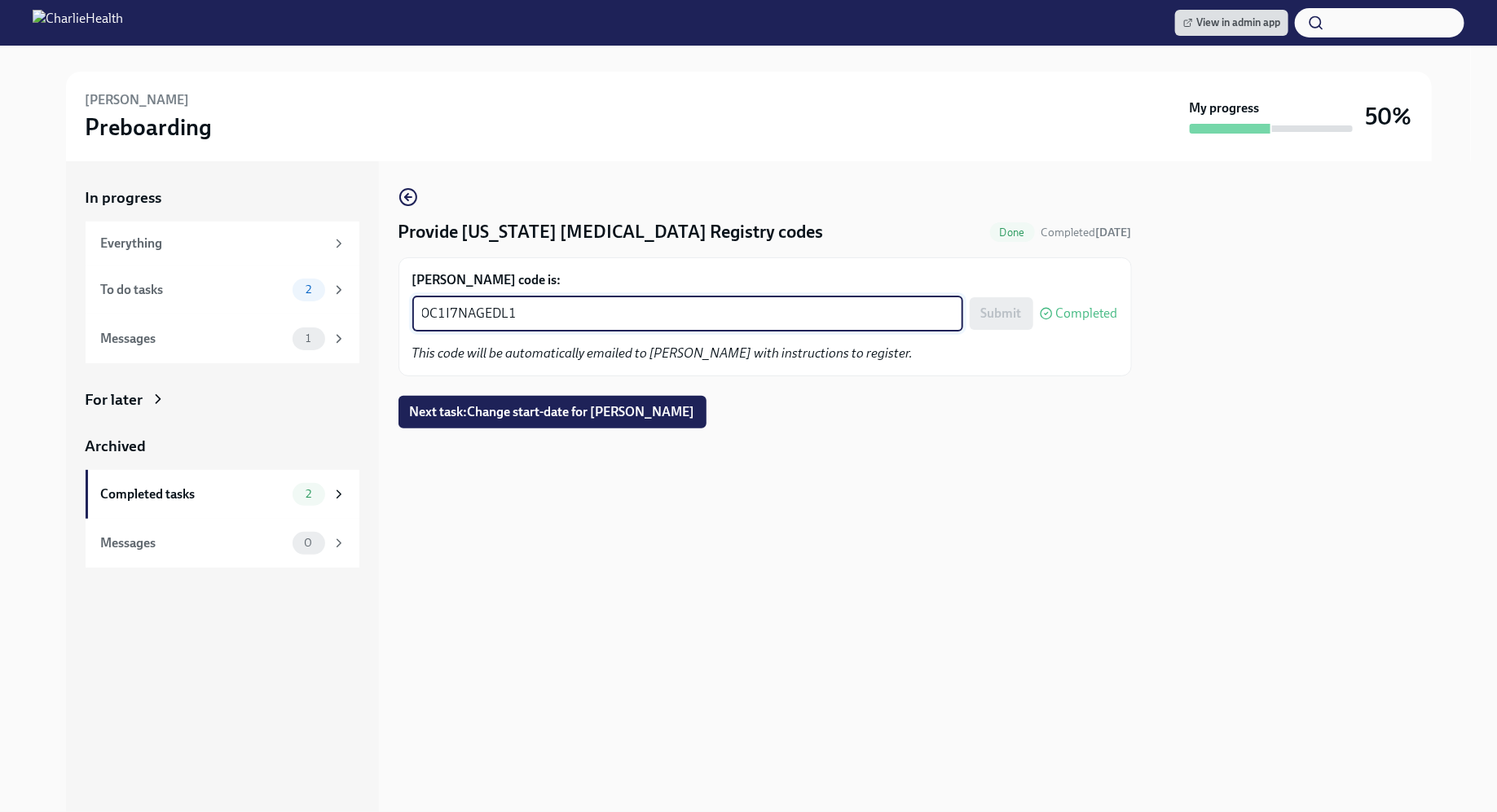
click at [546, 315] on textarea "0C1I7NAGEDL1" at bounding box center [688, 313] width 532 height 20
click at [524, 334] on div "[PERSON_NAME] code is: 0C1I7NAGEDL1 0C1I7NAGEDL1 x ​ Submit Completed This code…" at bounding box center [765, 317] width 706 height 91
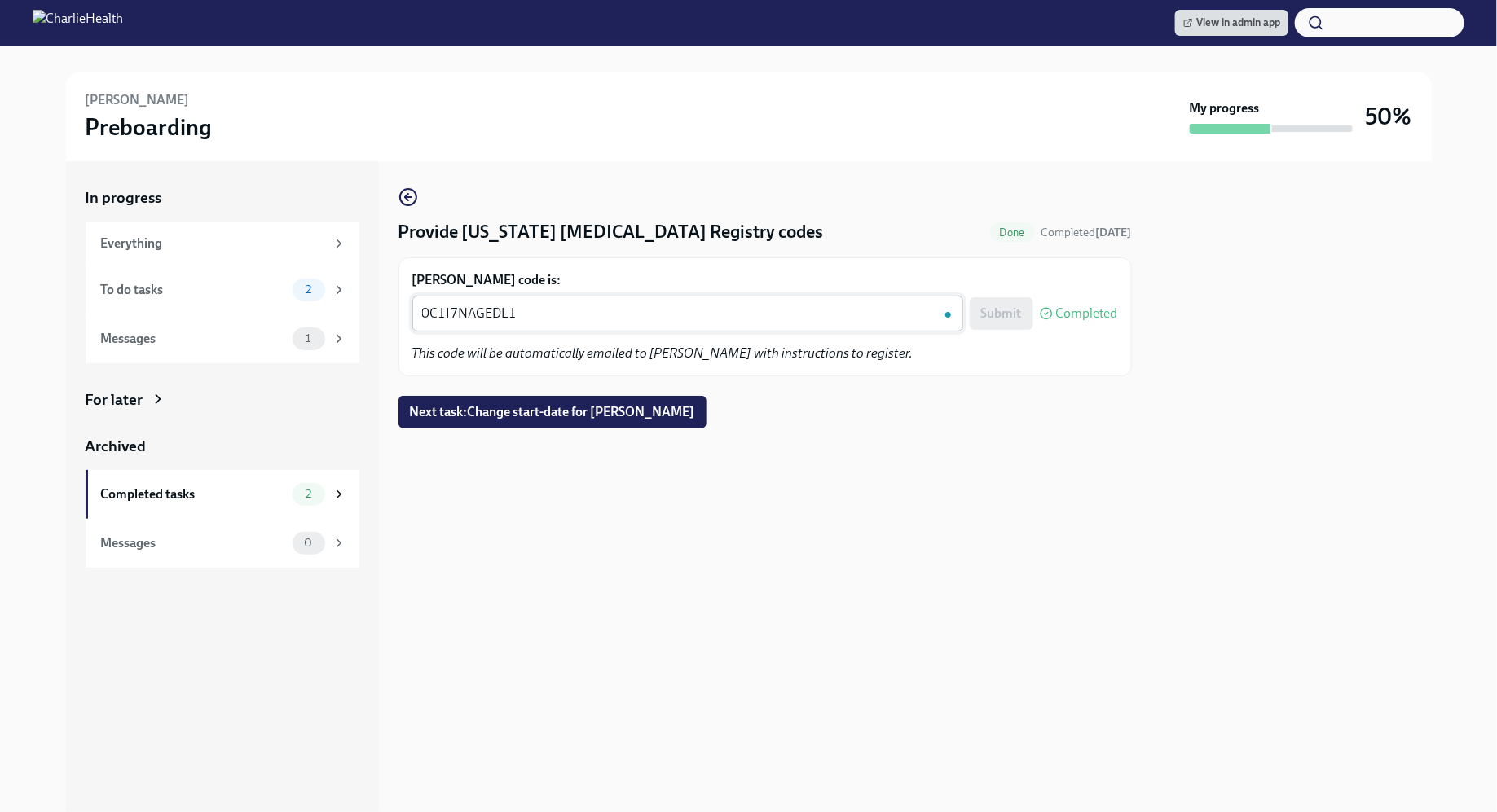
click at [516, 318] on textarea "0C1I7NAGEDL1" at bounding box center [688, 313] width 532 height 20
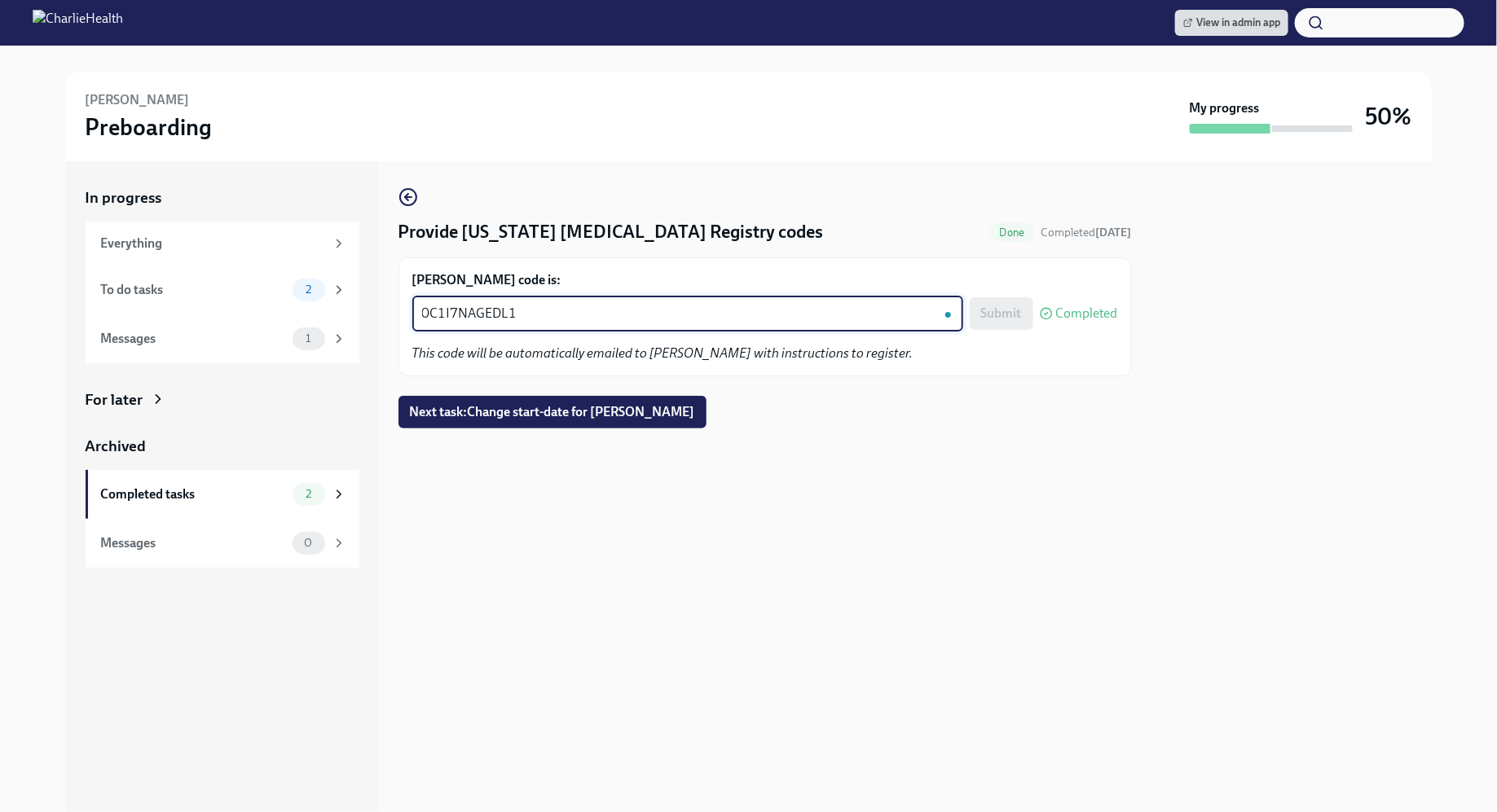
click at [516, 318] on textarea "0C1I7NAGEDL1" at bounding box center [688, 313] width 532 height 20
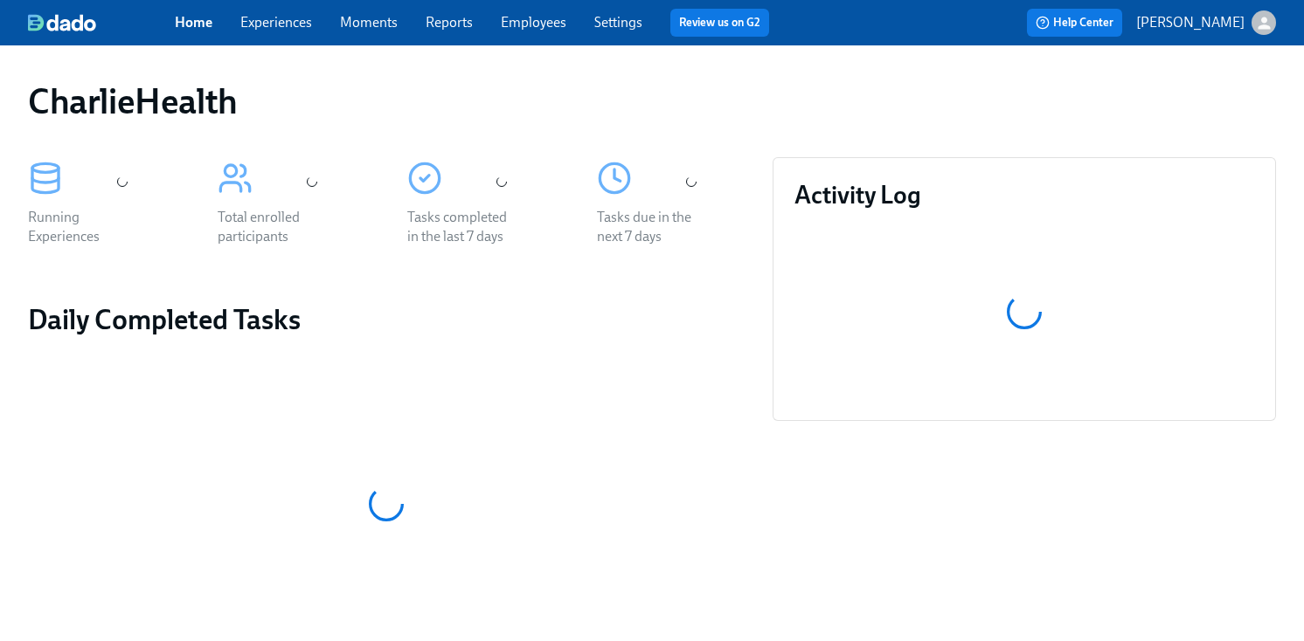
click at [719, 83] on div "CharlieHealth" at bounding box center [652, 101] width 1248 height 42
click at [525, 22] on link "Employees" at bounding box center [534, 22] width 66 height 17
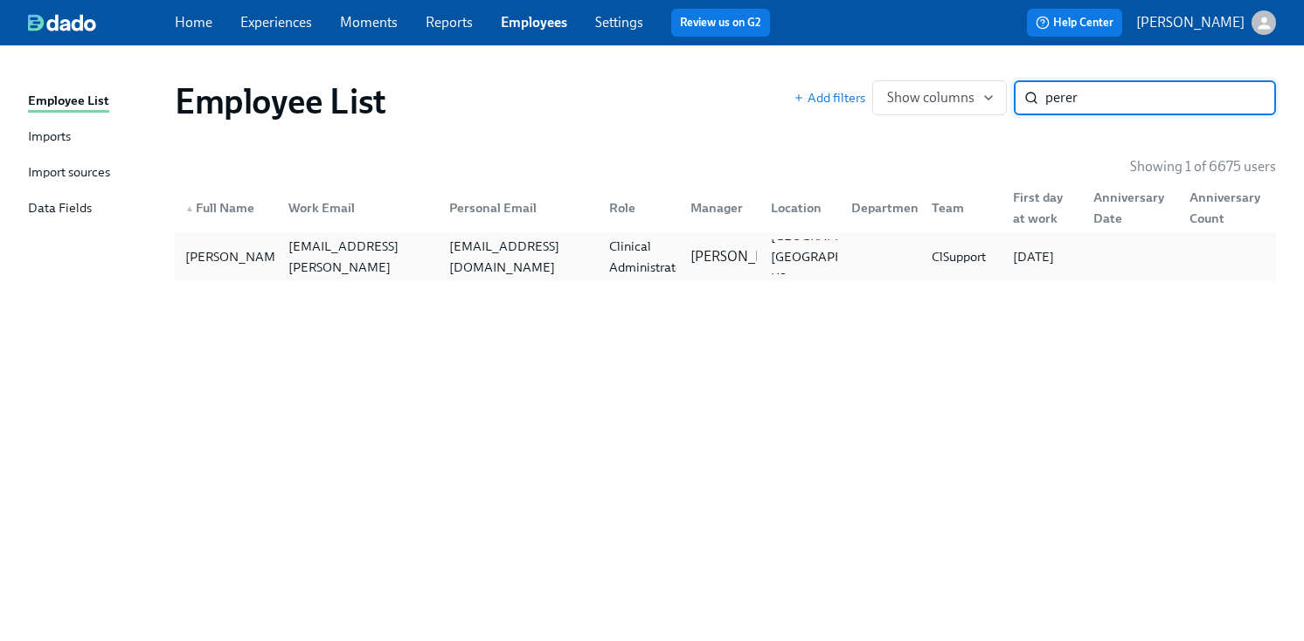
type input "perer"
click at [857, 252] on div at bounding box center [877, 256] width 80 height 35
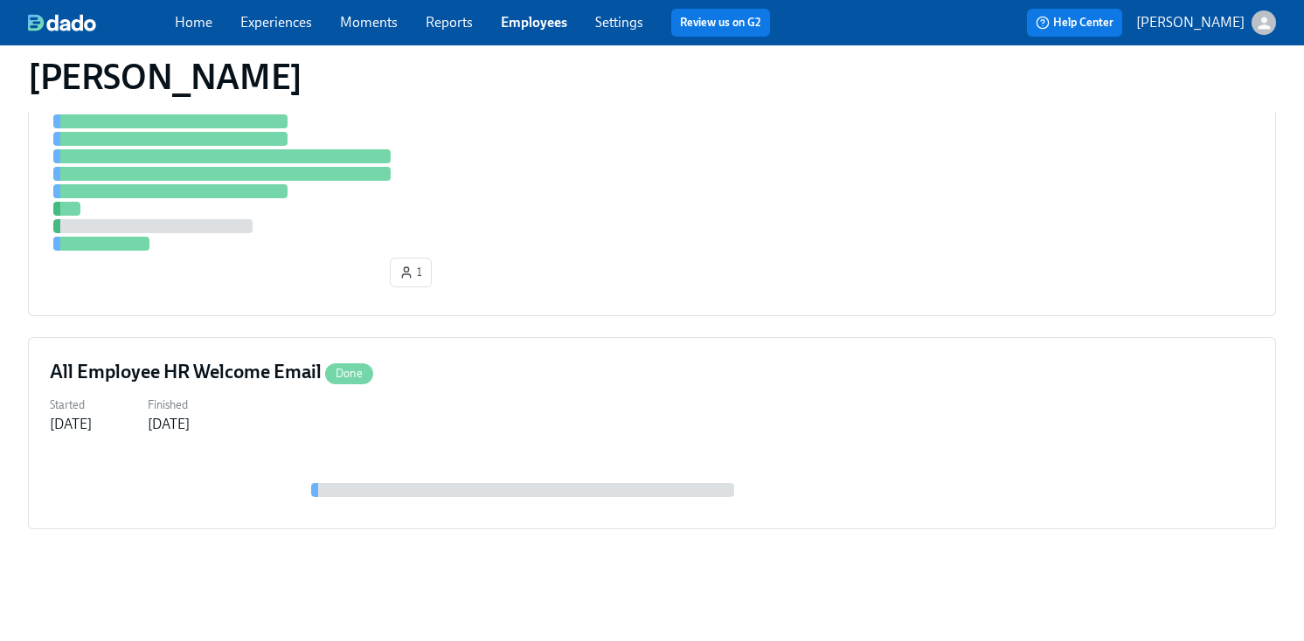
scroll to position [515, 0]
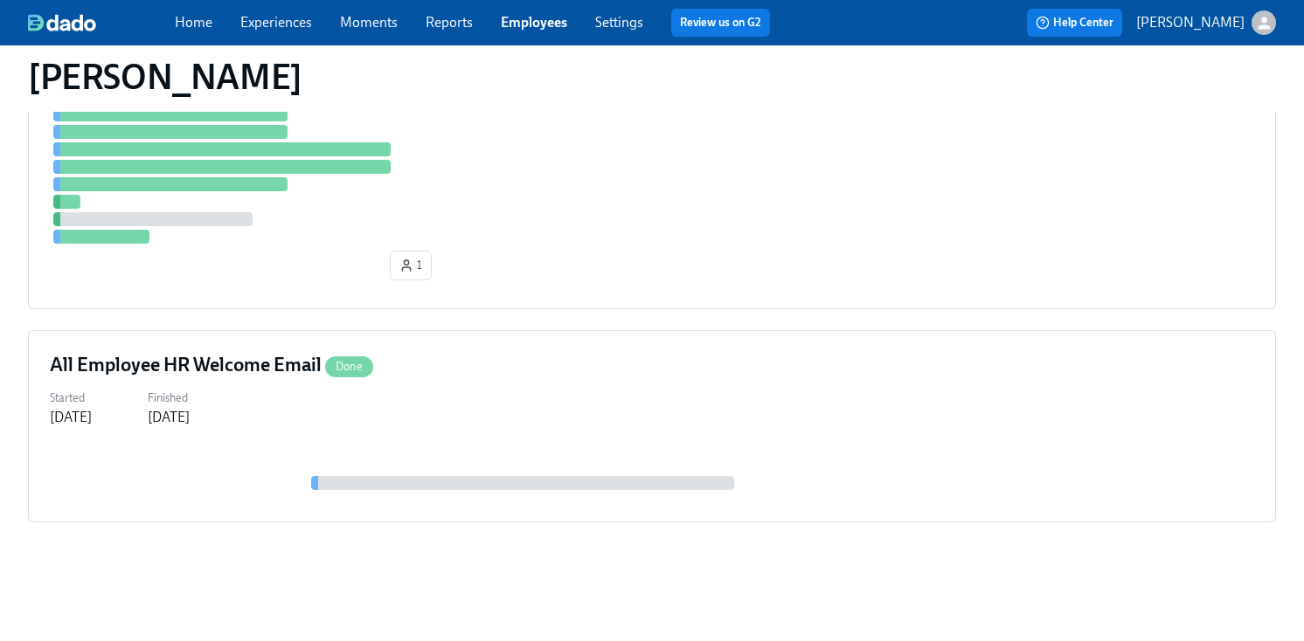
click at [857, 252] on div "1" at bounding box center [652, 145] width 1204 height 285
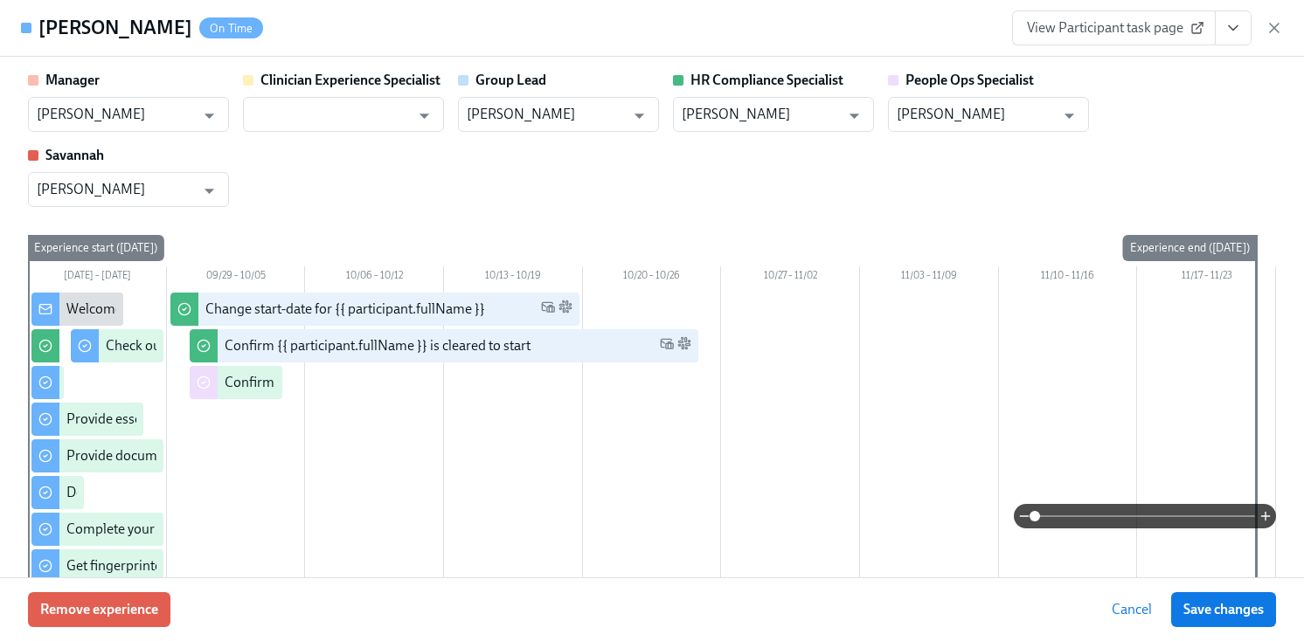
click at [1232, 36] on icon "View task page" at bounding box center [1232, 27] width 17 height 17
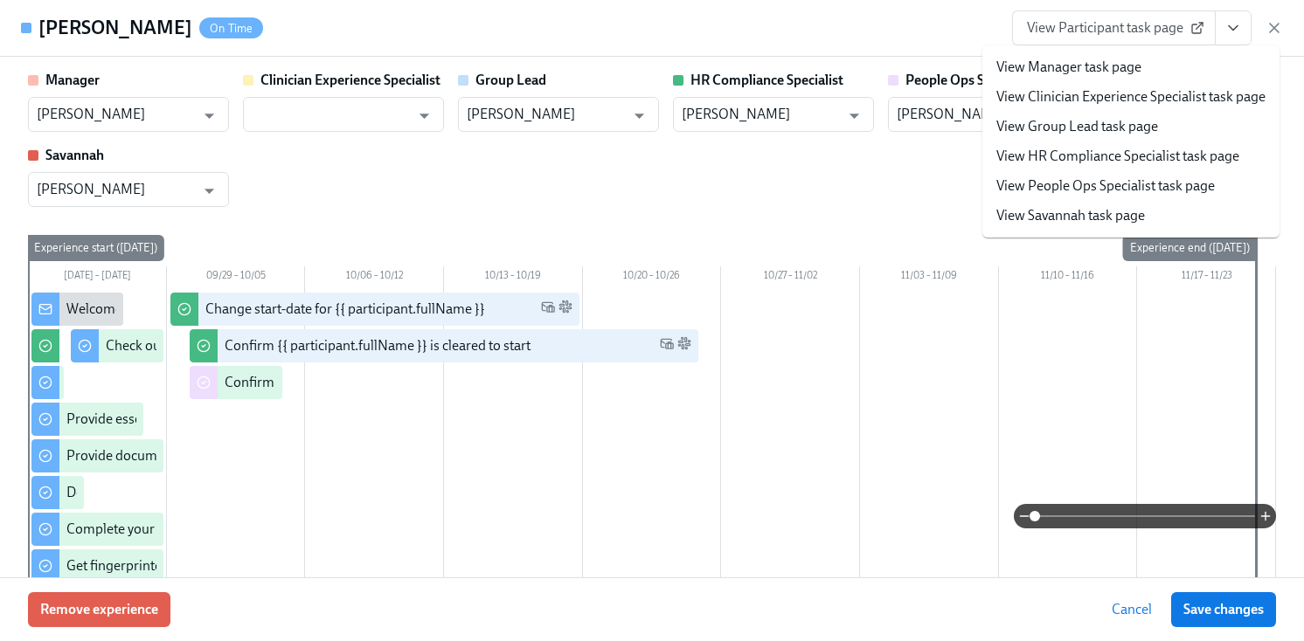
click at [1063, 151] on link "View HR Compliance Specialist task page" at bounding box center [1117, 156] width 243 height 19
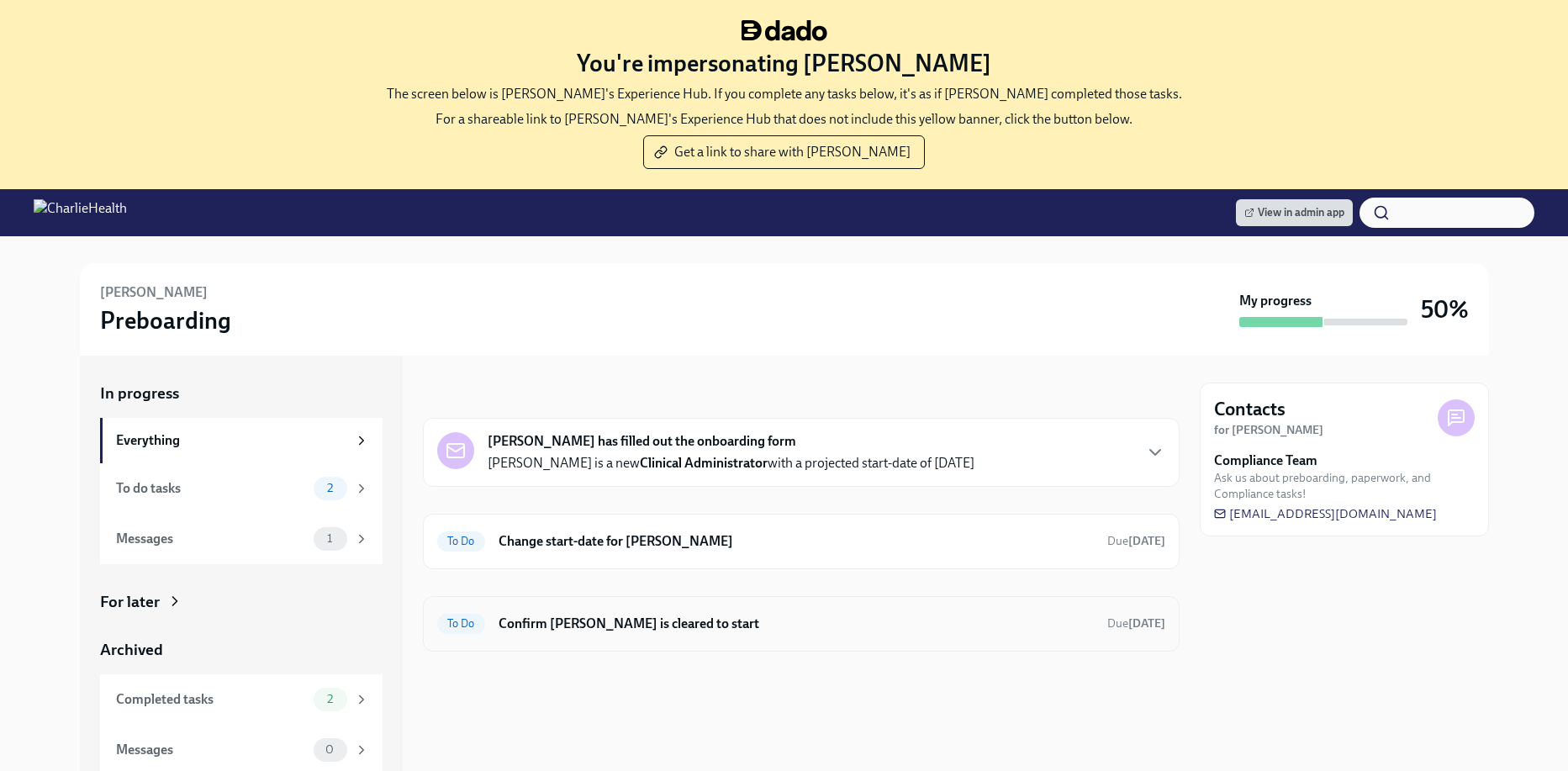
click at [730, 626] on h6 "Confirm [PERSON_NAME] is cleared to start" at bounding box center [796, 624] width 596 height 18
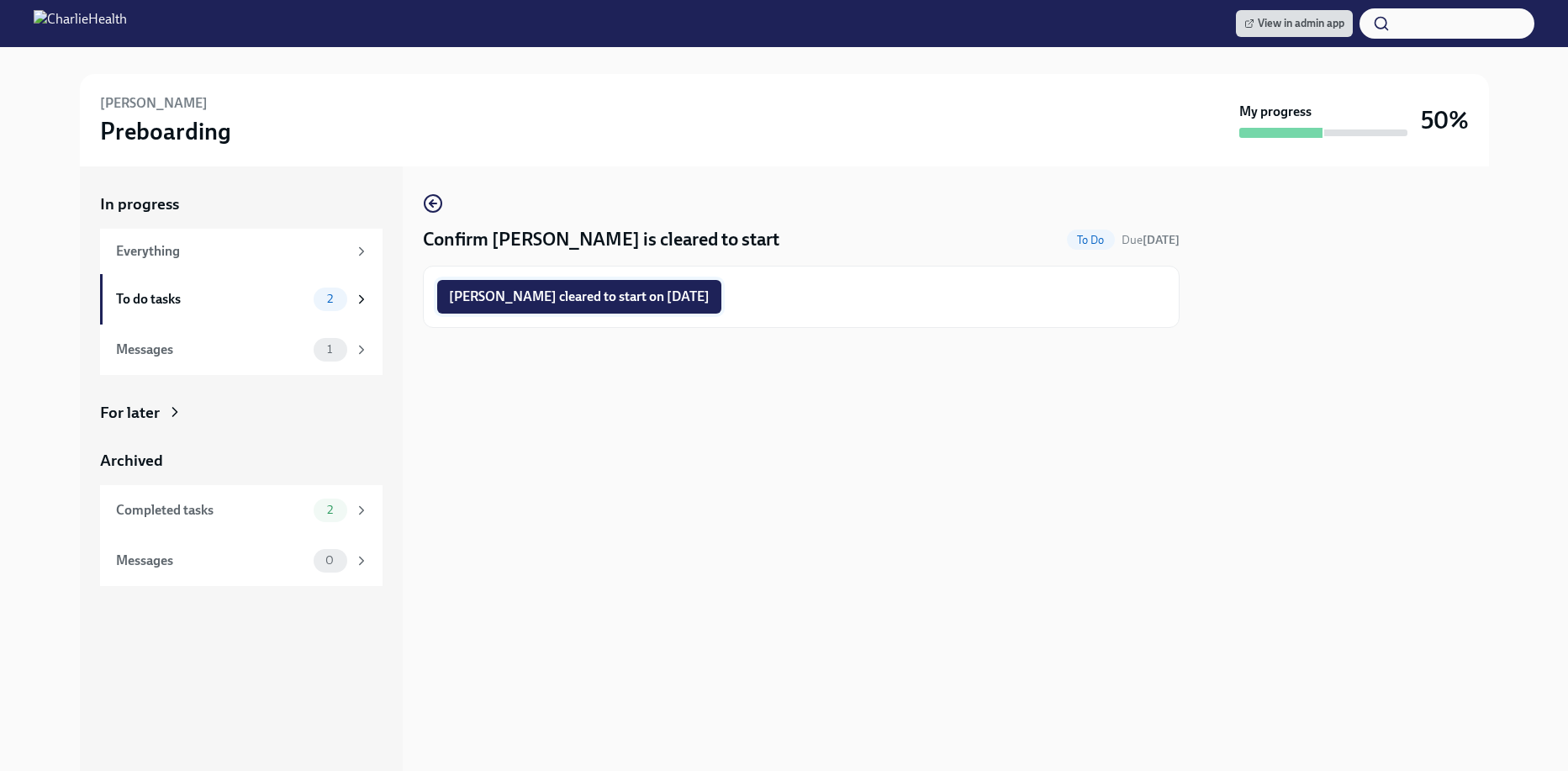
click at [625, 298] on span "[PERSON_NAME] cleared to start on [DATE]" at bounding box center [579, 296] width 261 height 16
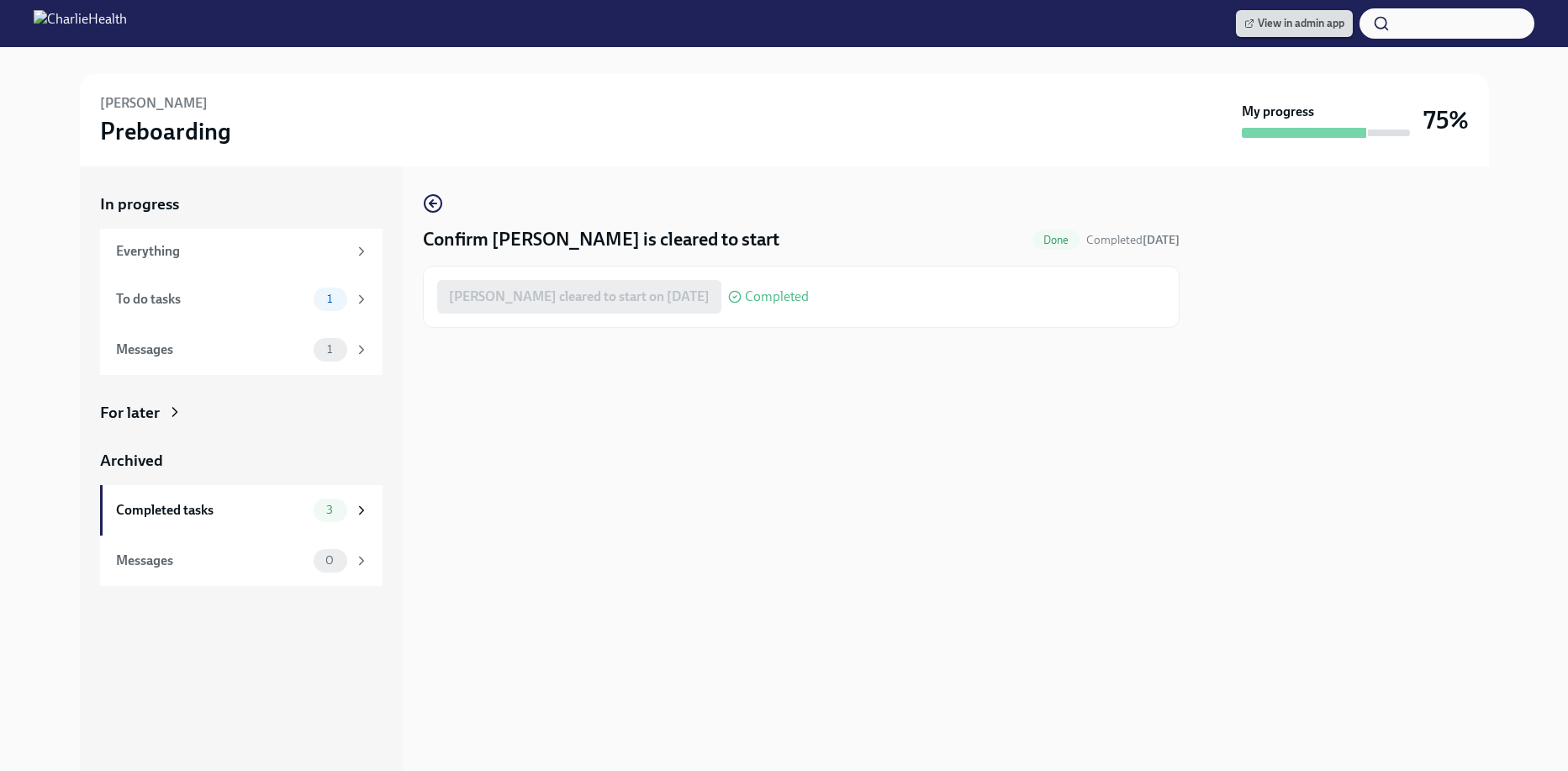
click at [1261, 23] on span "View in admin app" at bounding box center [1295, 23] width 100 height 16
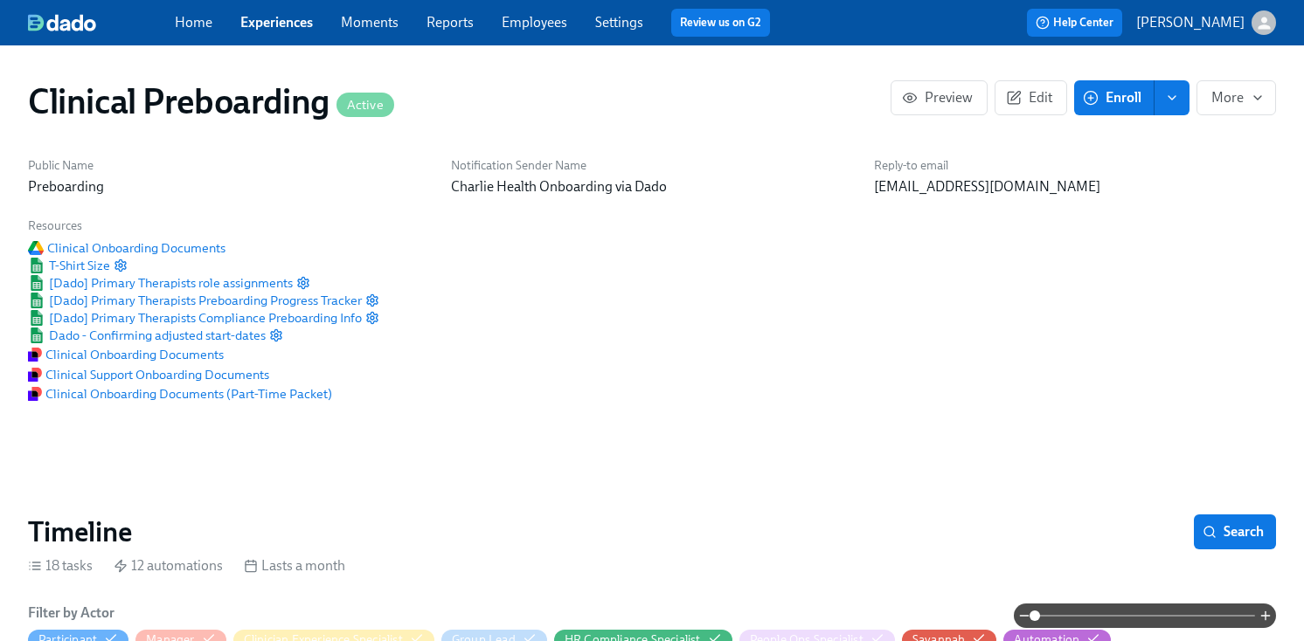
click at [550, 33] on div "Home Experiences Moments Reports Employees Settings Review us on G2" at bounding box center [479, 23] width 609 height 28
click at [545, 27] on link "Employees" at bounding box center [534, 22] width 66 height 17
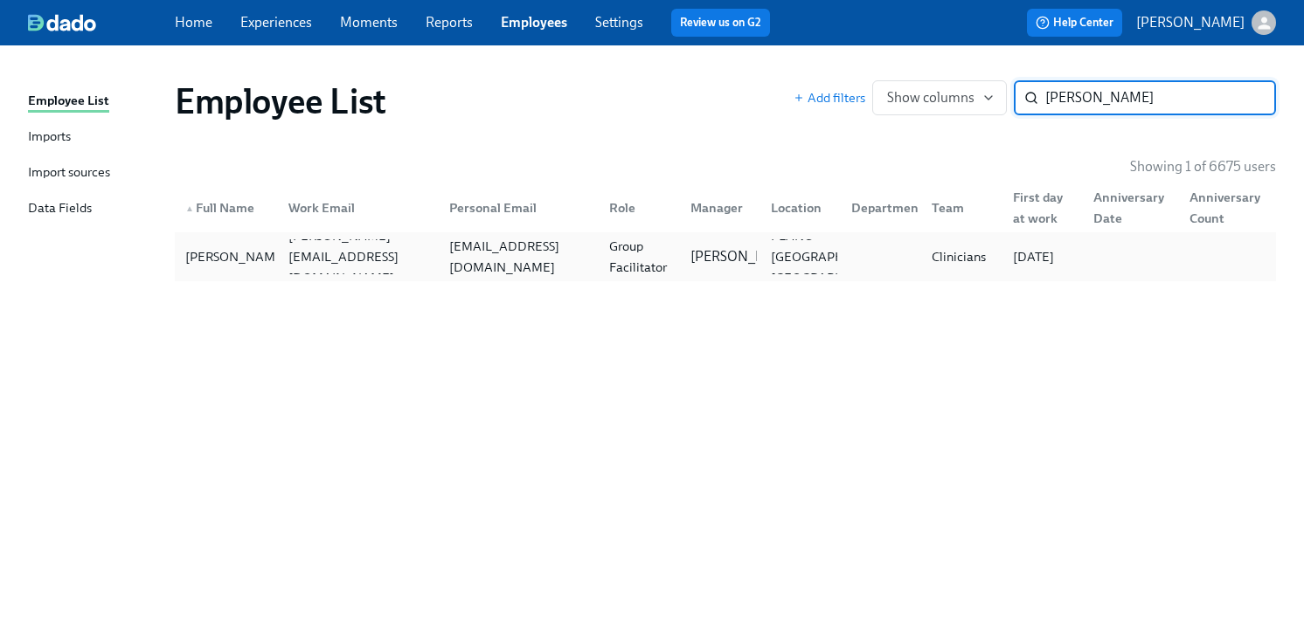
type input "ariana john"
click at [667, 252] on div "Group Facilitator" at bounding box center [638, 257] width 73 height 42
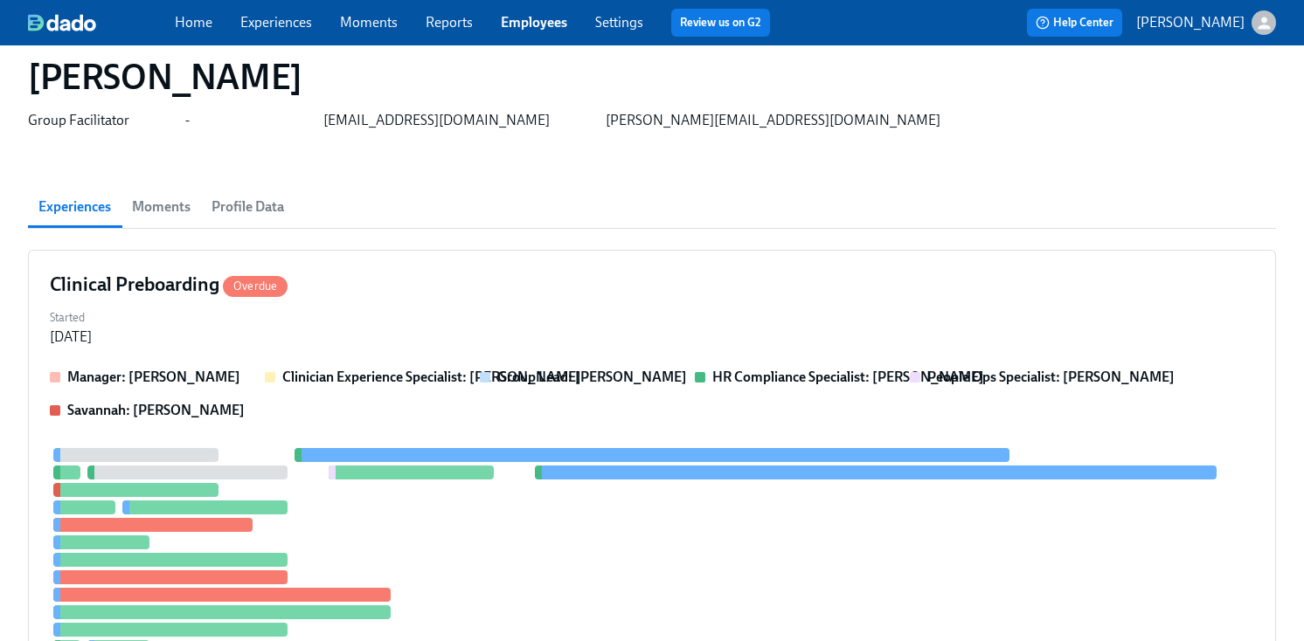
scroll to position [64, 0]
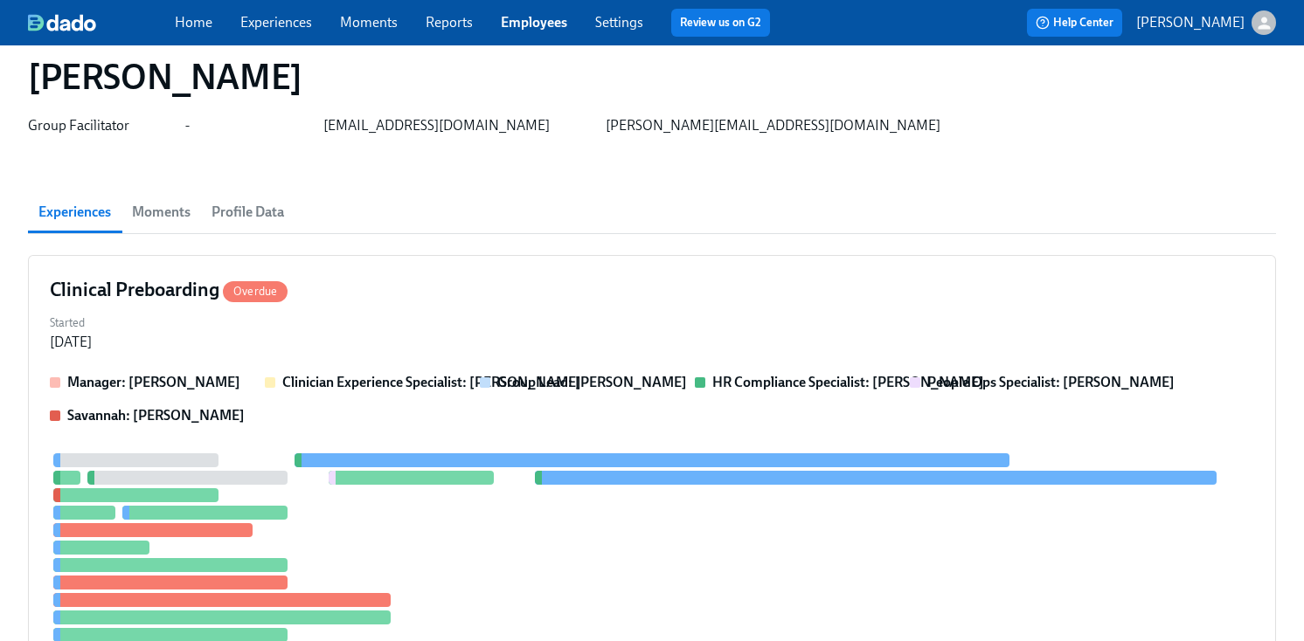
click at [667, 252] on section "Experiences Moments Profile Data Clinical Preboarding Overdue Started Sep 17, 2…" at bounding box center [652, 575] width 1248 height 768
click at [677, 286] on div "Clinical Preboarding Overdue" at bounding box center [652, 290] width 1204 height 26
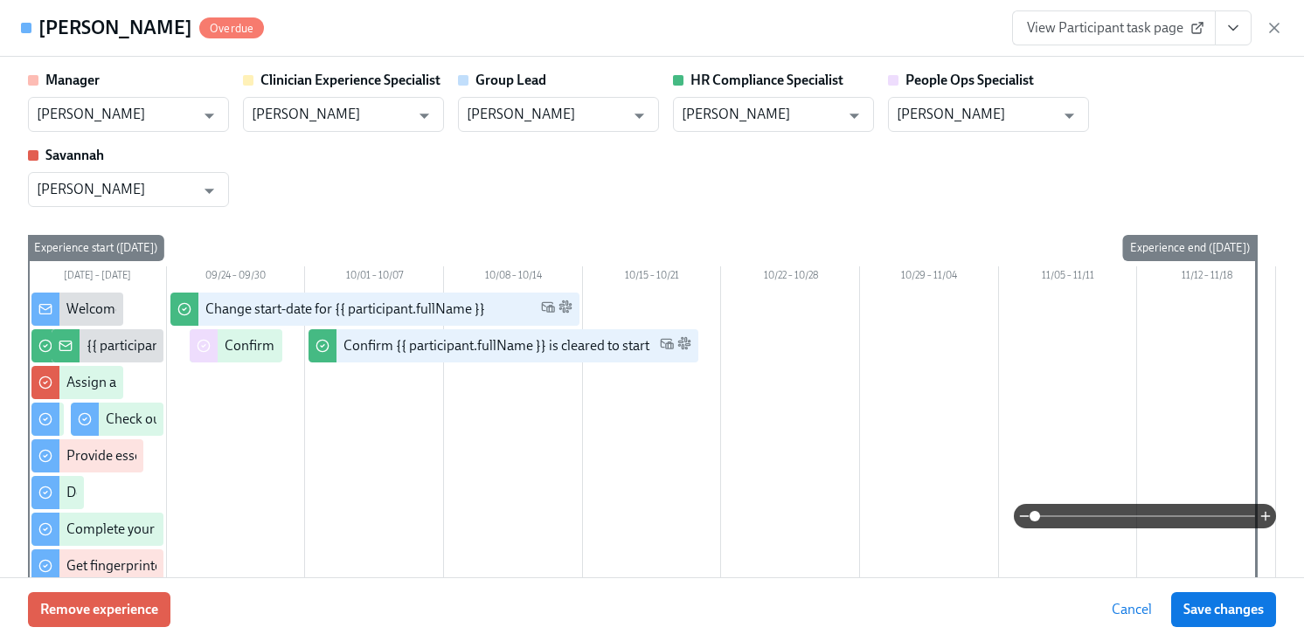
click at [1232, 30] on icon "View task page" at bounding box center [1232, 28] width 9 height 4
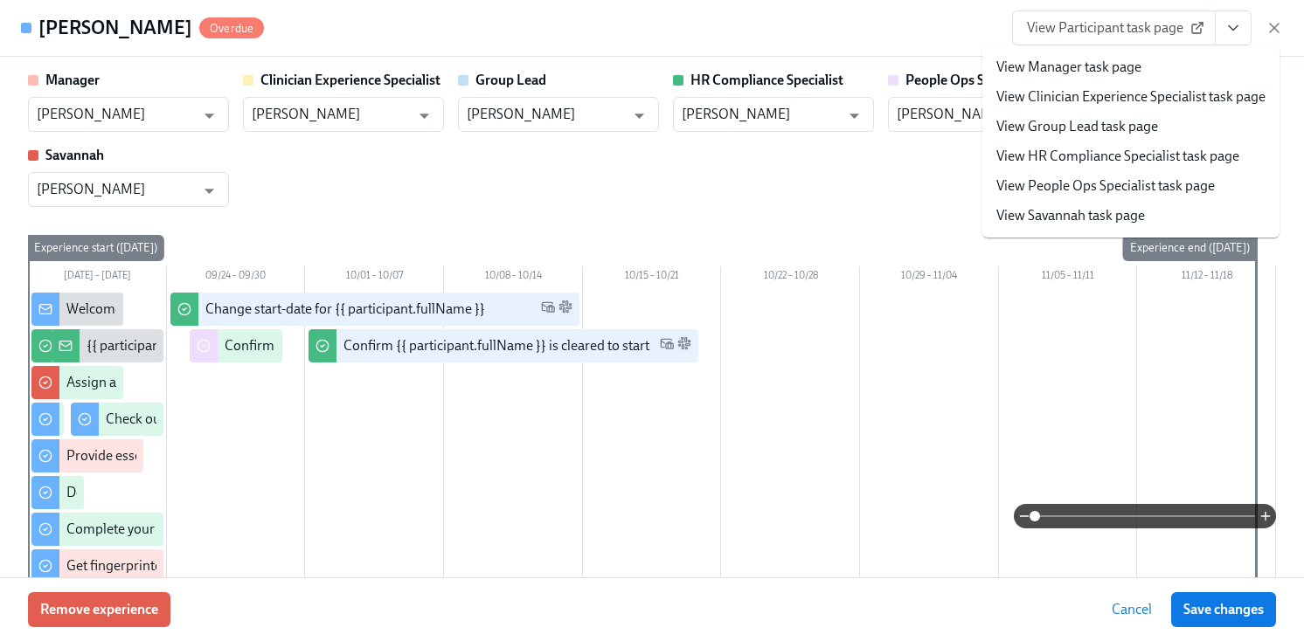
click at [1066, 155] on link "View HR Compliance Specialist task page" at bounding box center [1117, 156] width 243 height 19
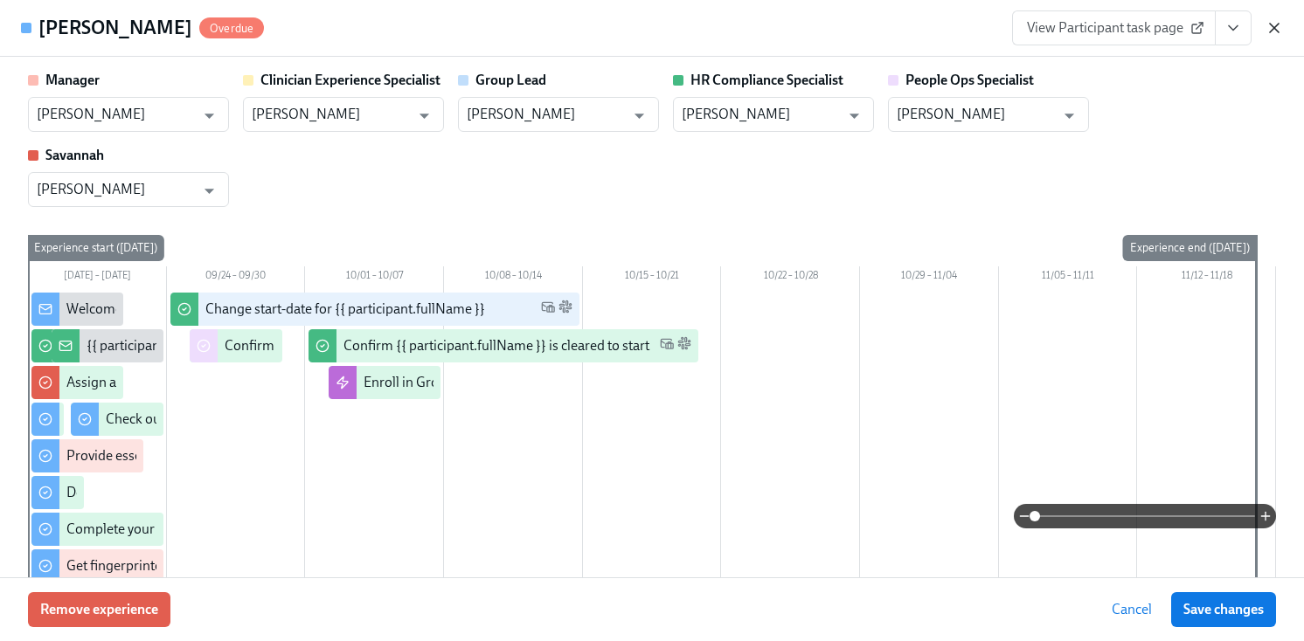
click at [1267, 30] on icon "button" at bounding box center [1273, 27] width 17 height 17
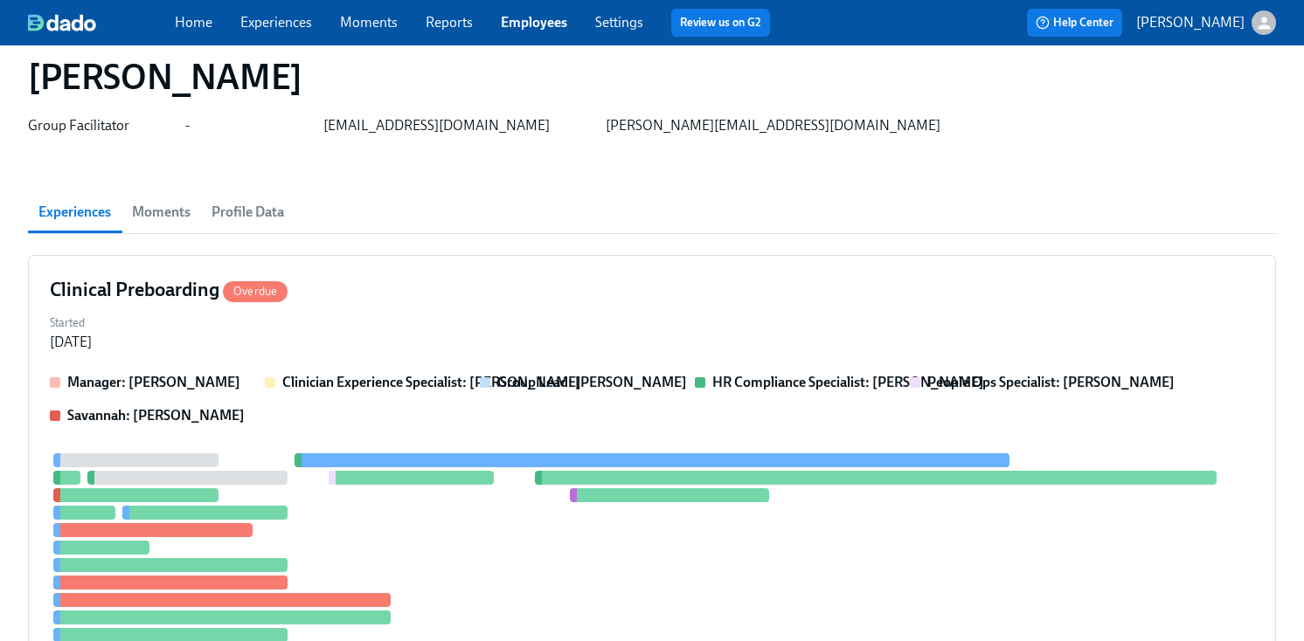
click at [529, 20] on link "Employees" at bounding box center [534, 22] width 66 height 17
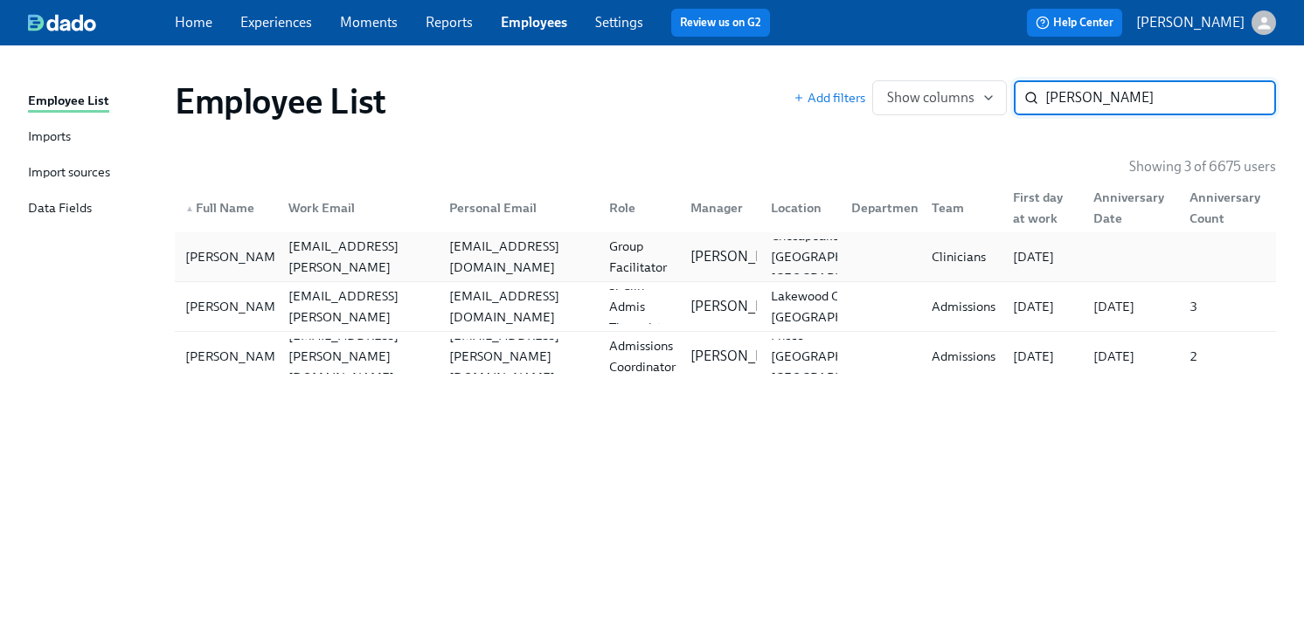
type input "everett"
click at [579, 262] on div "katsunshine35@gmail.com" at bounding box center [519, 257] width 154 height 42
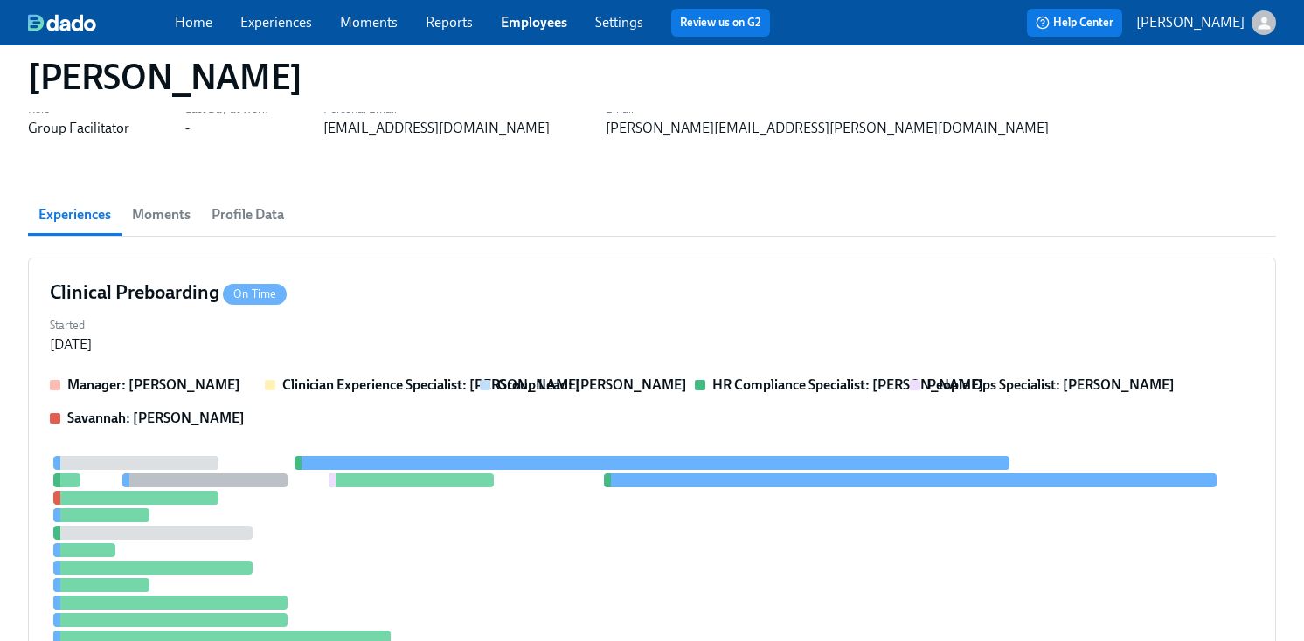
scroll to position [68, 0]
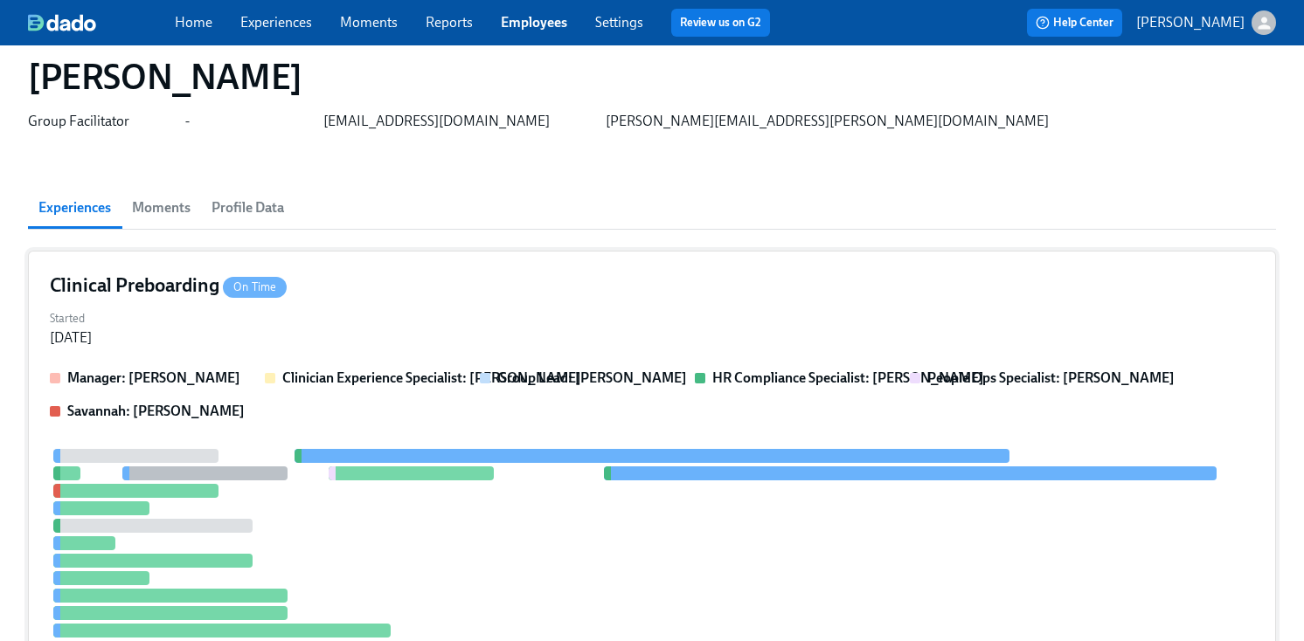
click at [576, 268] on div "Clinical Preboarding On Time Started Sep 15, 2025 Manager: Mandee McKelvey Clin…" at bounding box center [652, 503] width 1248 height 505
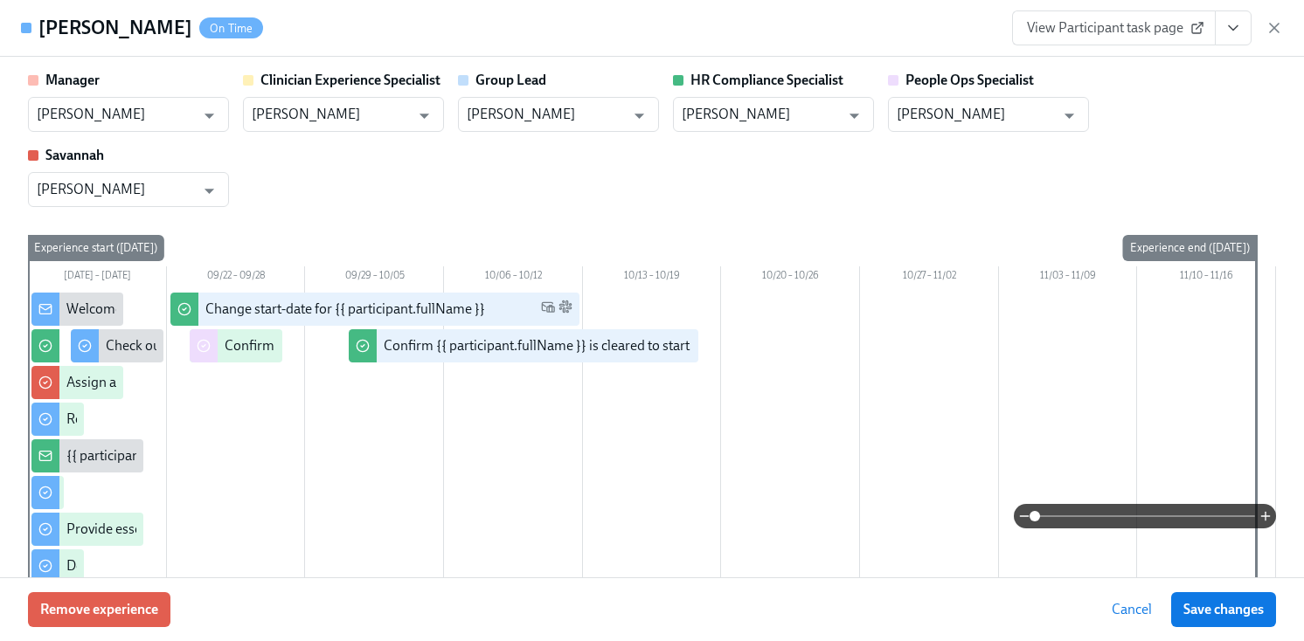
click at [1238, 24] on icon "View task page" at bounding box center [1232, 27] width 17 height 17
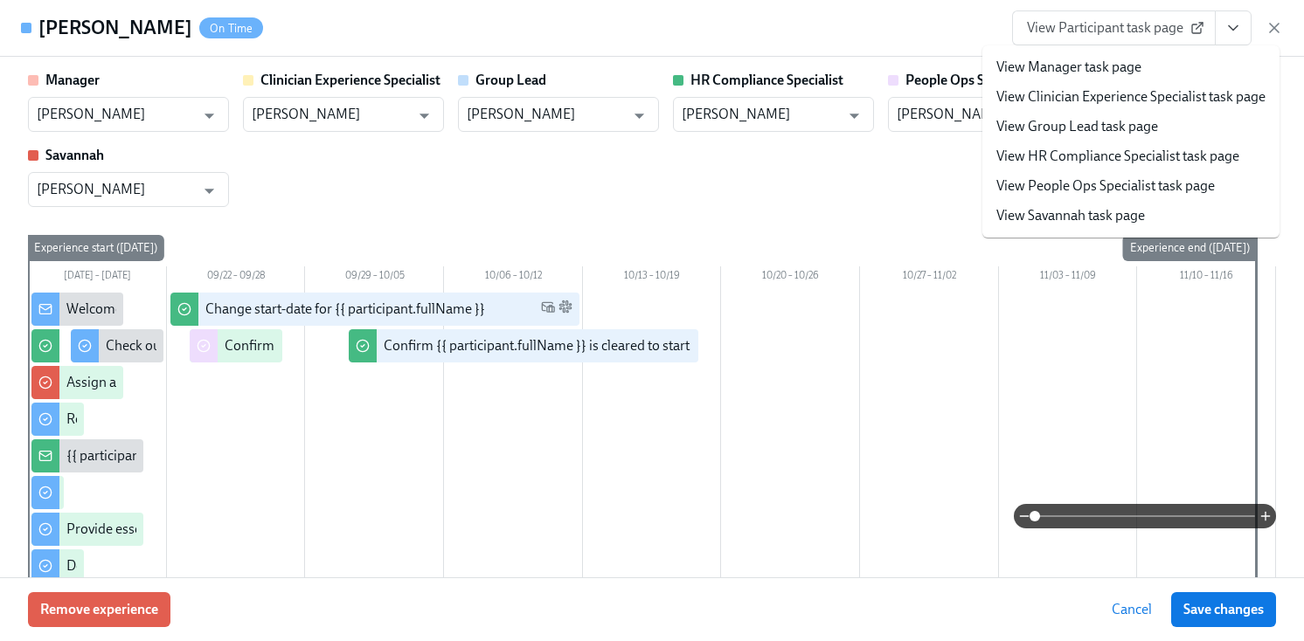
click at [1071, 162] on link "View HR Compliance Specialist task page" at bounding box center [1117, 156] width 243 height 19
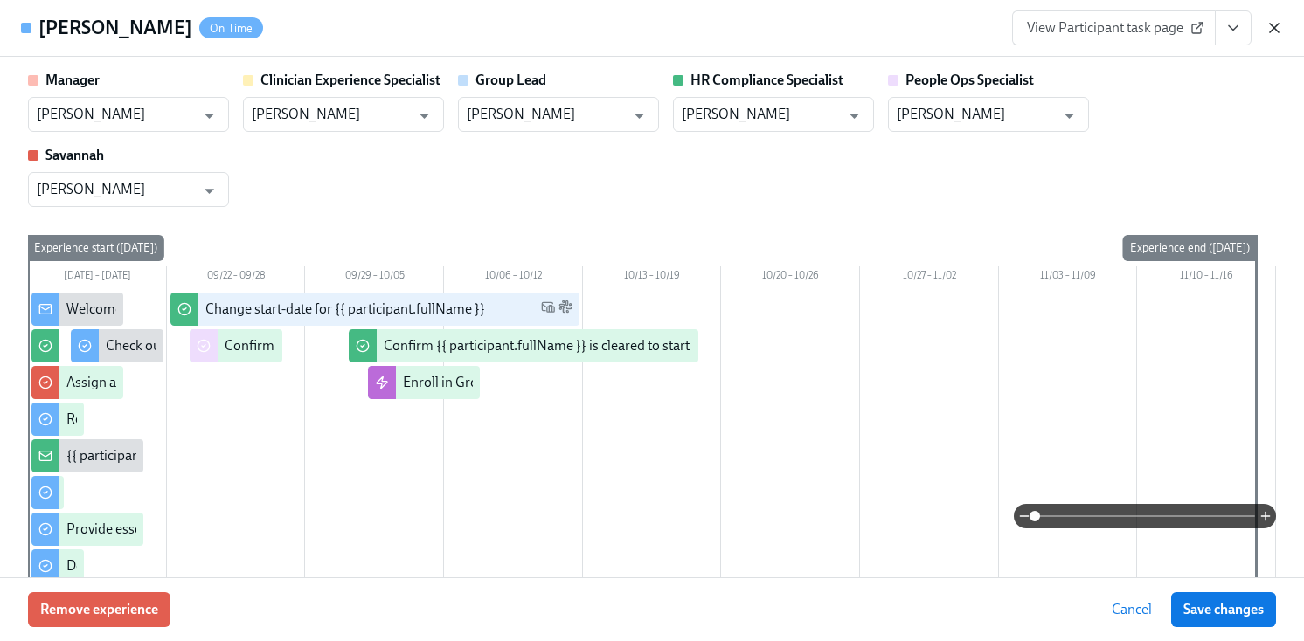
click at [1269, 25] on icon "button" at bounding box center [1273, 27] width 17 height 17
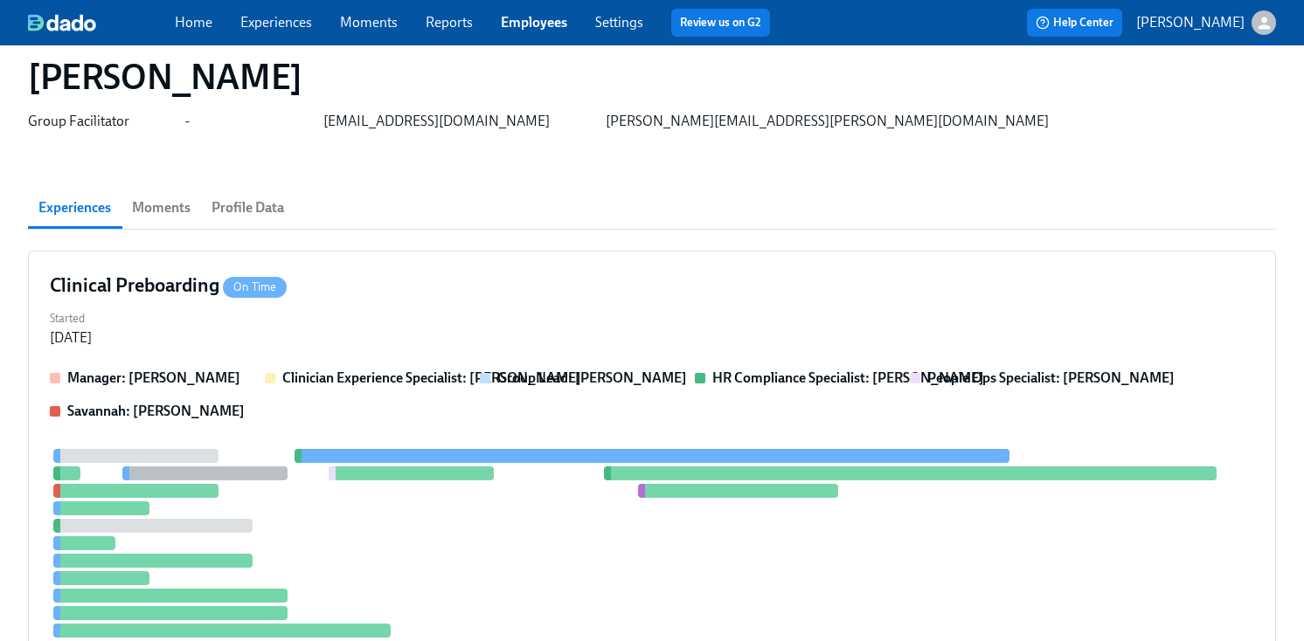
click at [529, 38] on div "Home Experiences Moments Reports Employees Settings Review us on G2 Help Center…" at bounding box center [652, 22] width 1304 height 45
click at [535, 25] on link "Employees" at bounding box center [534, 22] width 66 height 17
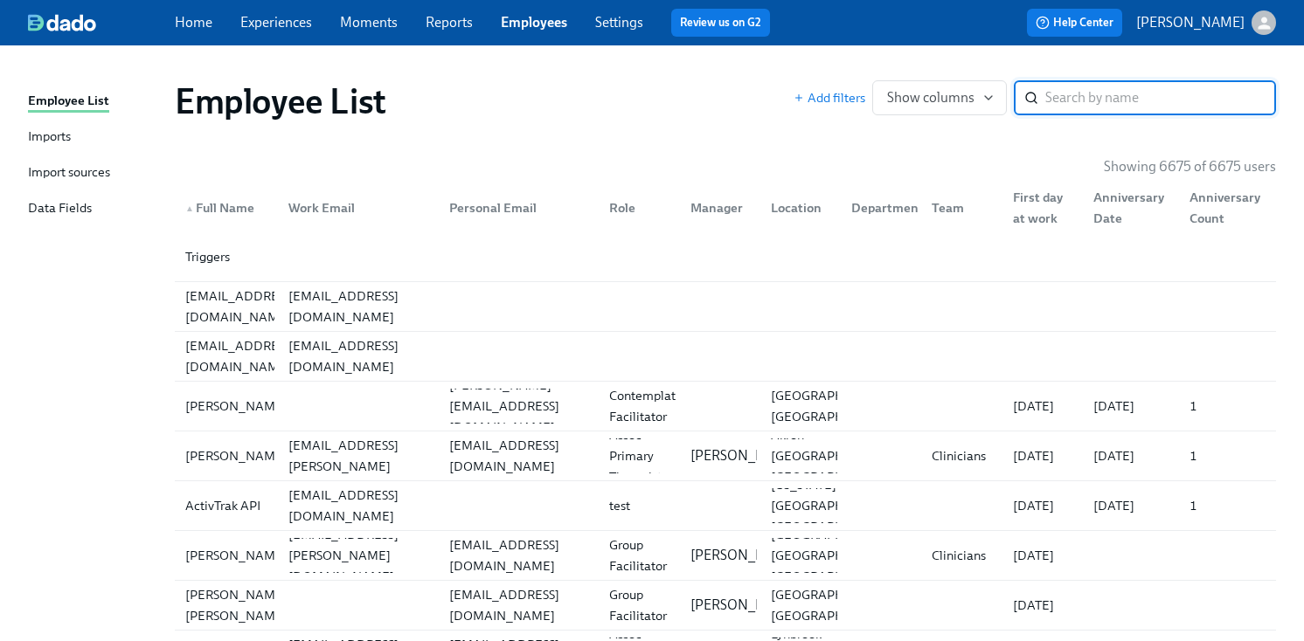
type input "k"
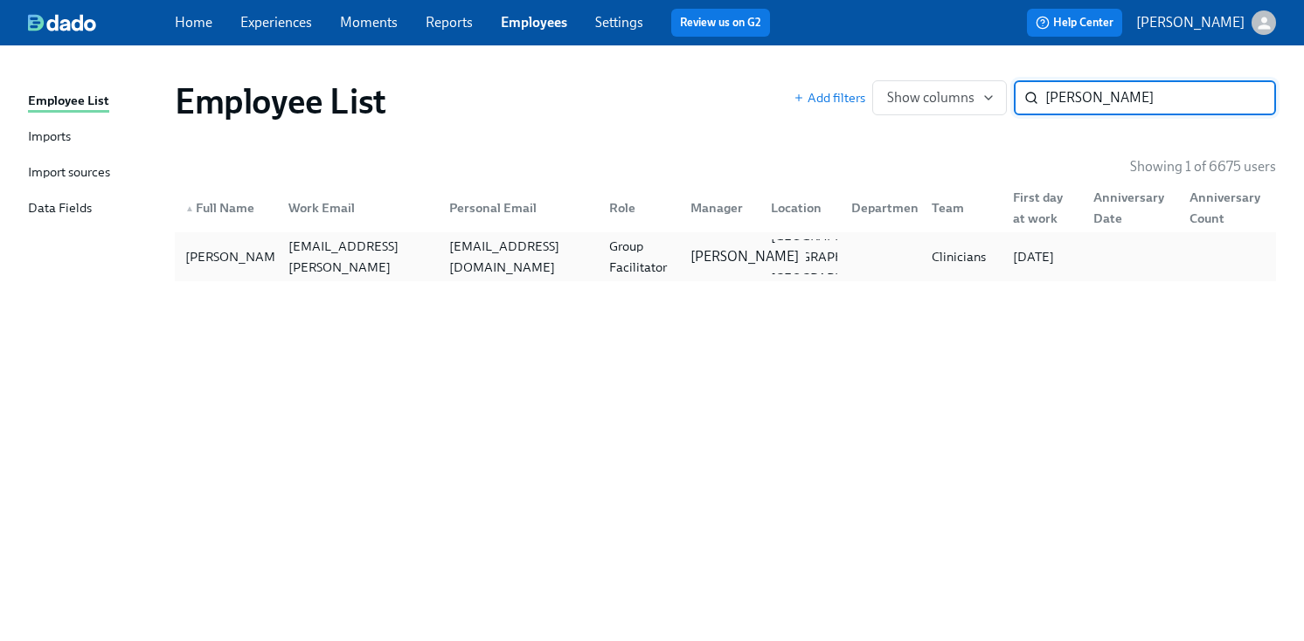
type input "afflerbach"
click at [713, 266] on p "Itoro Udoeyop" at bounding box center [744, 256] width 108 height 19
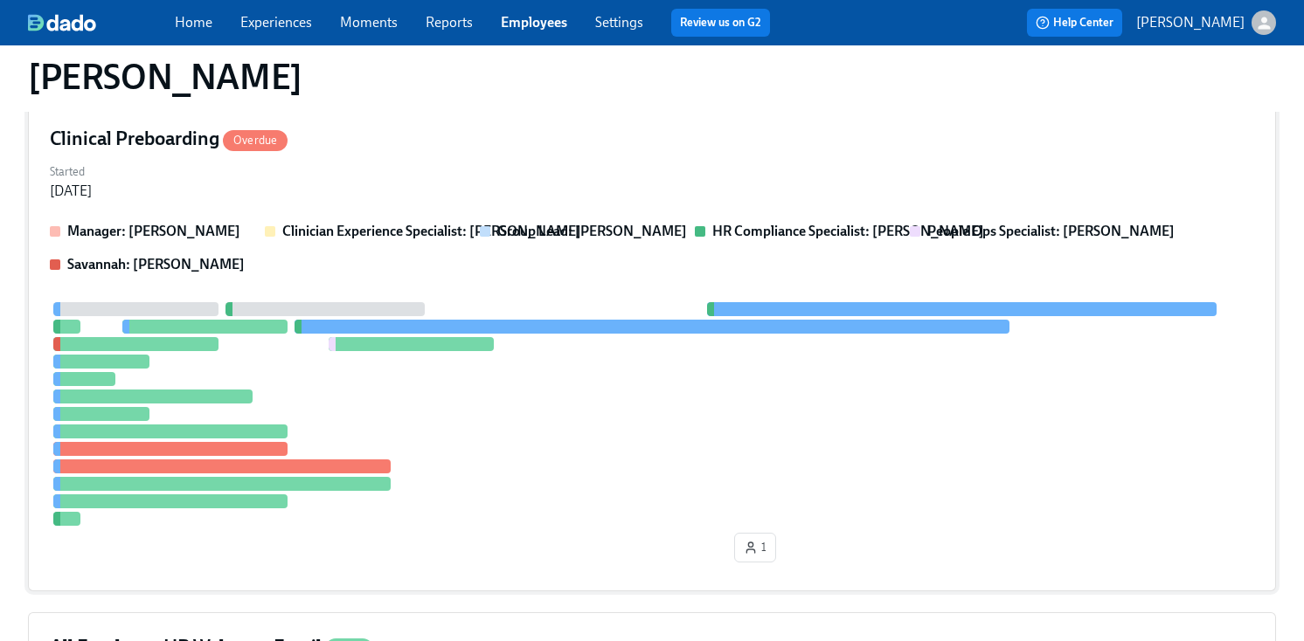
scroll to position [212, 0]
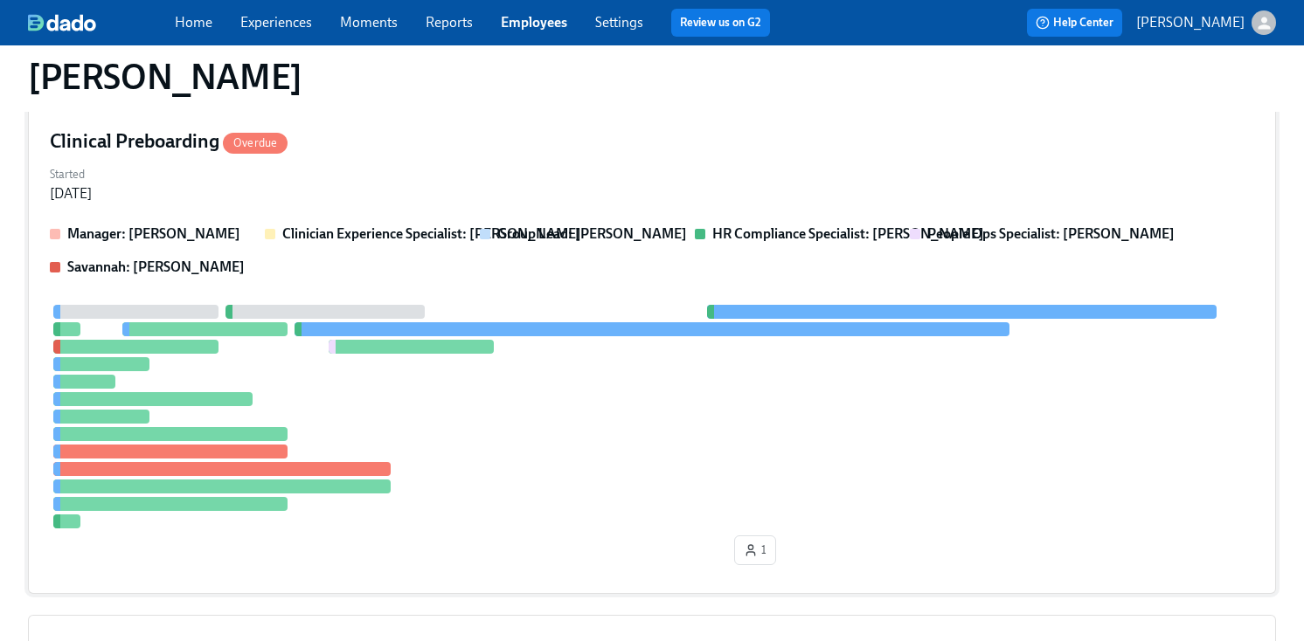
click at [772, 240] on strong "HR Compliance Specialist: [PERSON_NAME]" at bounding box center [848, 233] width 272 height 17
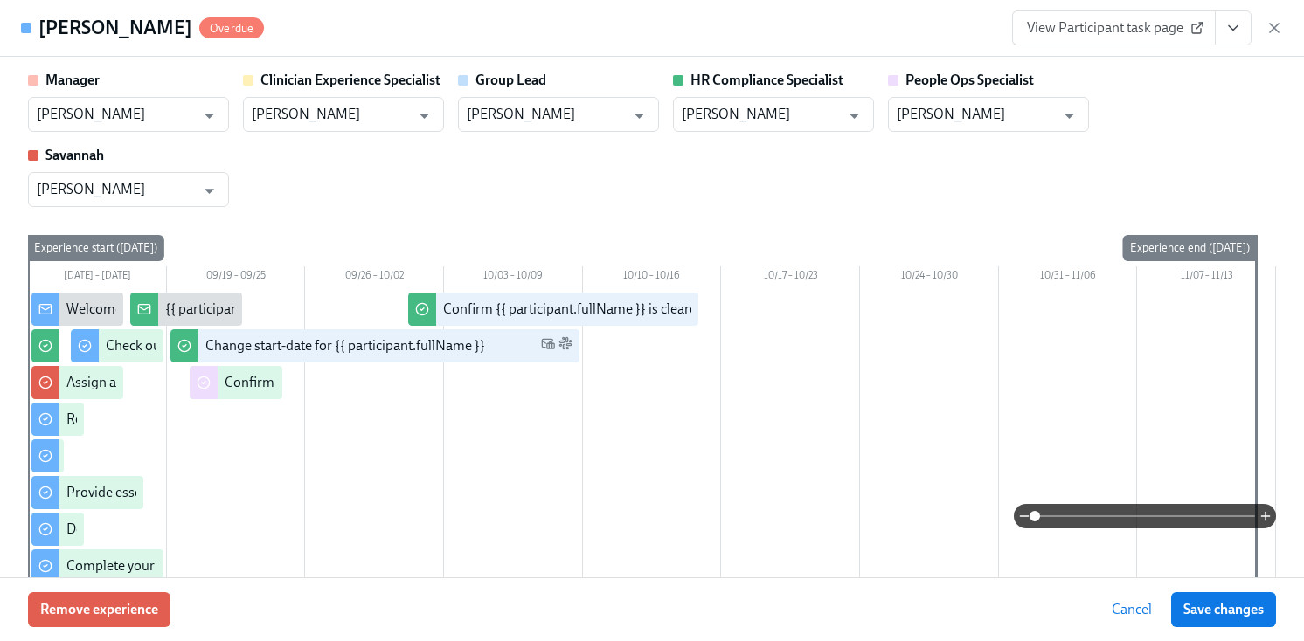
click at [796, 178] on div "Manager Itoro Udoeyop ​ Clinician Experience Specialist Lara Babalola ​ Group L…" at bounding box center [652, 139] width 1248 height 136
click at [1245, 29] on button "View task page" at bounding box center [1232, 27] width 37 height 35
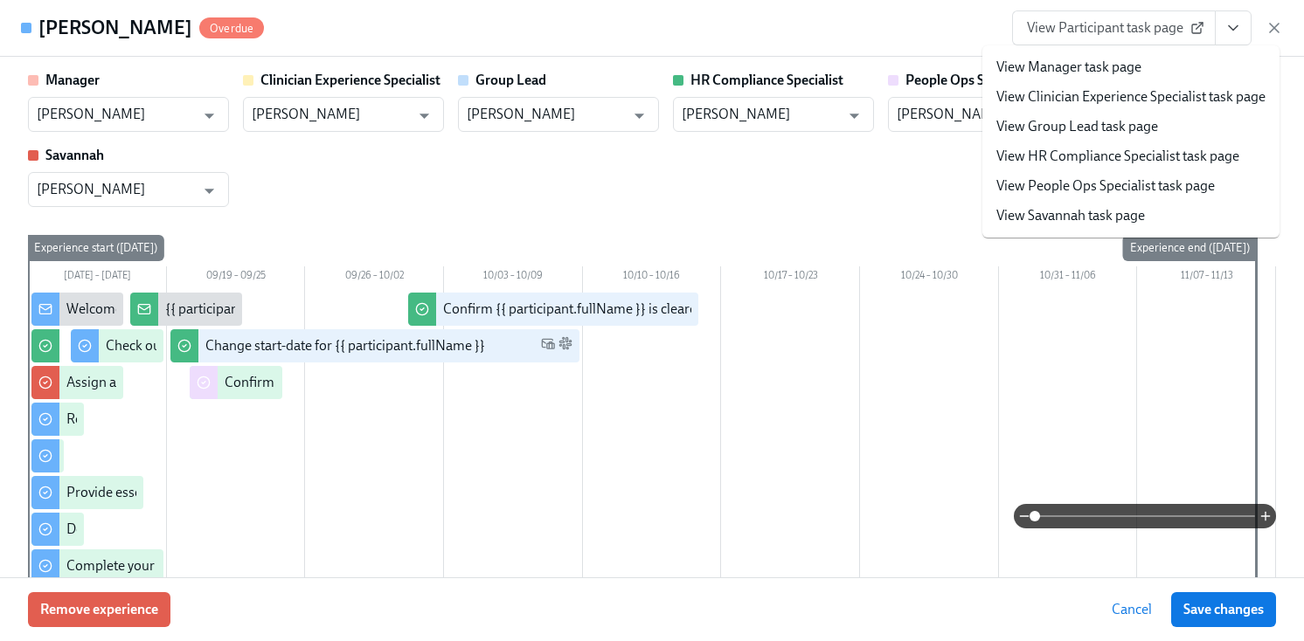
click at [1119, 157] on link "View HR Compliance Specialist task page" at bounding box center [1117, 156] width 243 height 19
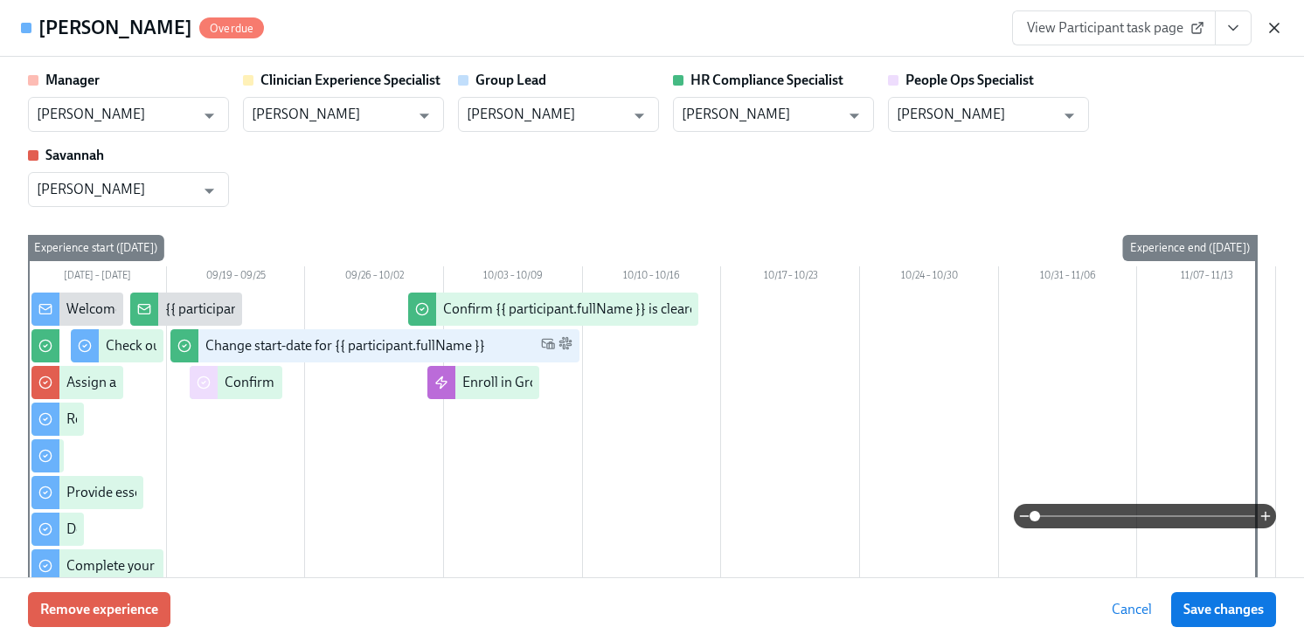
click at [1276, 24] on icon "button" at bounding box center [1273, 28] width 9 height 9
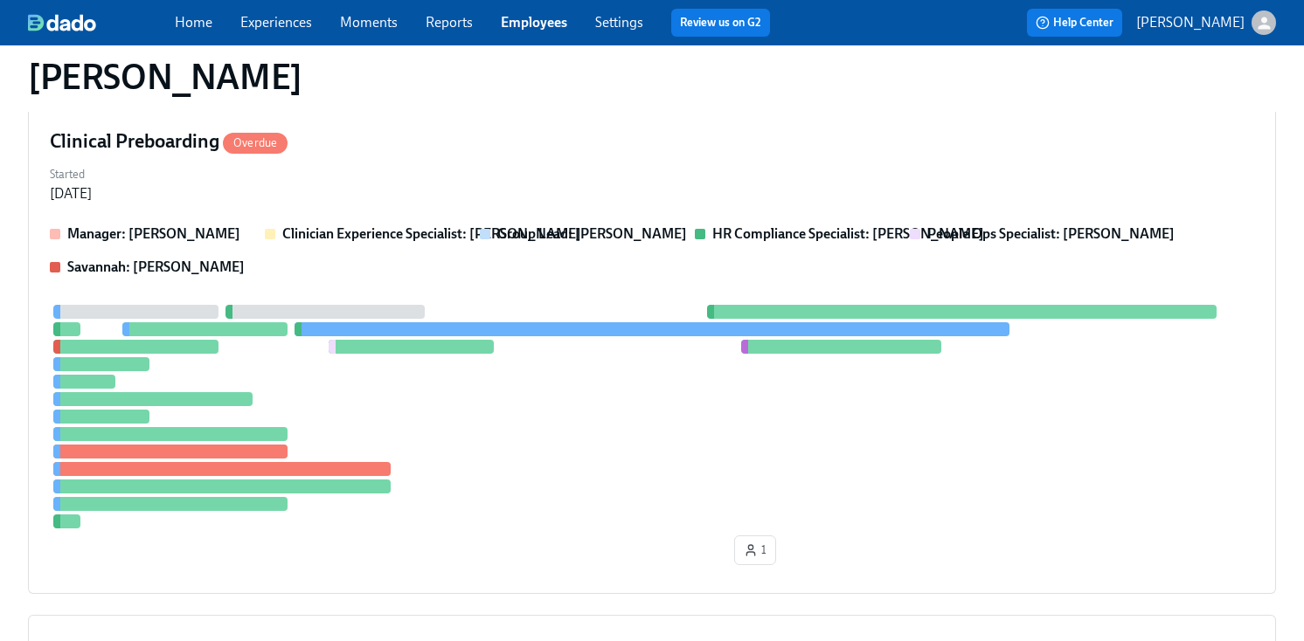
click at [525, 27] on link "Employees" at bounding box center [534, 22] width 66 height 17
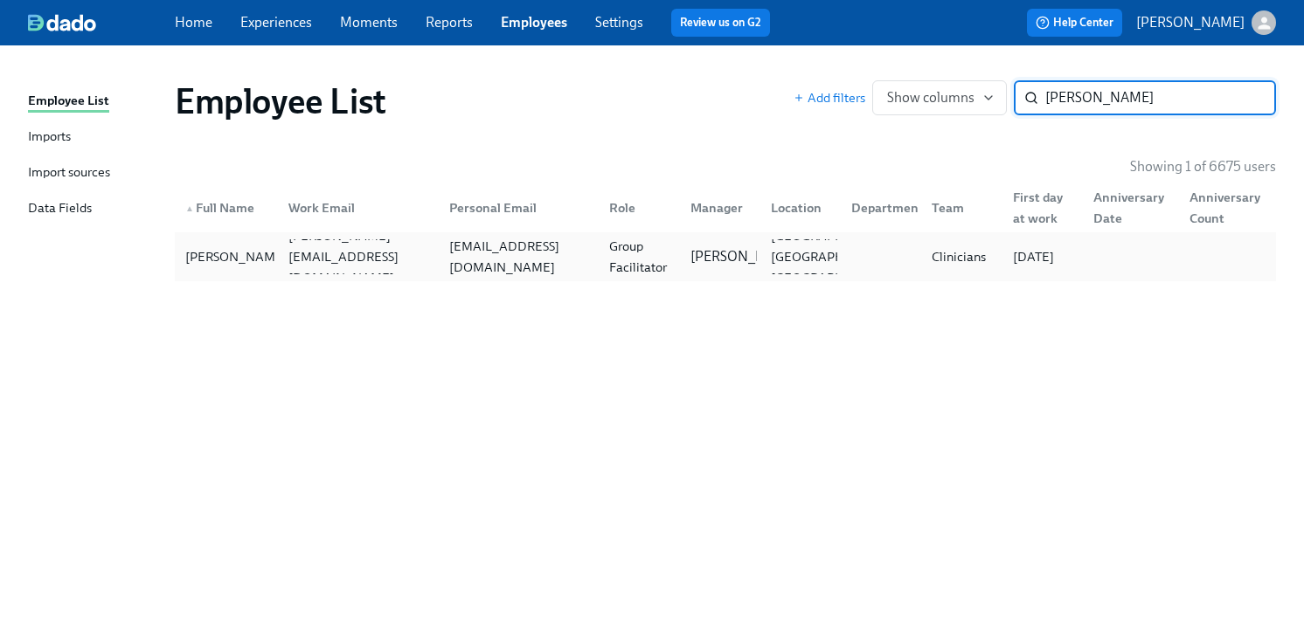
type input "sofia q"
click at [666, 251] on div "Group Facilitator" at bounding box center [638, 257] width 73 height 42
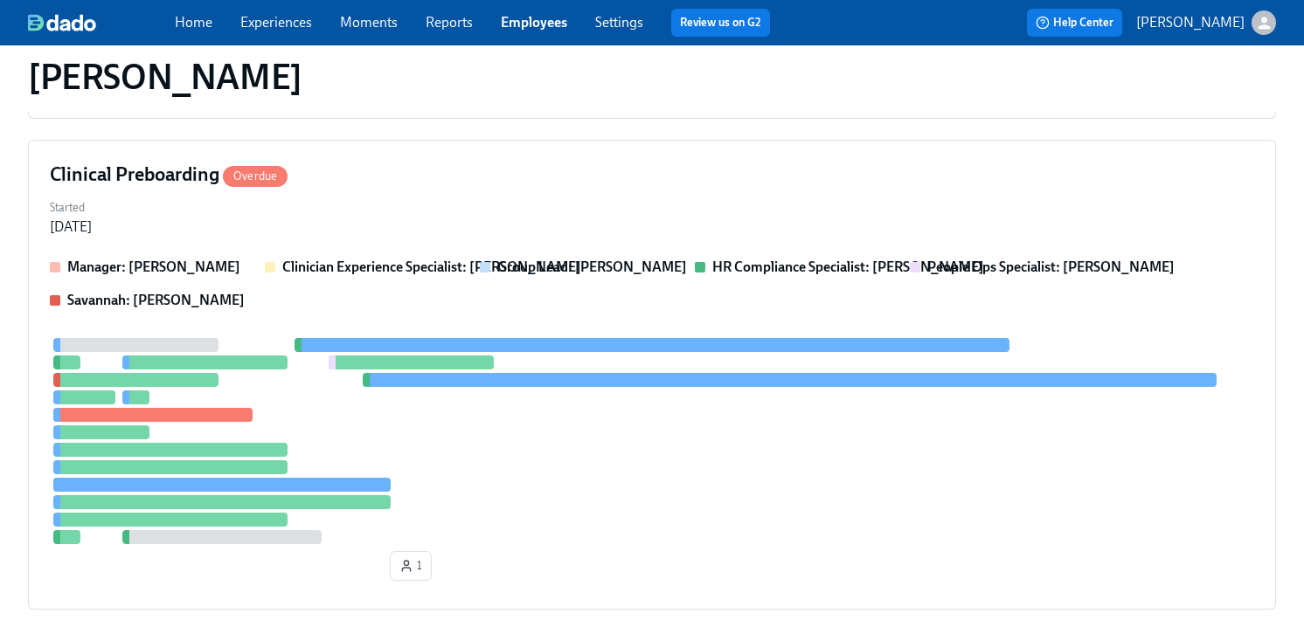
scroll to position [385, 0]
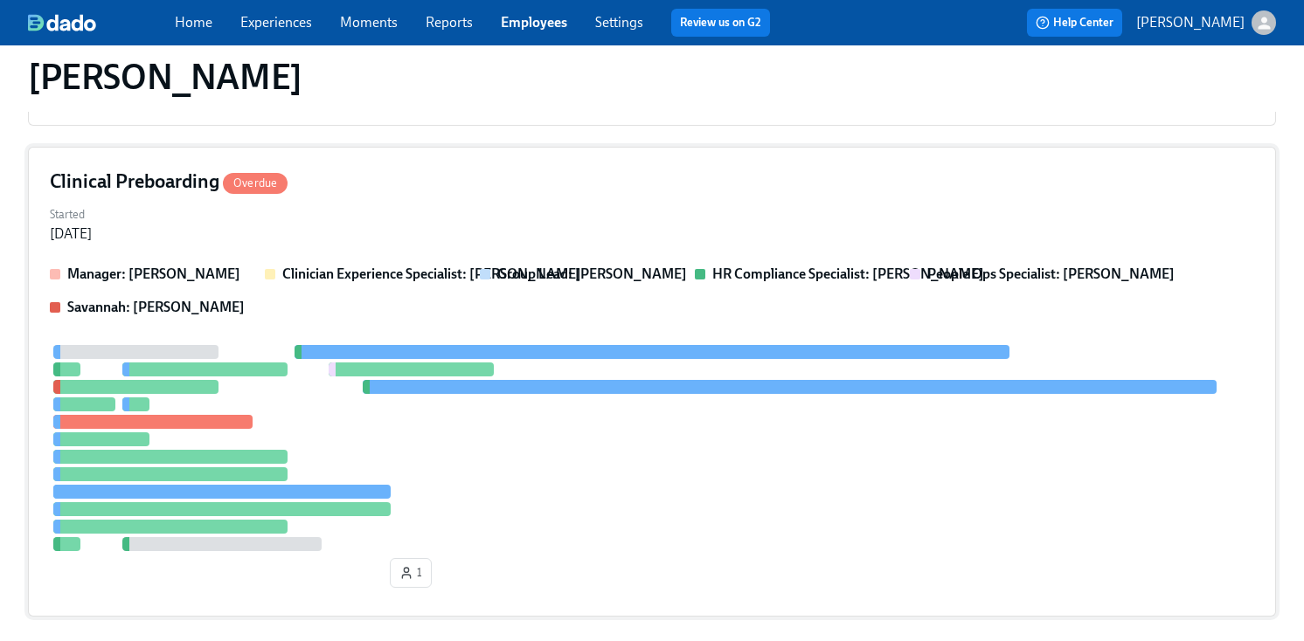
click at [660, 271] on strong "Group Lead: Will Wischhusen" at bounding box center [592, 274] width 190 height 17
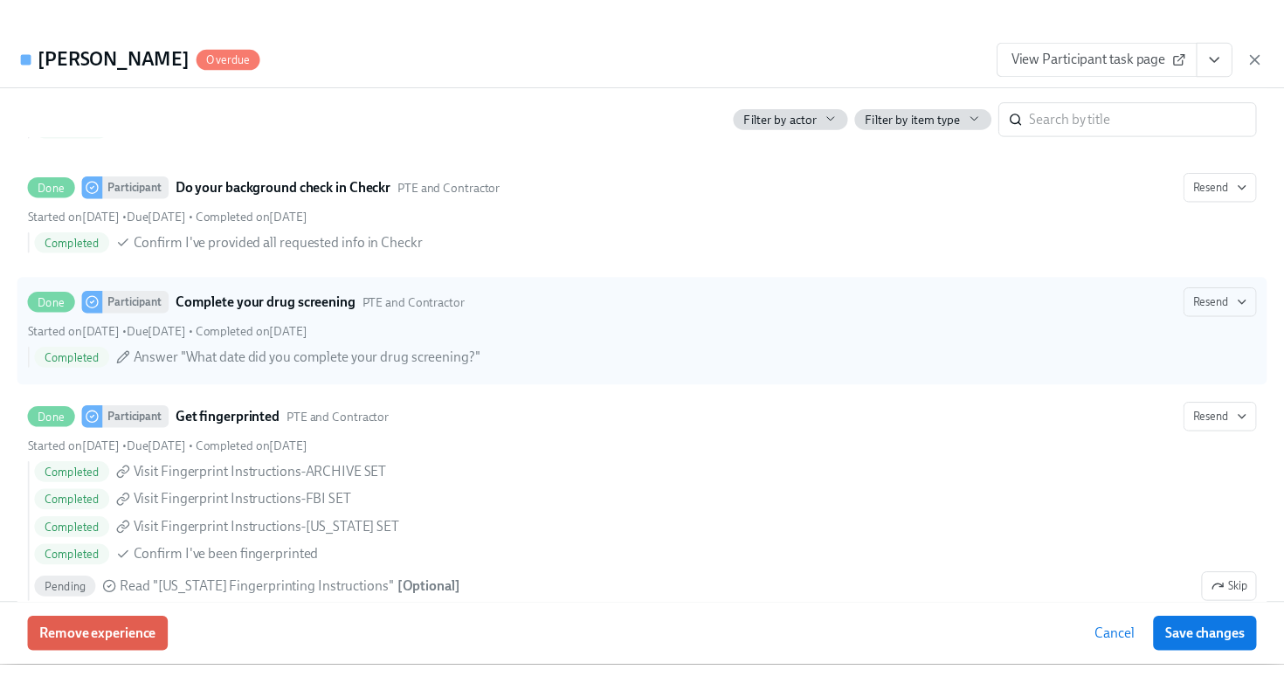
scroll to position [2138, 0]
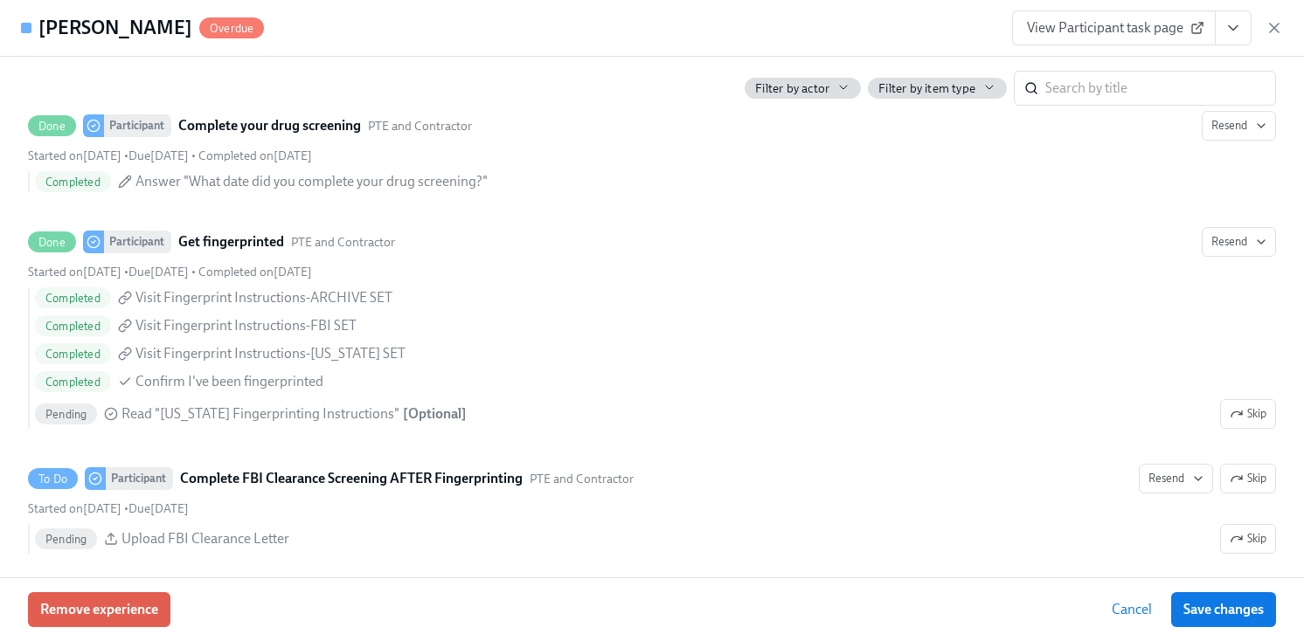
click at [1238, 24] on icon "View task page" at bounding box center [1232, 27] width 17 height 17
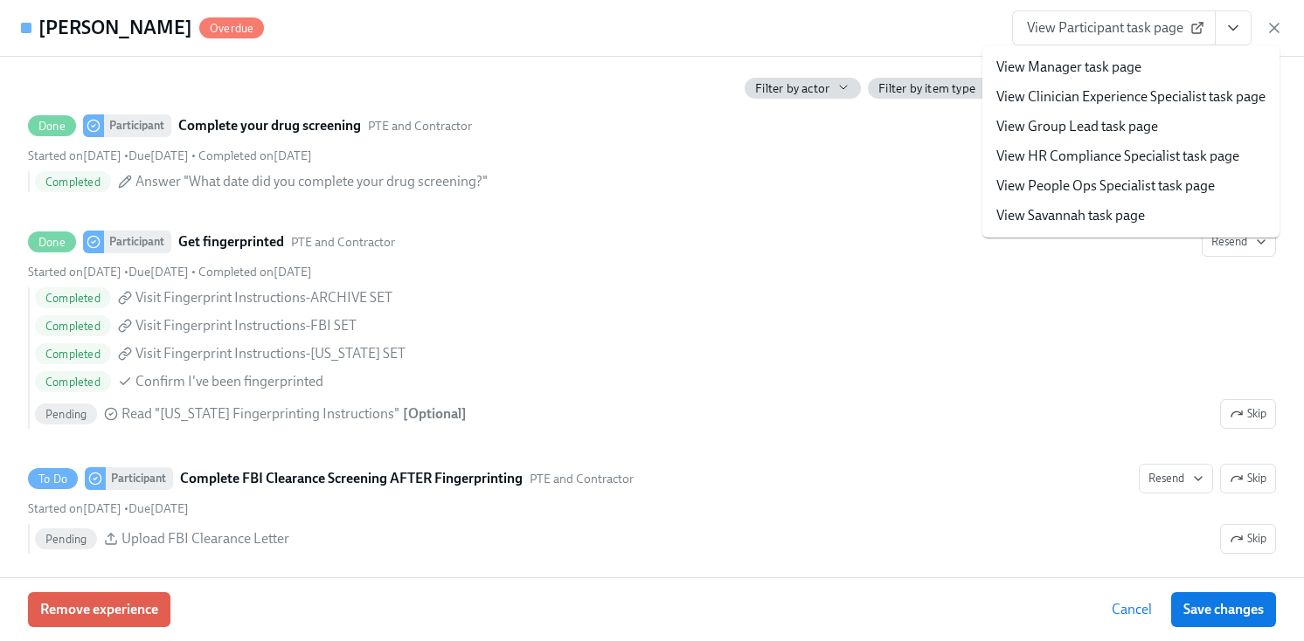
click at [1092, 167] on li "View HR Compliance Specialist task page" at bounding box center [1130, 157] width 297 height 30
click at [1091, 159] on link "View HR Compliance Specialist task page" at bounding box center [1117, 156] width 243 height 19
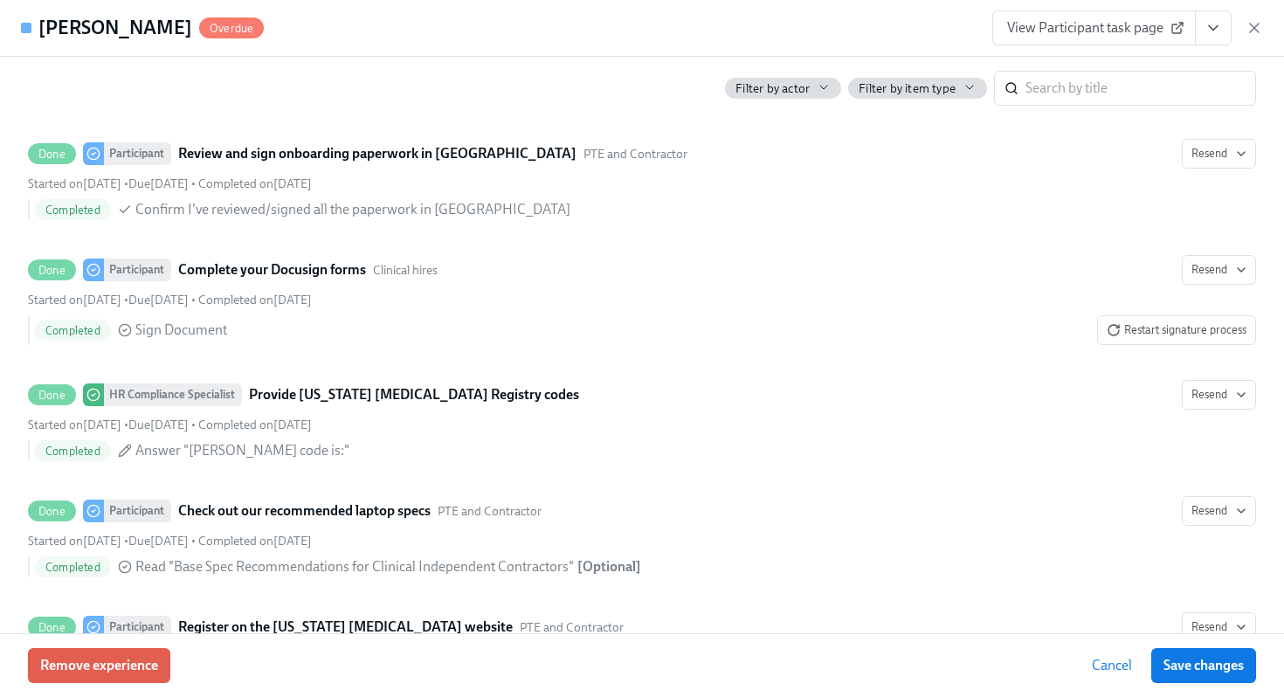
scroll to position [3285, 0]
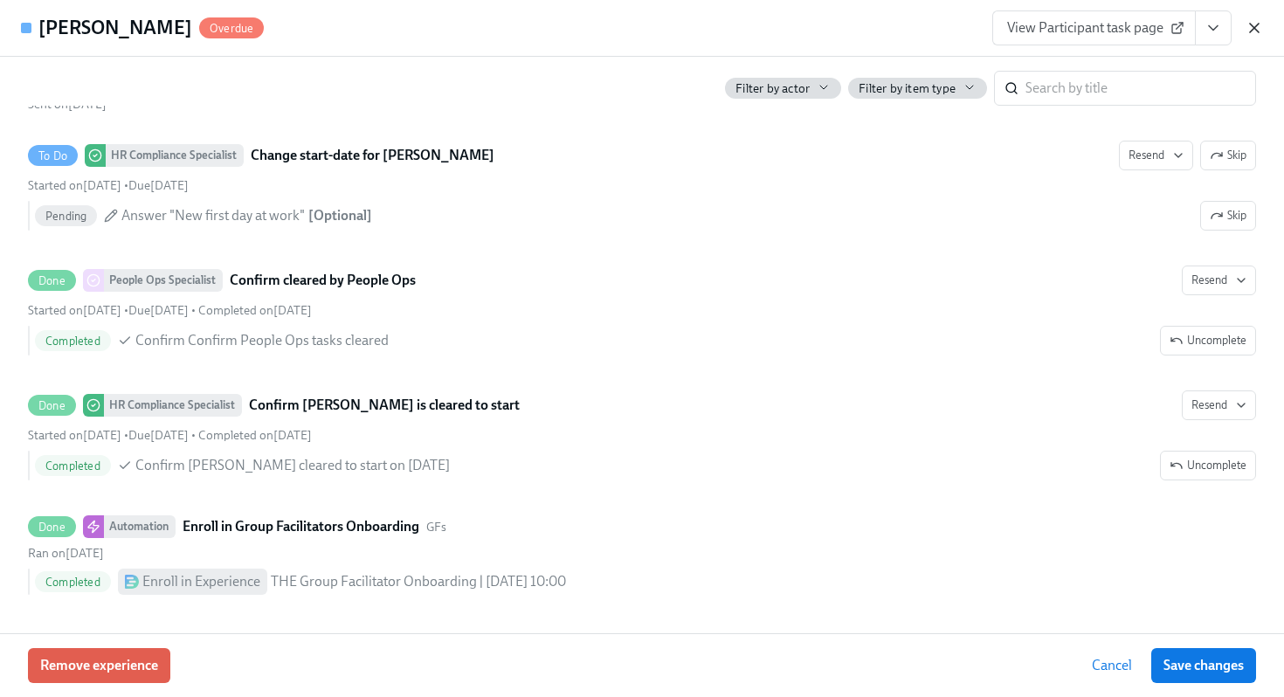
click at [1248, 31] on icon "button" at bounding box center [1254, 27] width 17 height 17
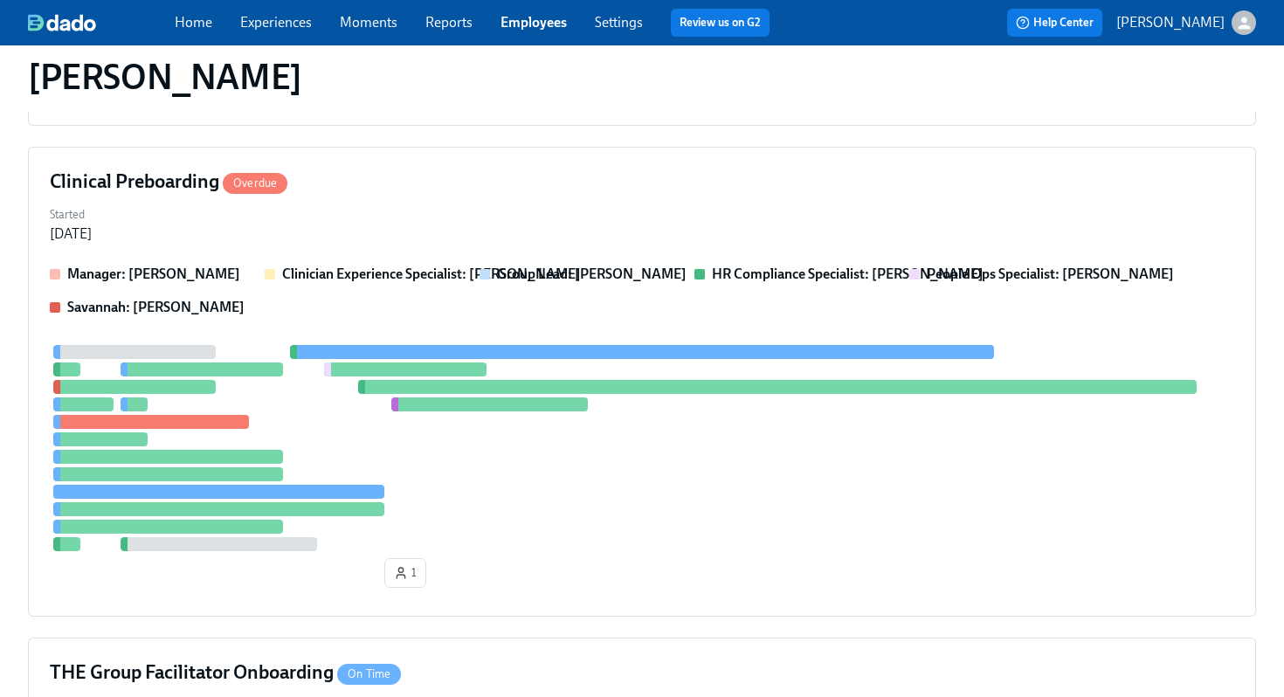
click at [536, 17] on link "Employees" at bounding box center [534, 22] width 66 height 17
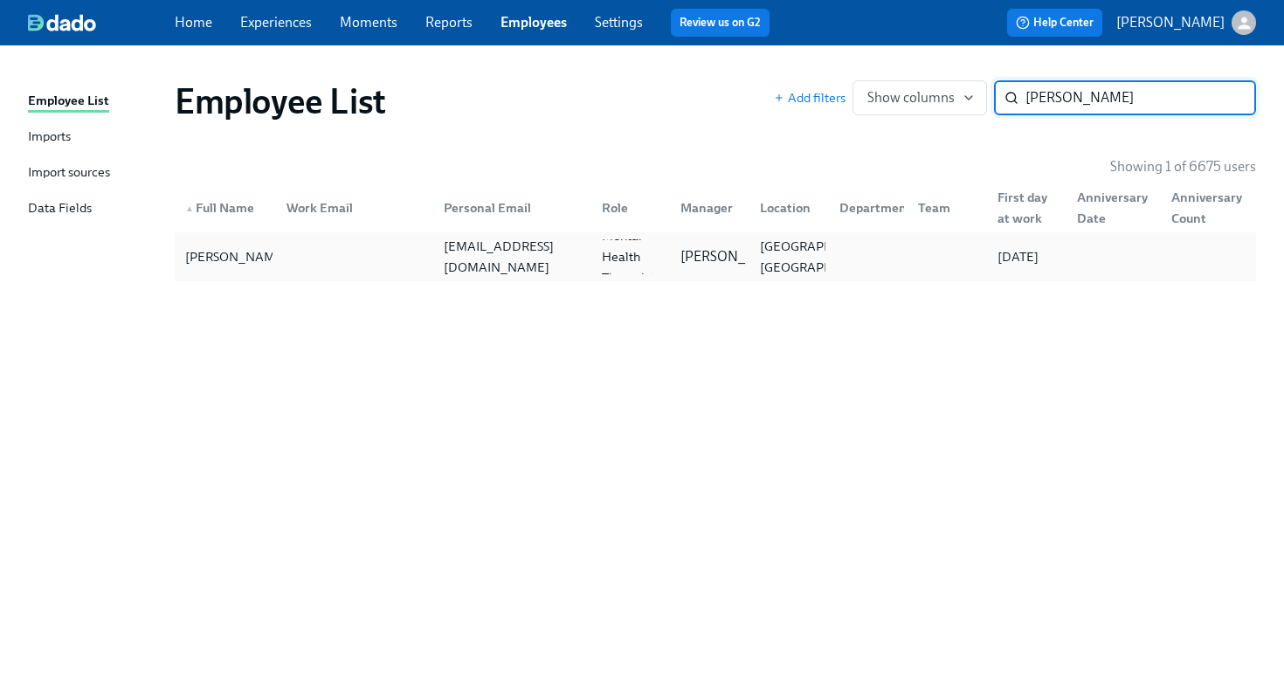
type input "cassidy k"
click at [250, 238] on div "Cassidy Klette cklette12@gmail.com Licensed Mental Health Therapist (Florida) K…" at bounding box center [716, 256] width 1082 height 49
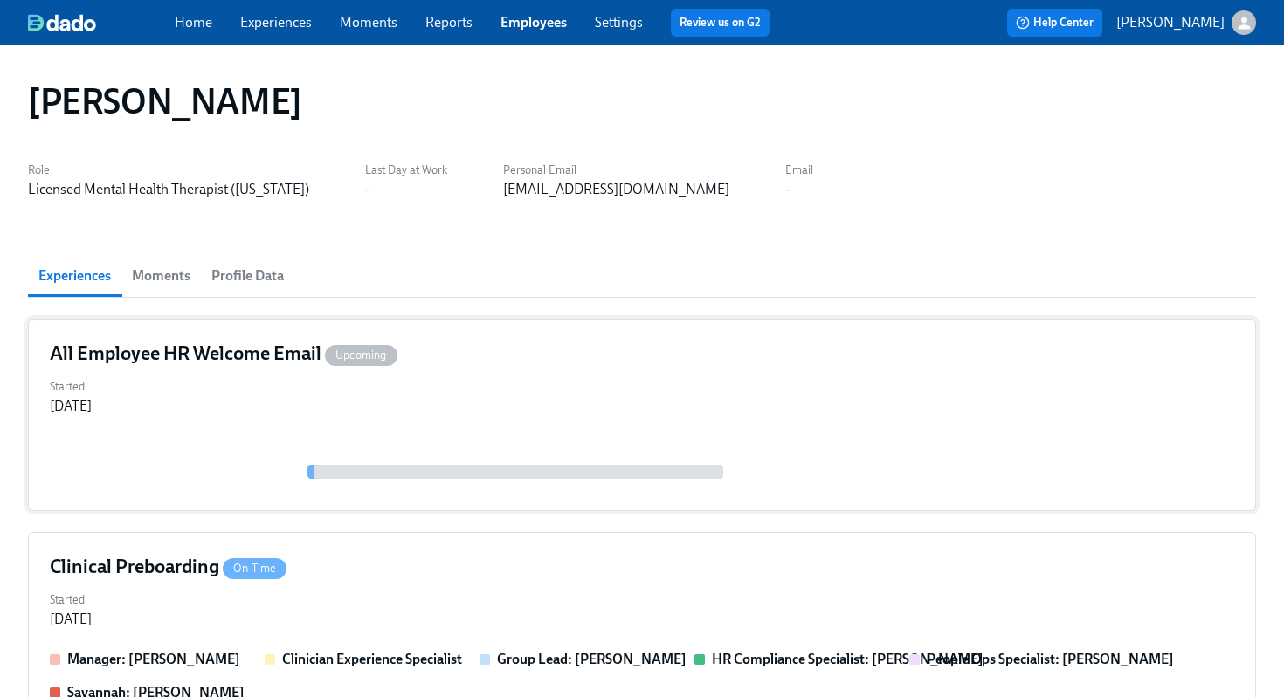
scroll to position [406, 0]
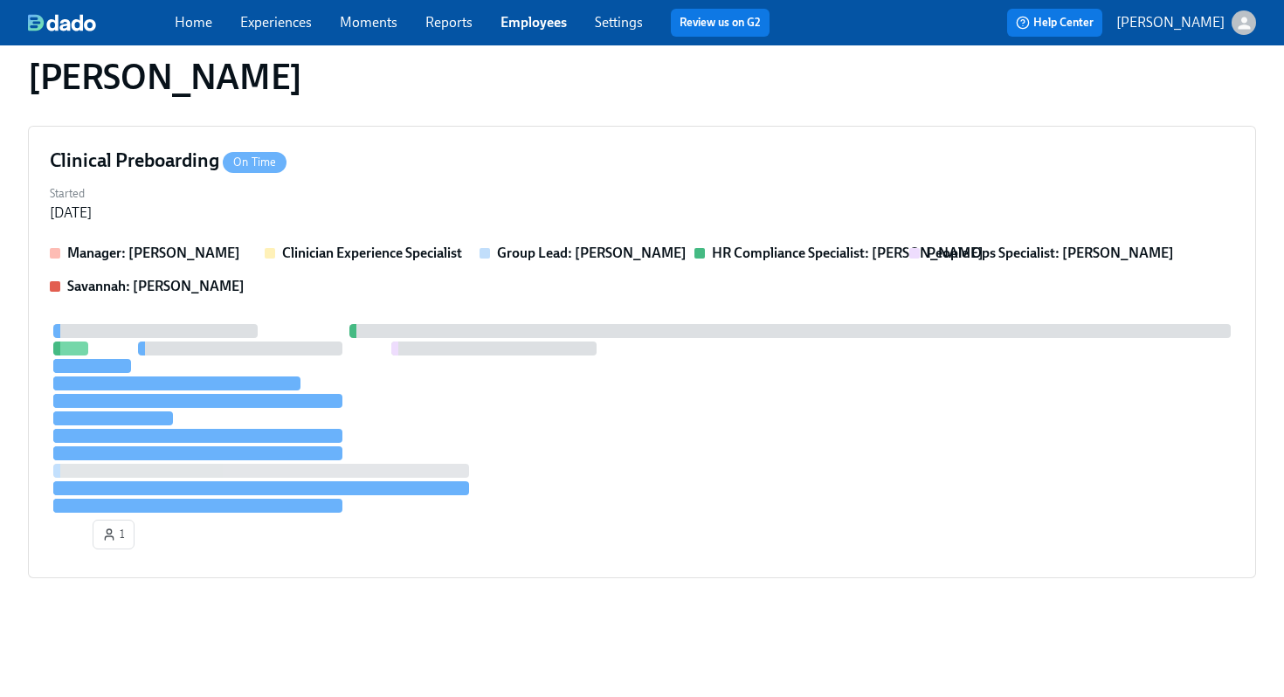
click at [619, 350] on div at bounding box center [642, 418] width 1185 height 189
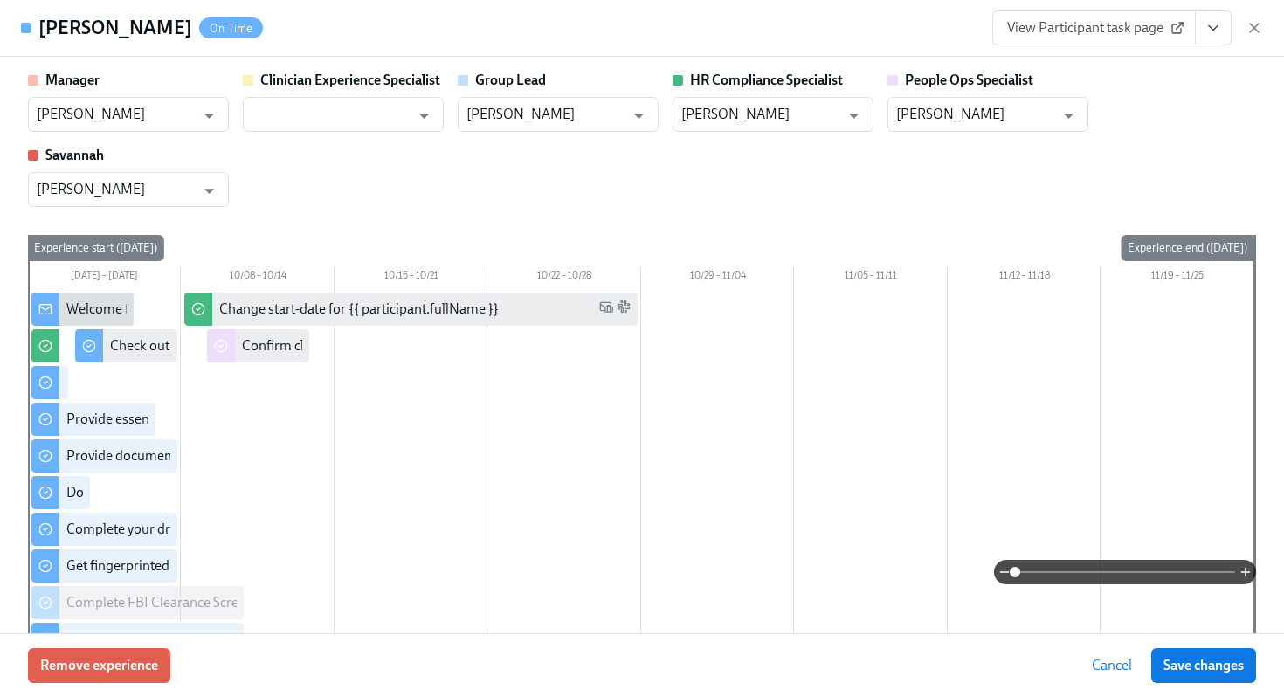
click at [1216, 37] on button "View task page" at bounding box center [1213, 27] width 37 height 35
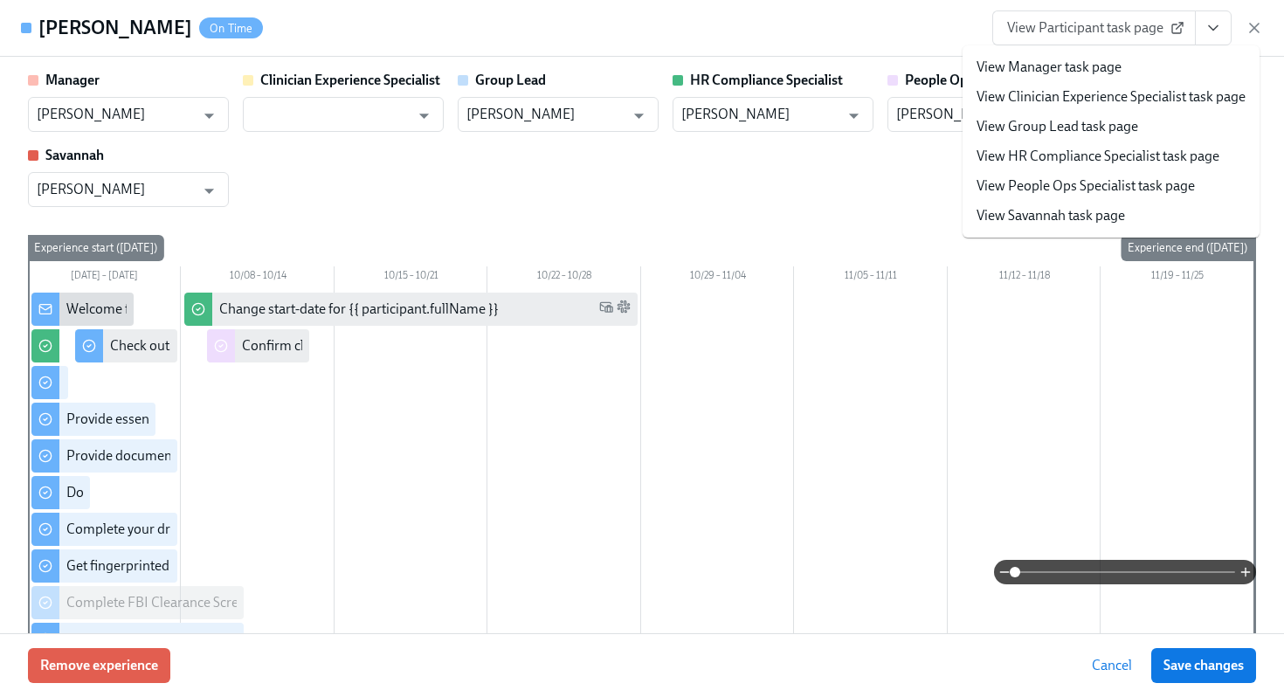
click at [1076, 163] on link "View HR Compliance Specialist task page" at bounding box center [1098, 156] width 243 height 19
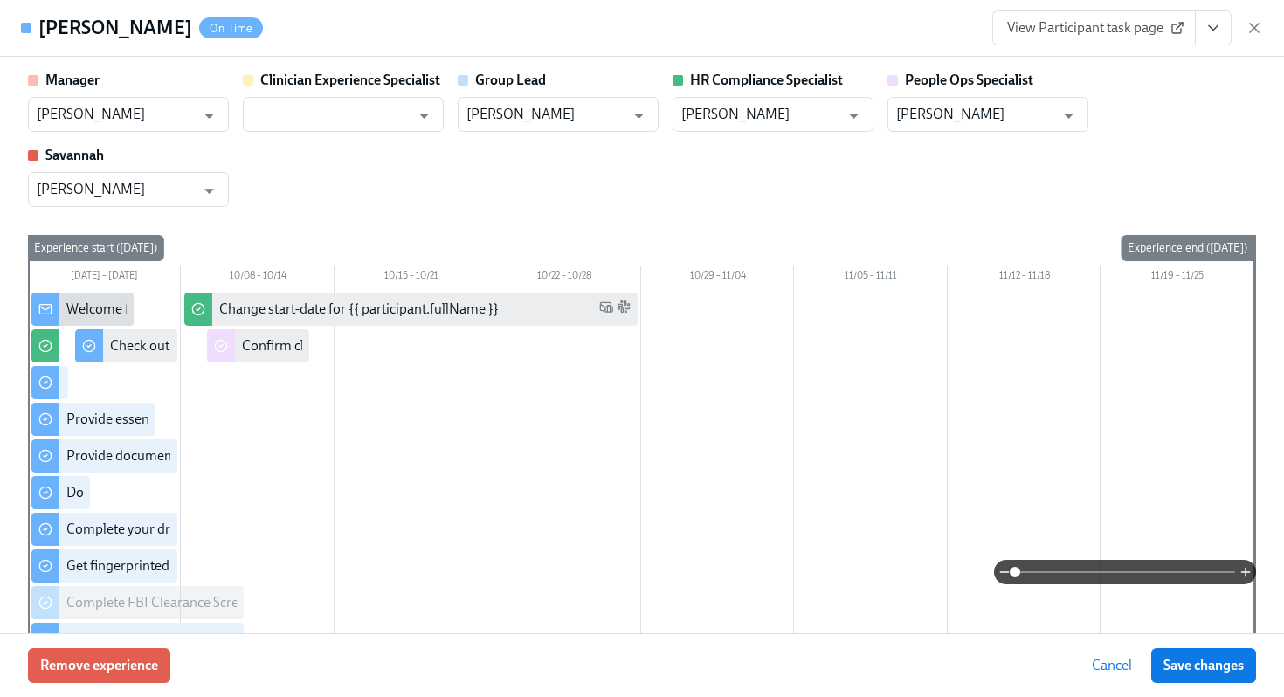
click at [721, 211] on div "Manager Kaitlin Smith ​ Clinician Experience Specialist ​ Group Lead Kaitlin Sm…" at bounding box center [642, 416] width 1228 height 690
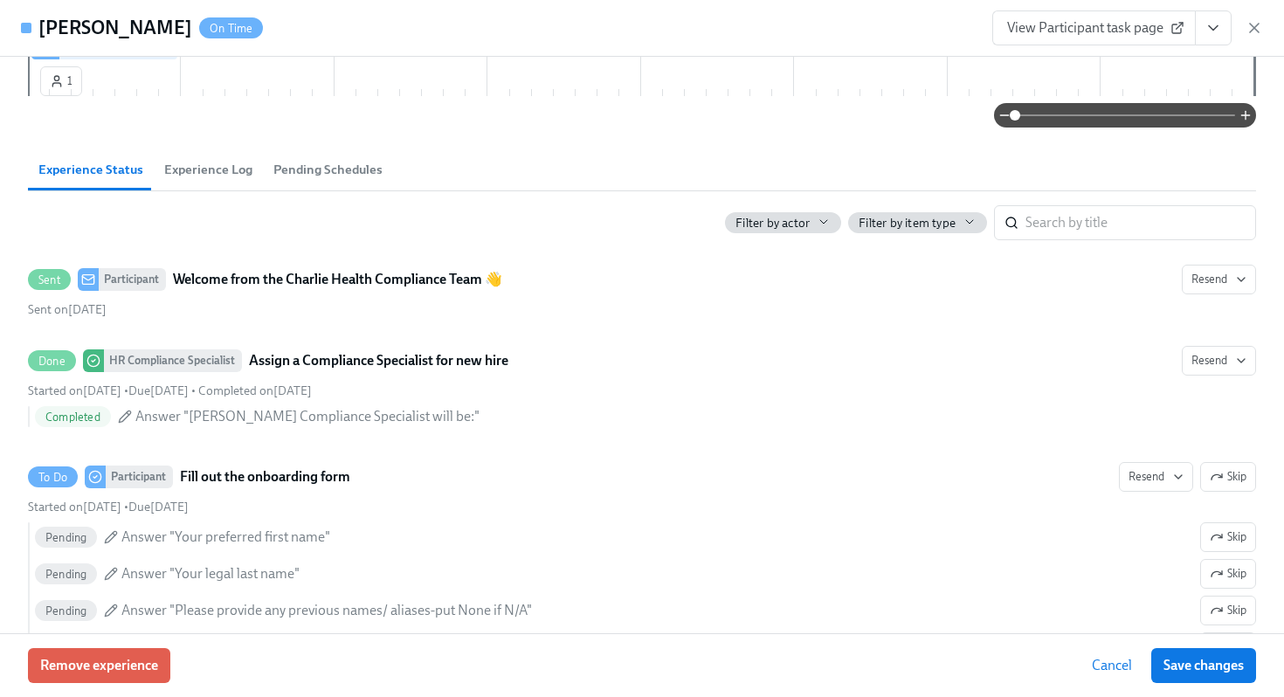
scroll to position [0, 0]
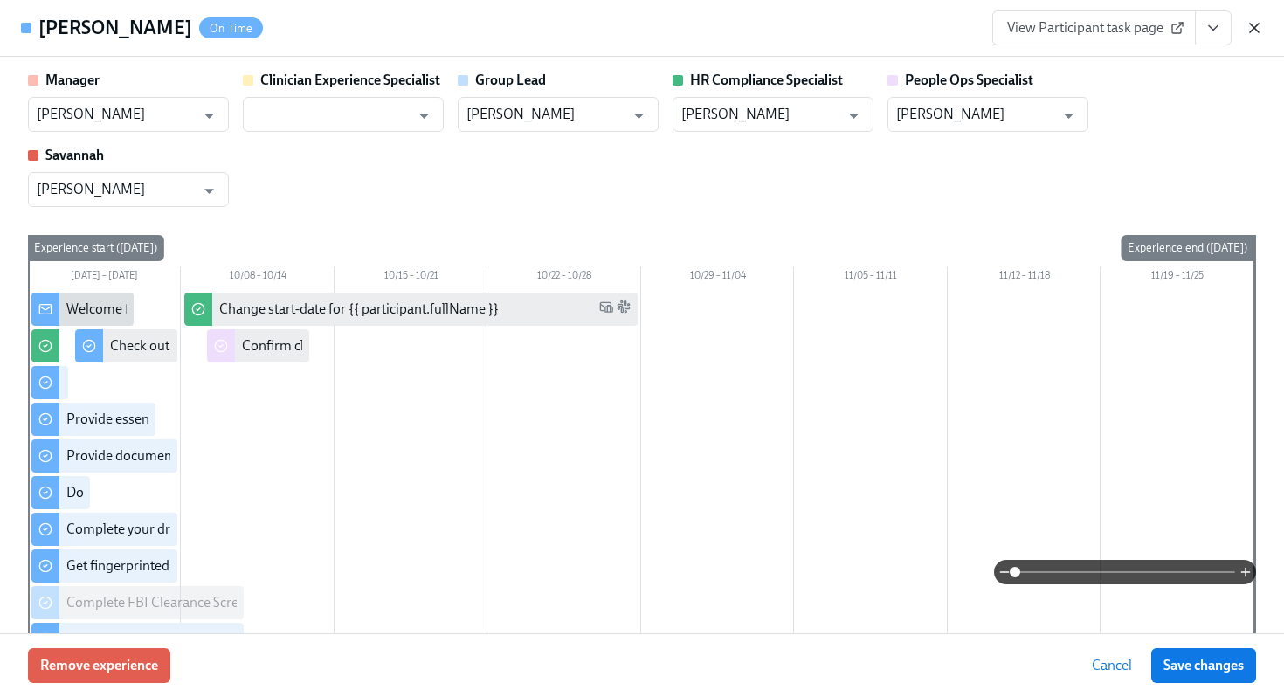
click at [1246, 29] on icon "button" at bounding box center [1254, 27] width 17 height 17
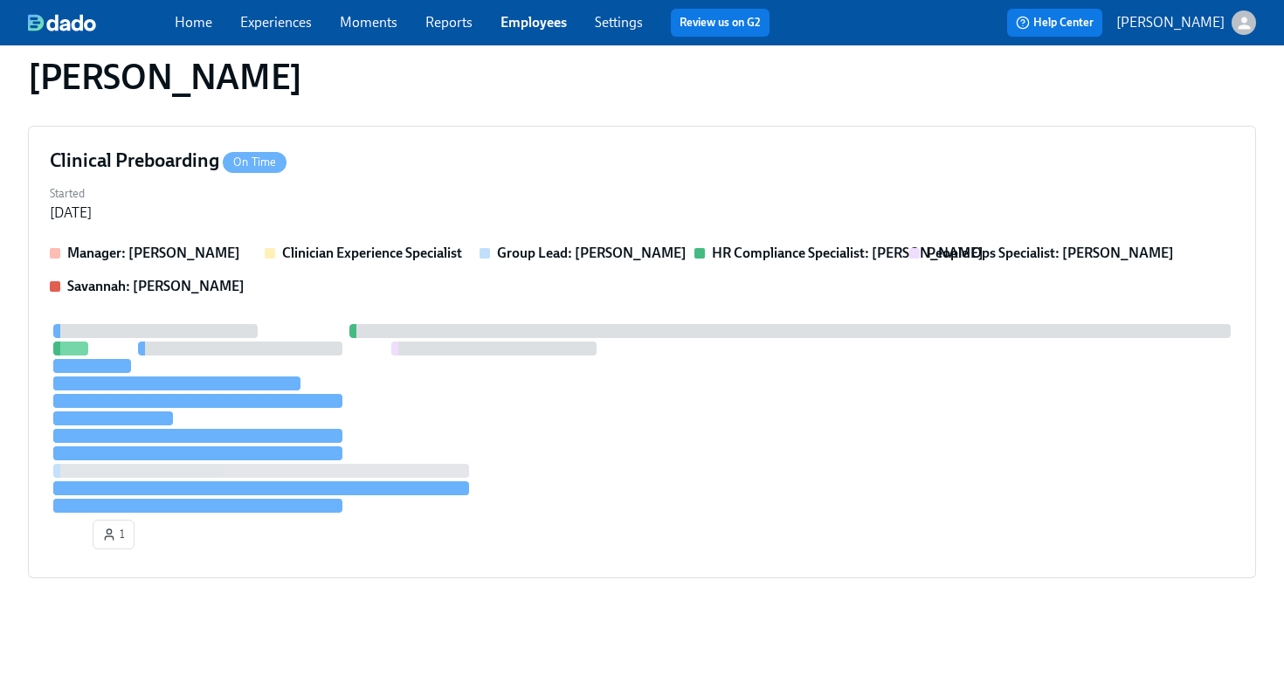
click at [542, 39] on div "Home Experiences Moments Reports Employees Settings Review us on G2 Help Center…" at bounding box center [642, 22] width 1284 height 45
click at [542, 25] on link "Employees" at bounding box center [534, 22] width 66 height 17
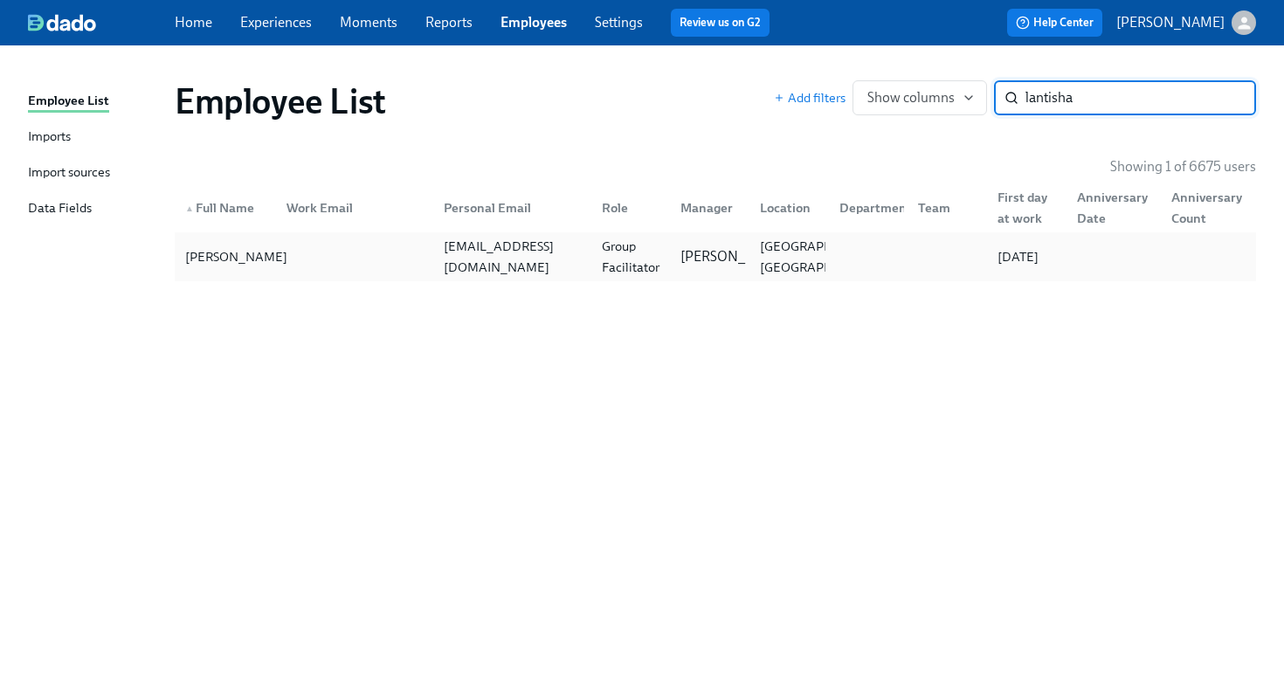
type input "lantisha"
click at [252, 252] on div "Lantisha Scott" at bounding box center [236, 256] width 116 height 21
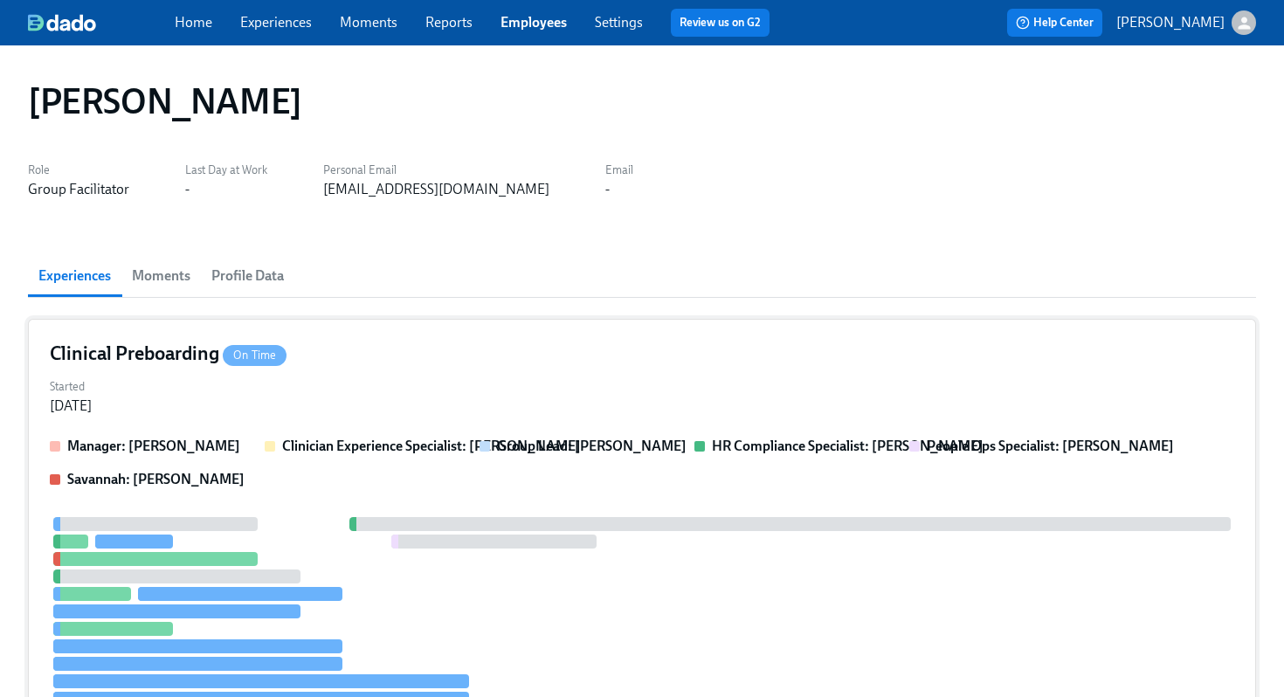
click at [480, 451] on div "Group Lead: Todd Johnston" at bounding box center [580, 446] width 201 height 19
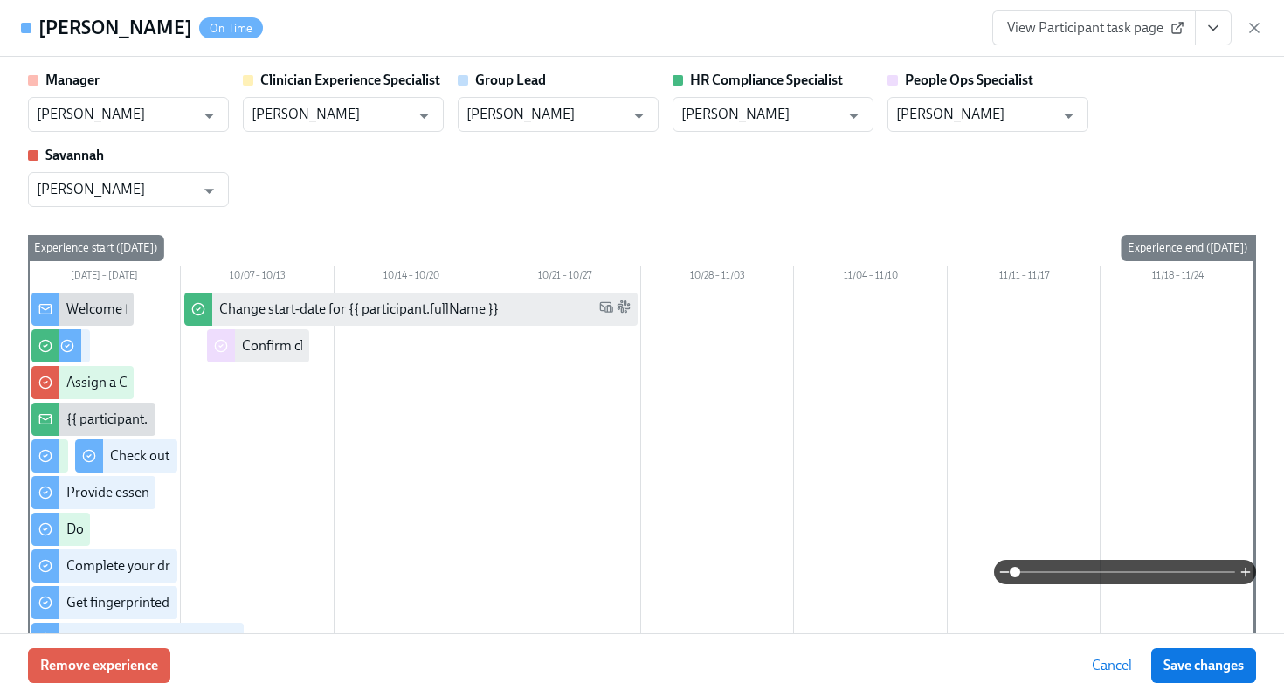
click at [1217, 40] on button "View task page" at bounding box center [1213, 27] width 37 height 35
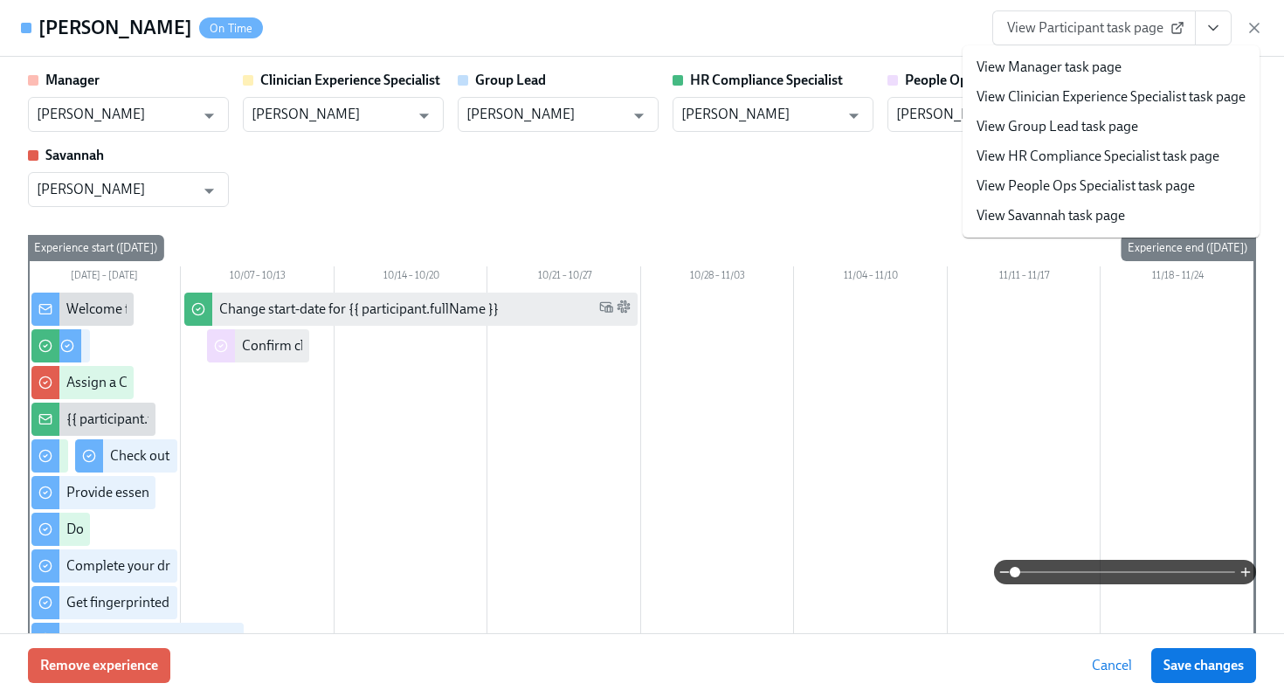
click at [1062, 162] on link "View HR Compliance Specialist task page" at bounding box center [1098, 156] width 243 height 19
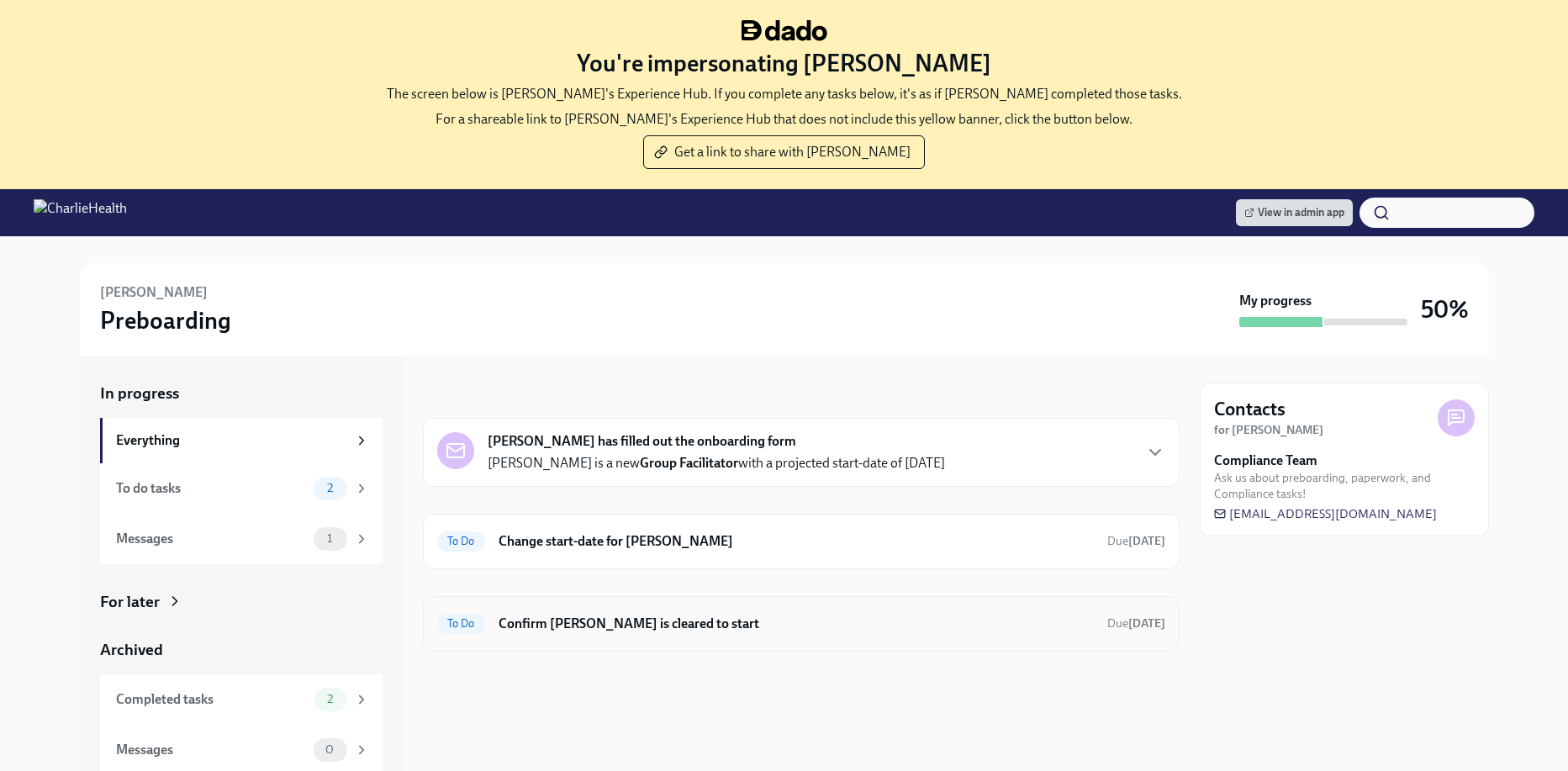
click at [811, 621] on h6 "Confirm [PERSON_NAME] is cleared to start" at bounding box center [796, 624] width 596 height 18
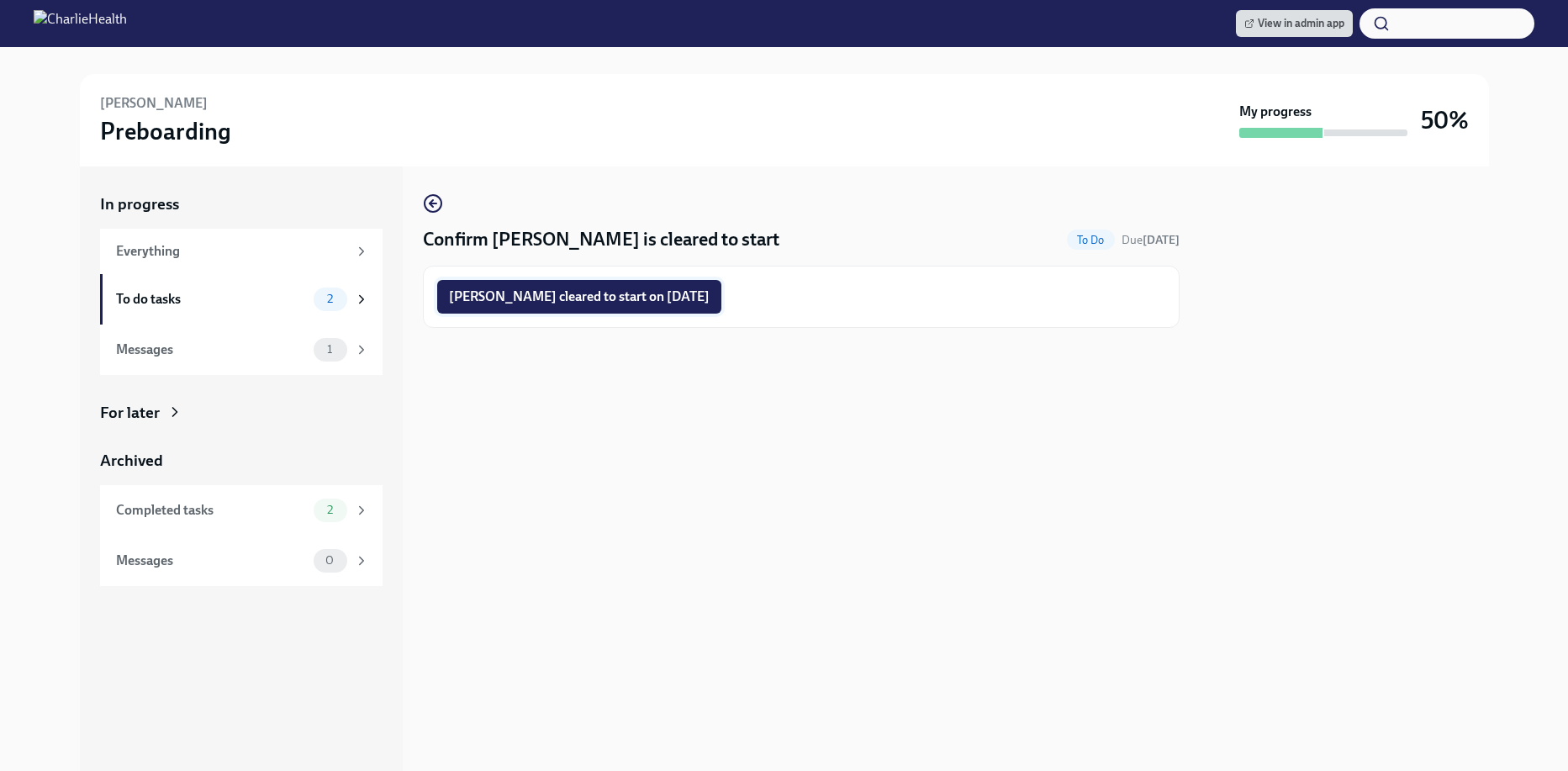
click at [609, 285] on button "[PERSON_NAME] cleared to start on [DATE]" at bounding box center [578, 296] width 284 height 34
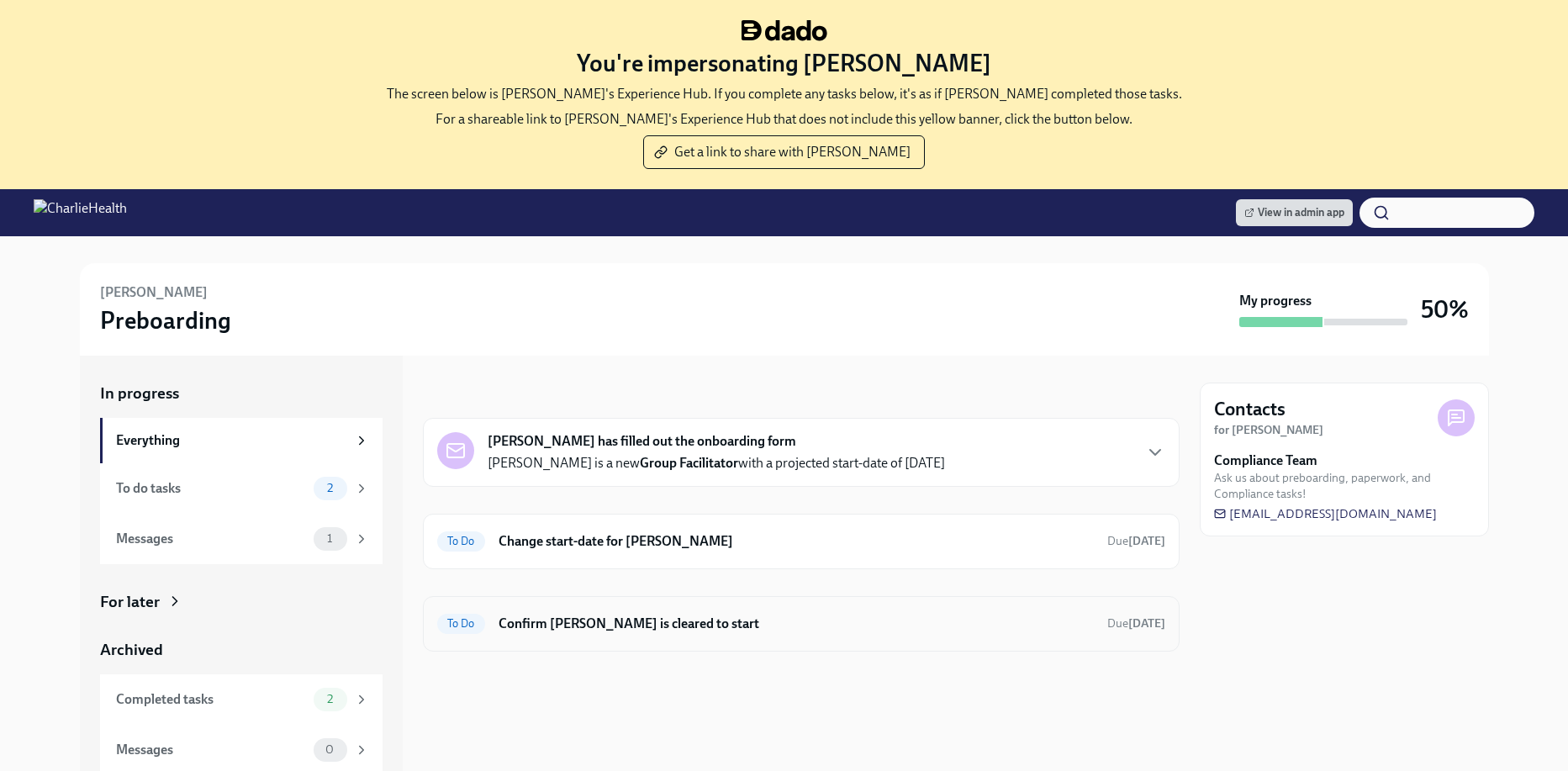
click at [723, 628] on h6 "Confirm [PERSON_NAME] is cleared to start" at bounding box center [796, 624] width 596 height 18
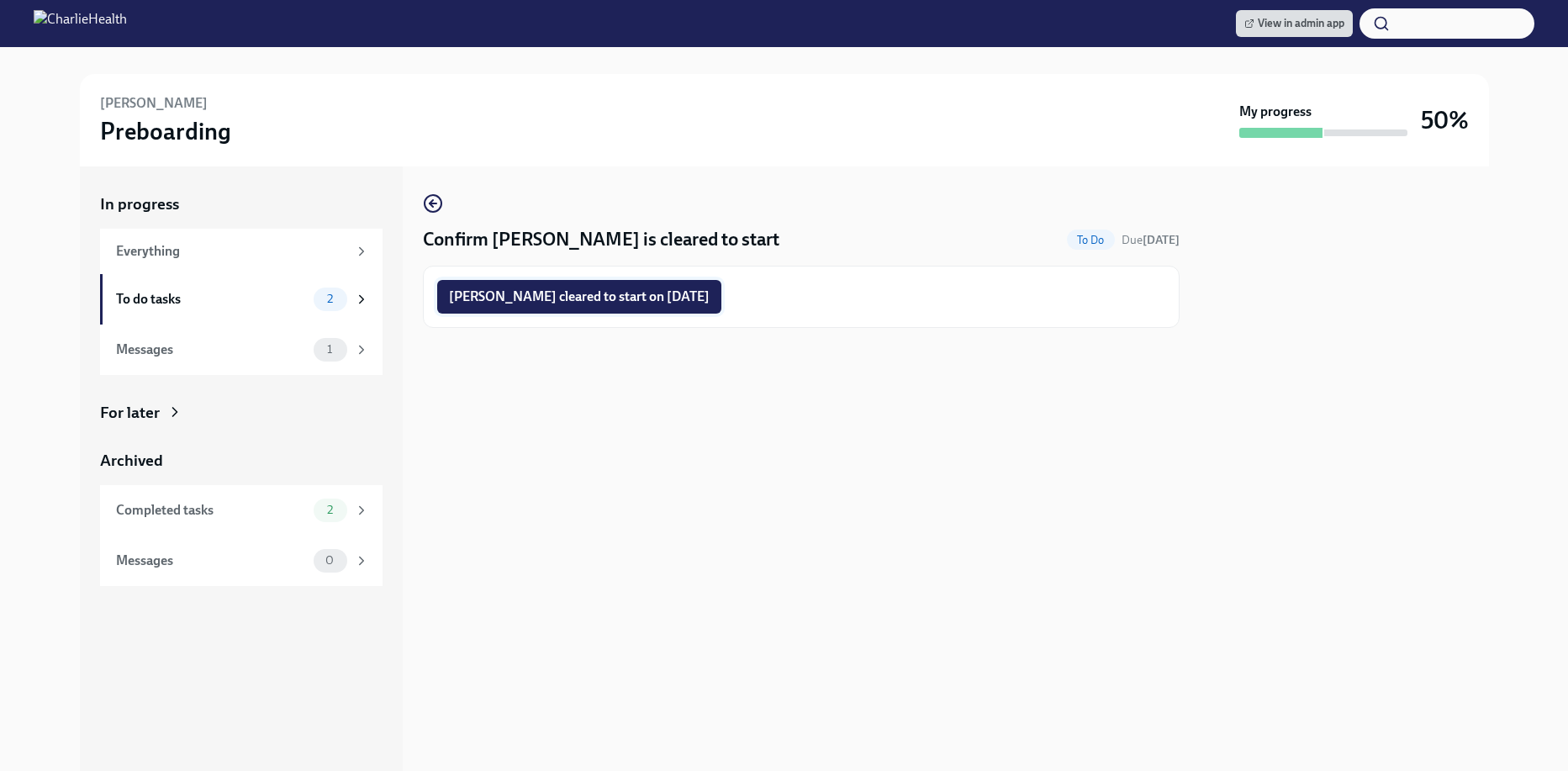
click at [653, 295] on span "[PERSON_NAME] cleared to start on [DATE]" at bounding box center [579, 296] width 261 height 16
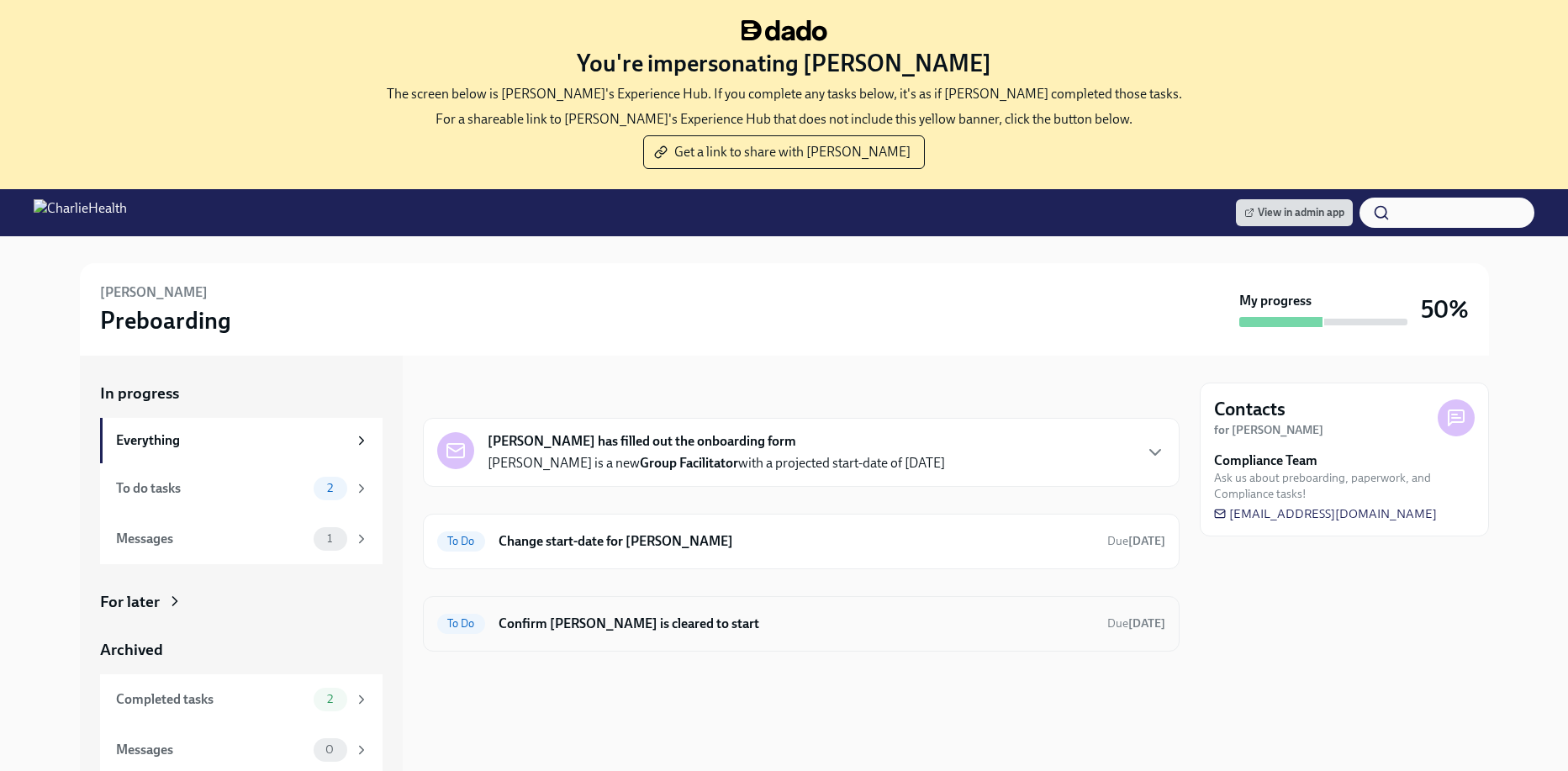
click at [786, 632] on div "To Do Confirm [PERSON_NAME] is cleared to start Due [DATE]" at bounding box center [801, 624] width 729 height 27
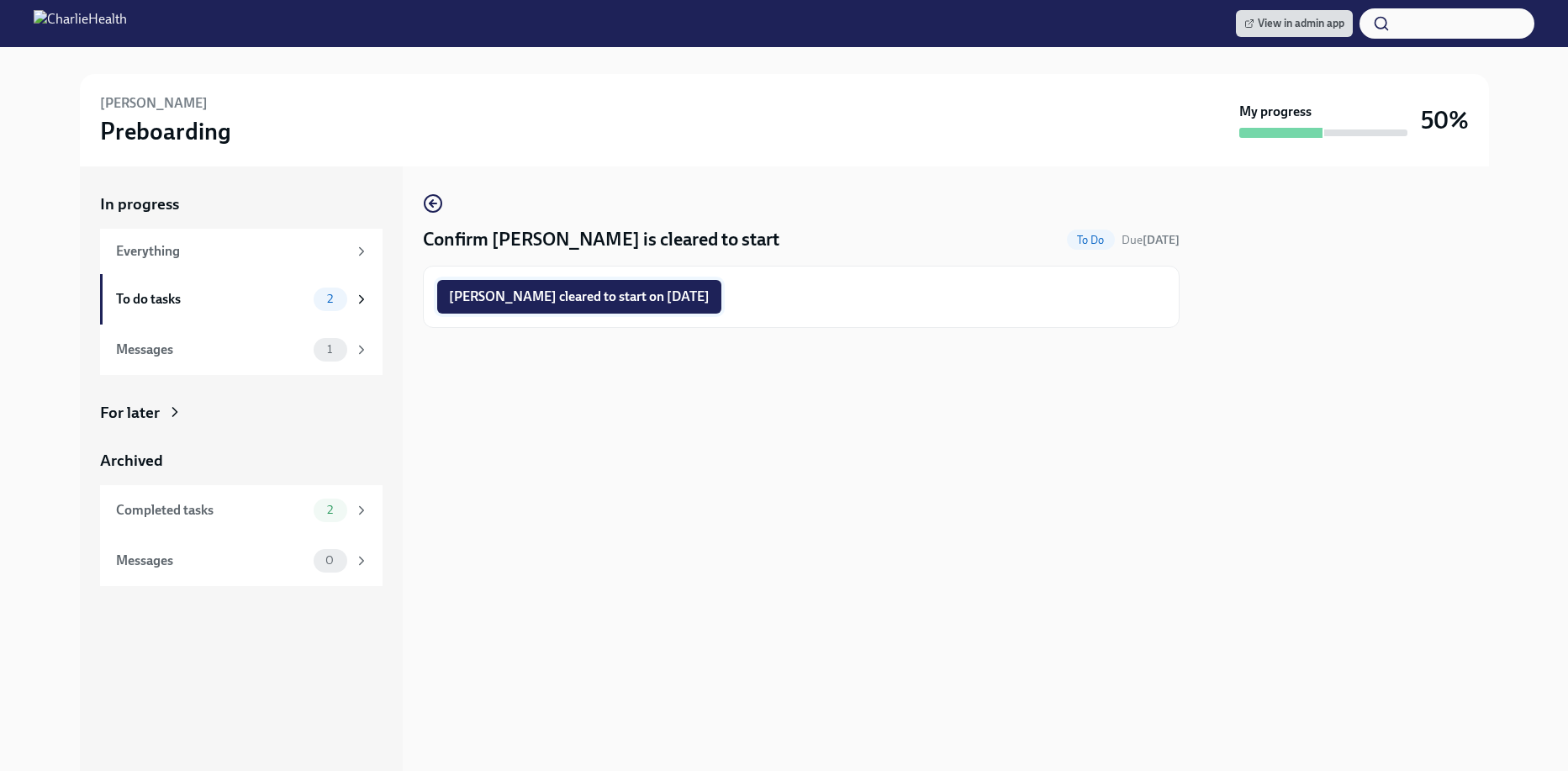
click at [599, 306] on button "Katherine Afflerbach cleared to start on 10/06/2025" at bounding box center [578, 296] width 284 height 34
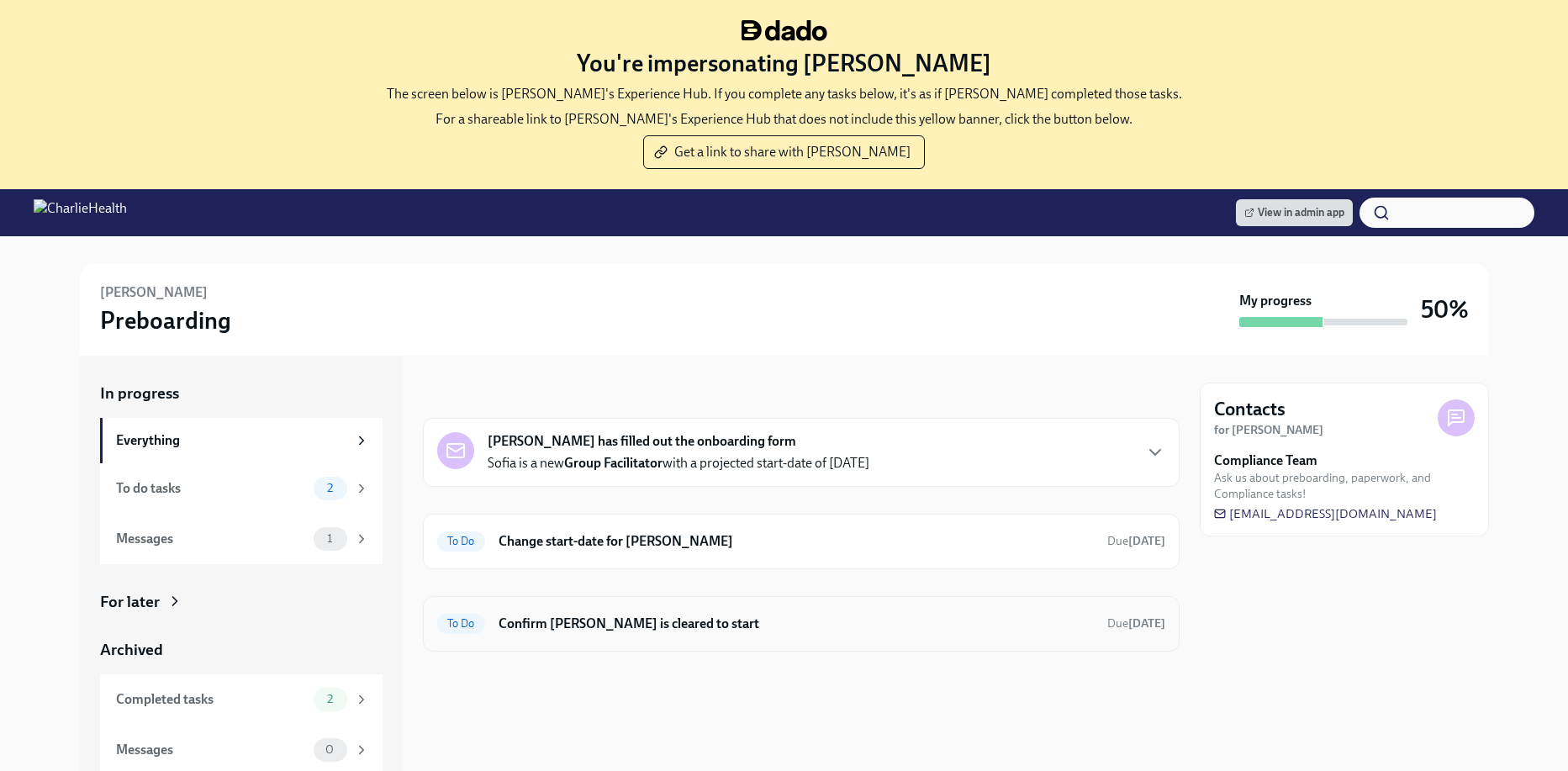
click at [795, 610] on div "To Do Confirm [PERSON_NAME] is cleared to start Due [DATE]" at bounding box center [801, 624] width 729 height 27
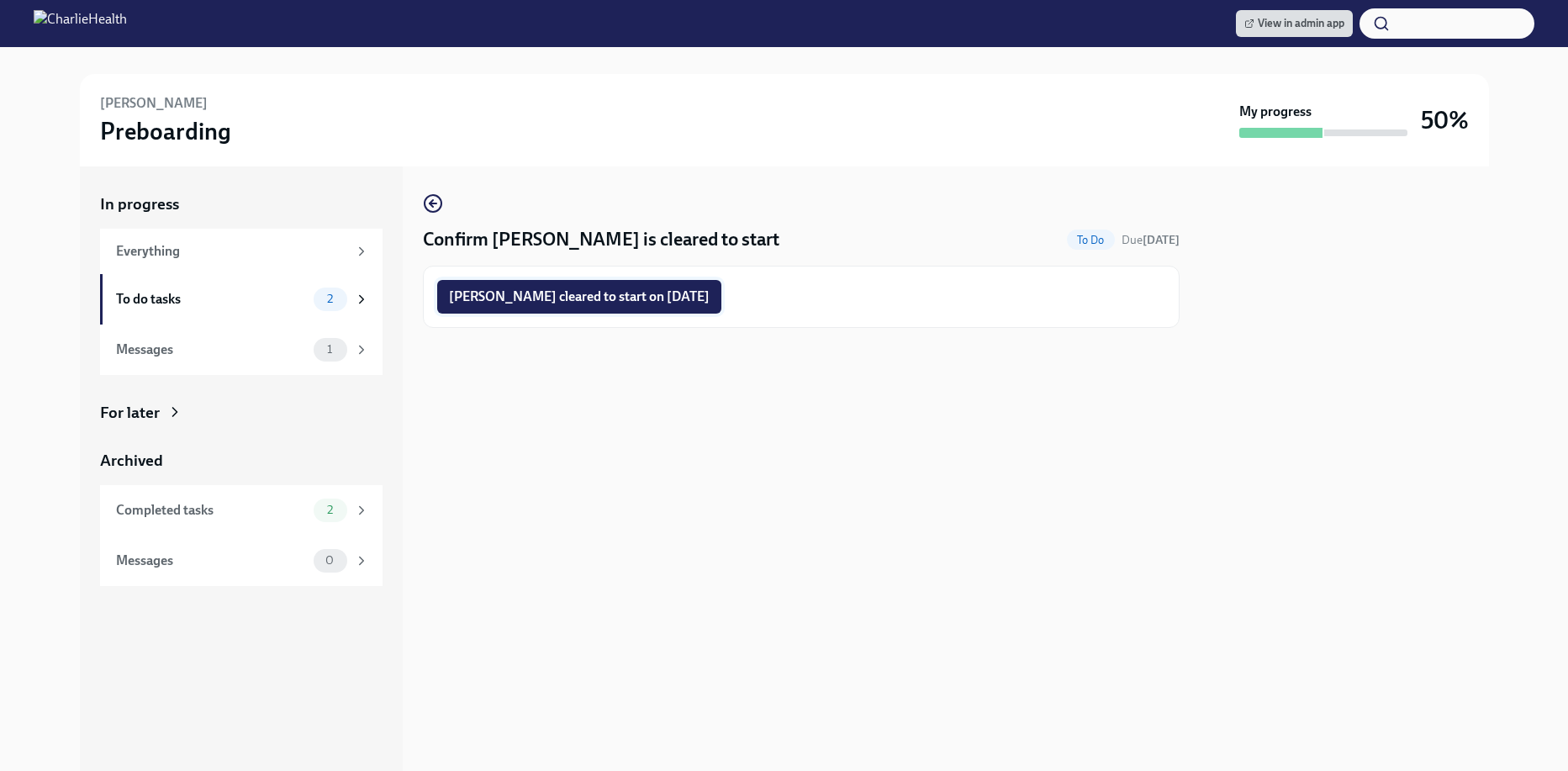
click at [593, 302] on span "[PERSON_NAME] cleared to start on [DATE]" at bounding box center [579, 296] width 261 height 16
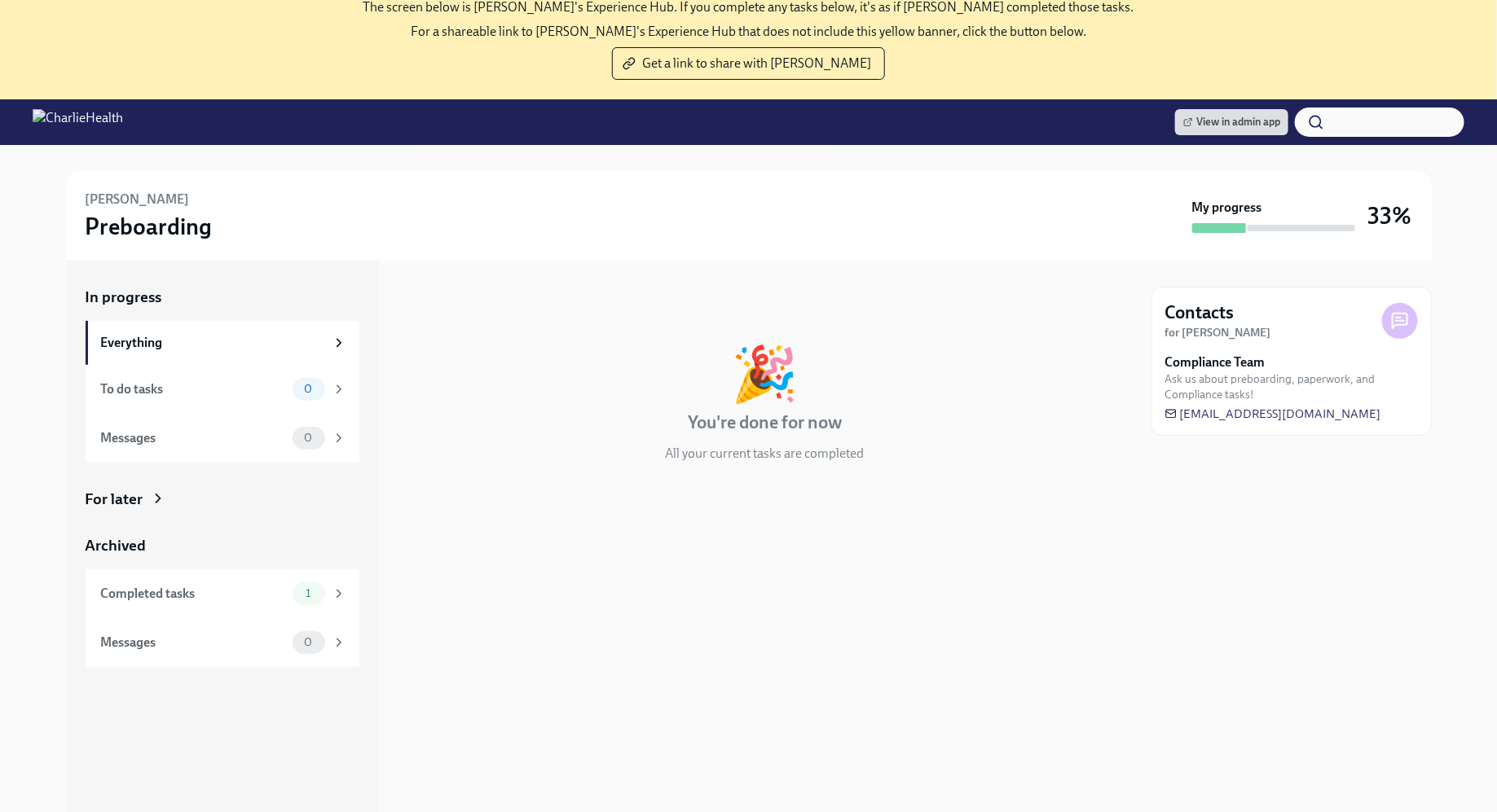
scroll to position [103, 0]
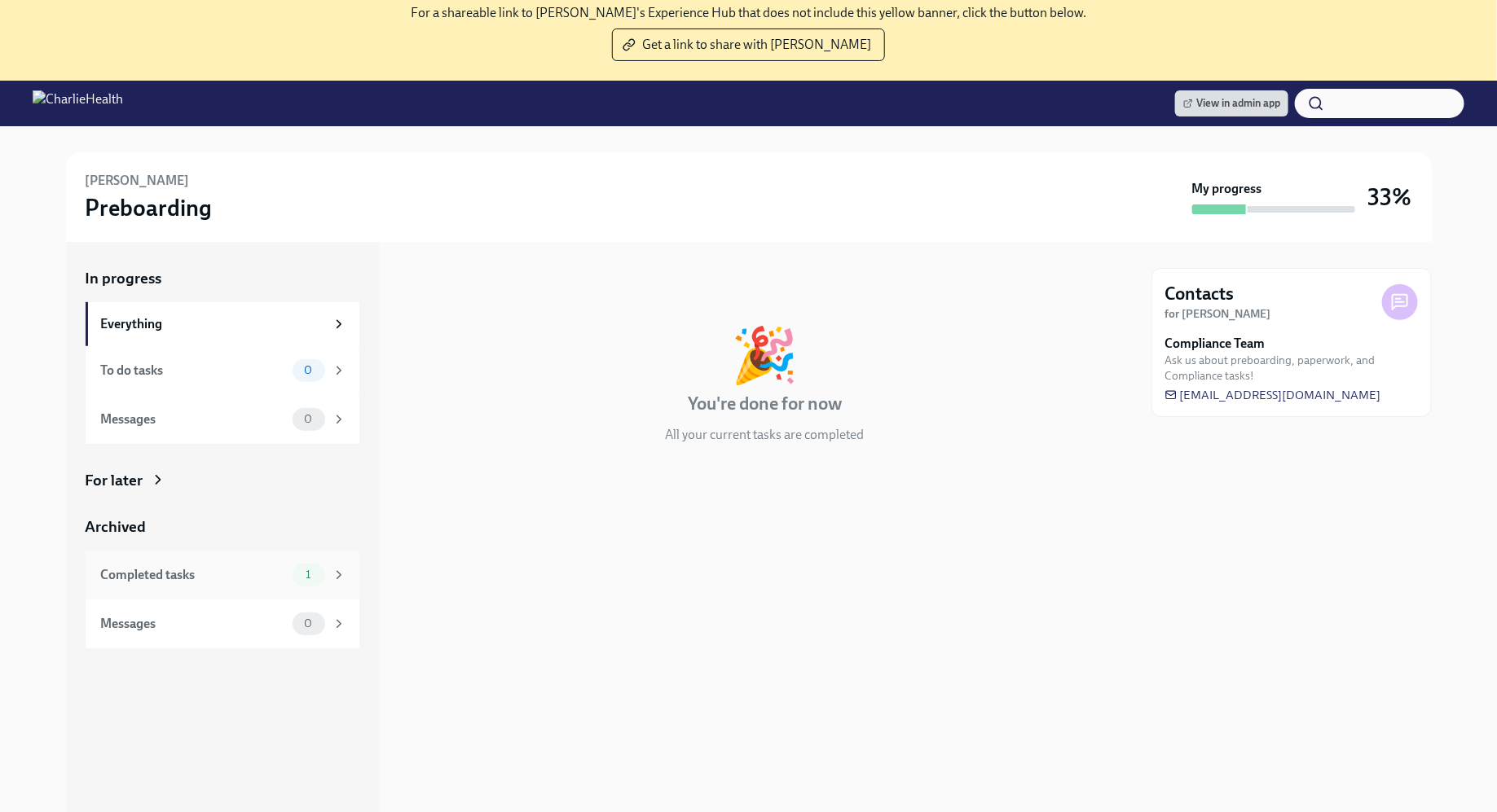
click at [312, 577] on span "1" at bounding box center [308, 574] width 24 height 12
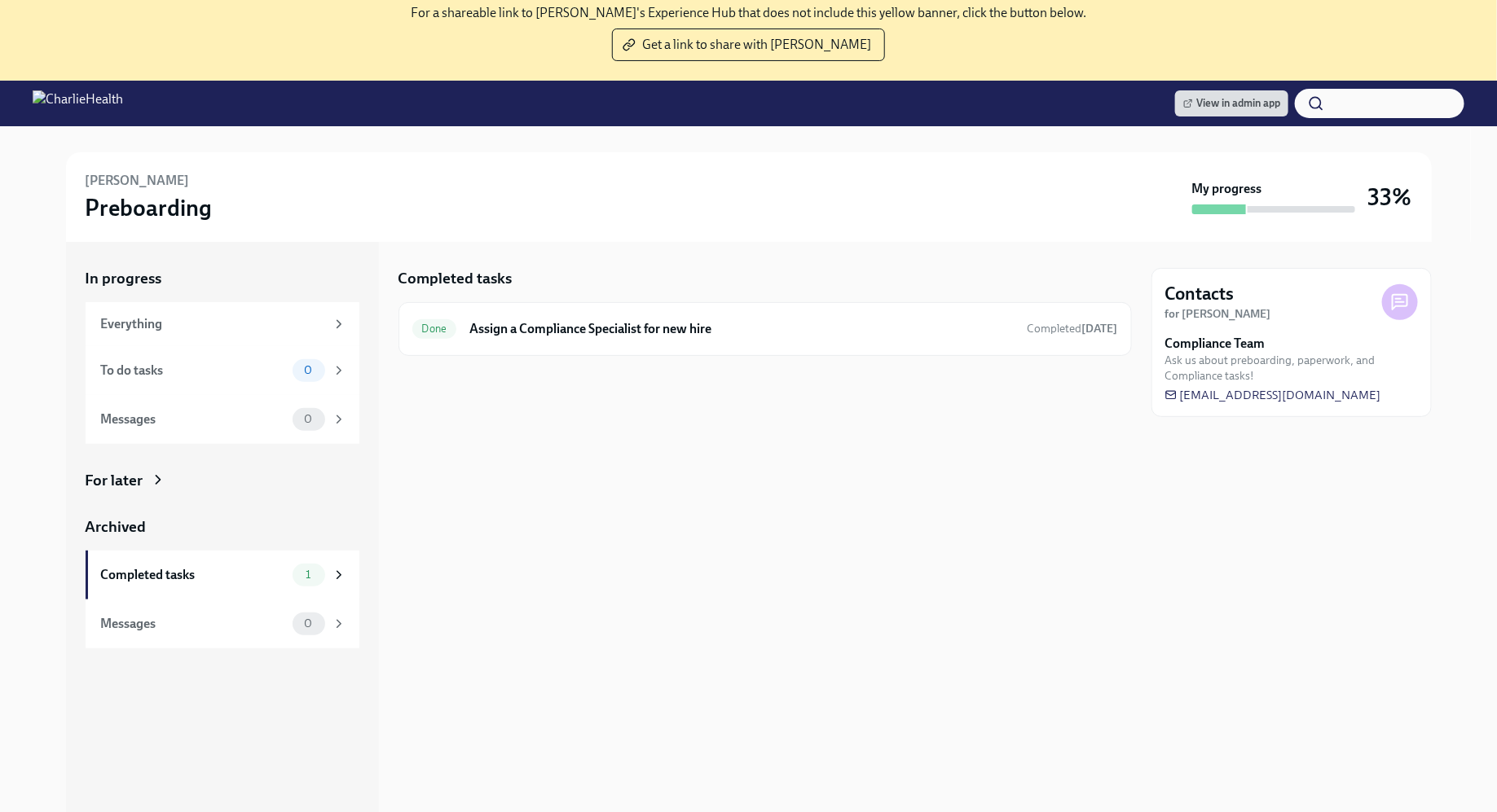
click at [558, 522] on div "Completed tasks Done Assign a Compliance Specialist for new hire Completed [DAT…" at bounding box center [765, 567] width 733 height 651
click at [297, 355] on div "To do tasks 0" at bounding box center [223, 370] width 274 height 48
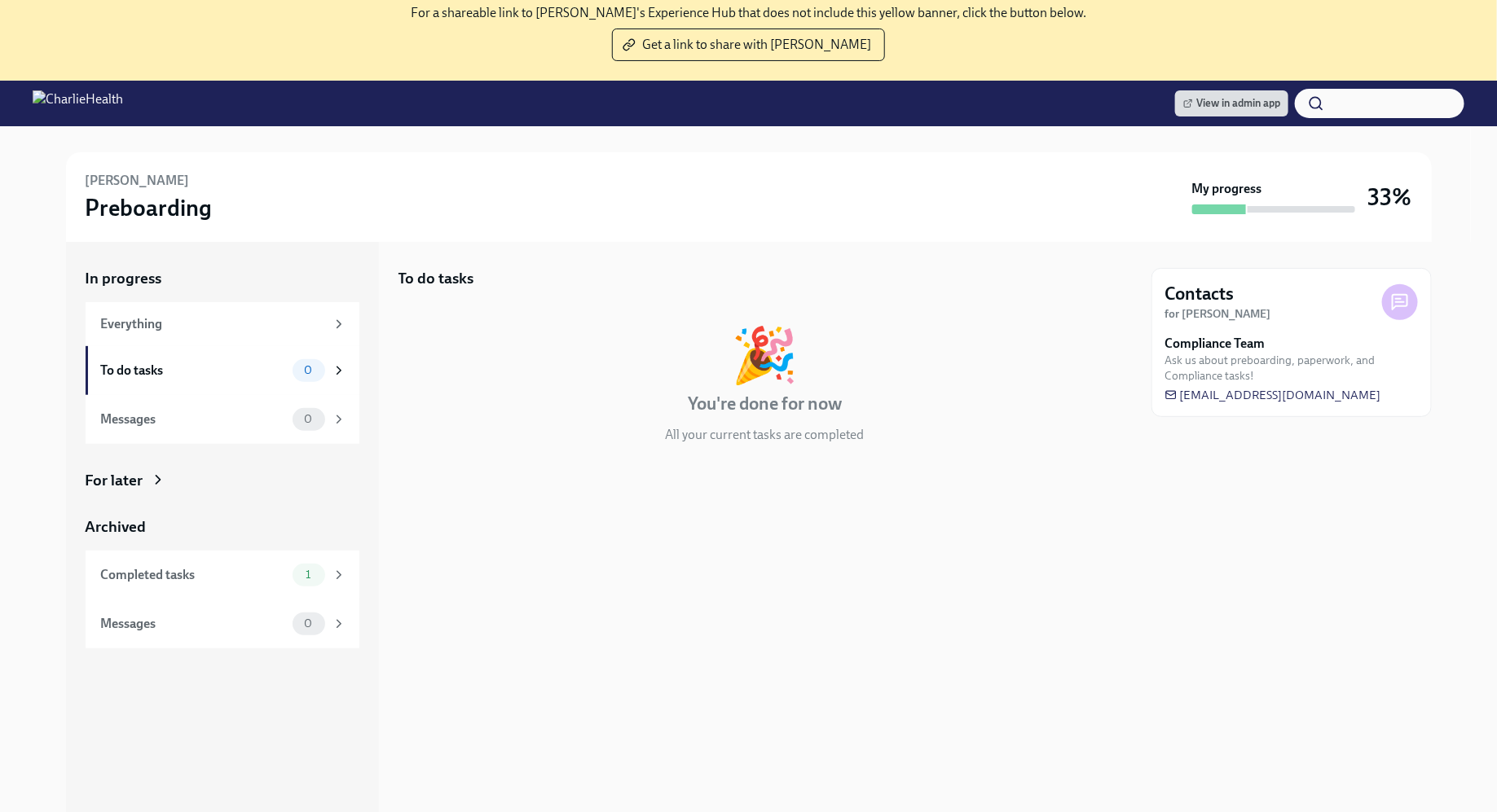
click at [769, 310] on div "To do tasks 🎉 You're done for now All your current tasks are completed" at bounding box center [765, 368] width 733 height 202
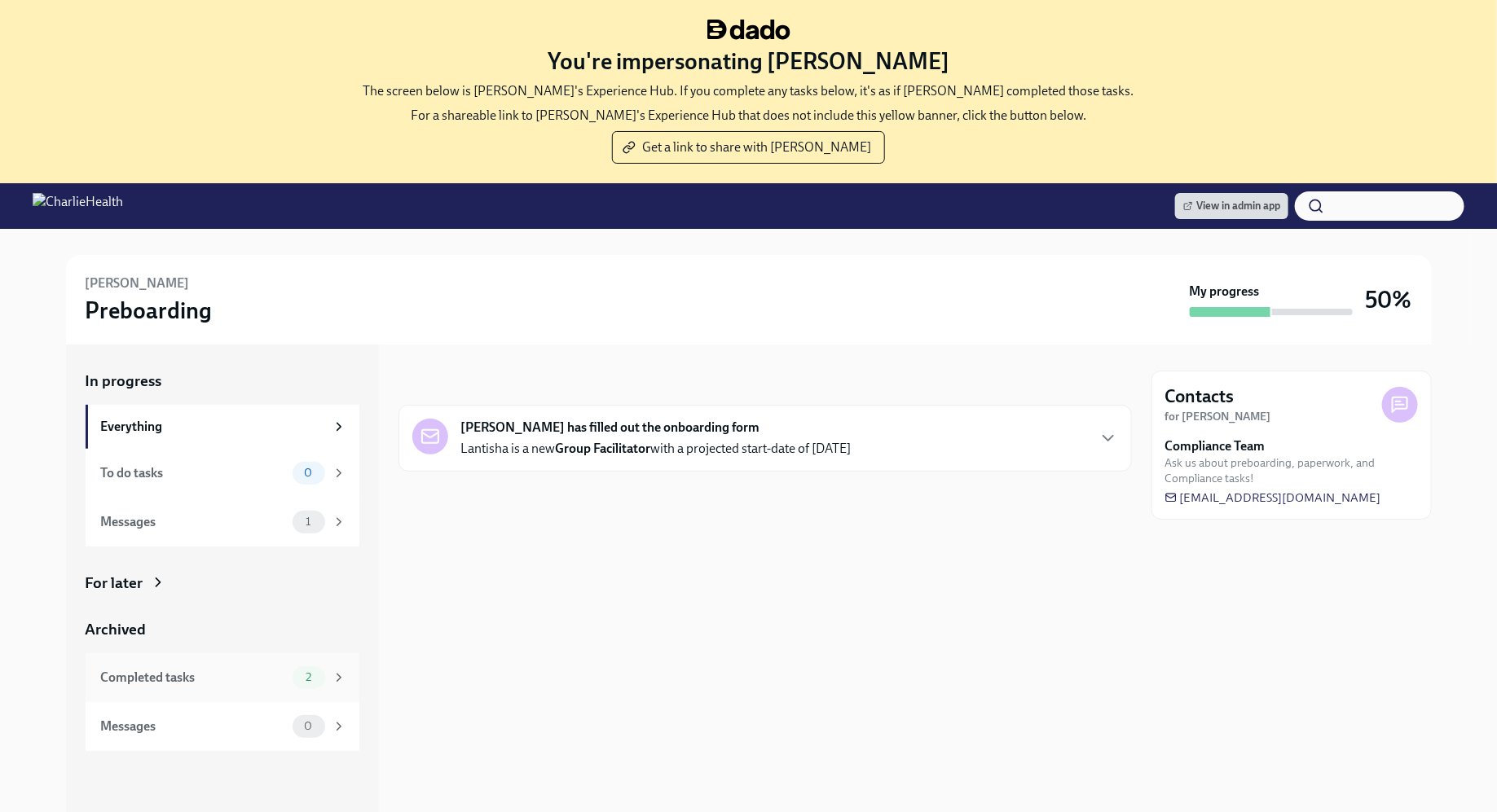
click at [255, 658] on div "Completed tasks 2" at bounding box center [223, 678] width 274 height 48
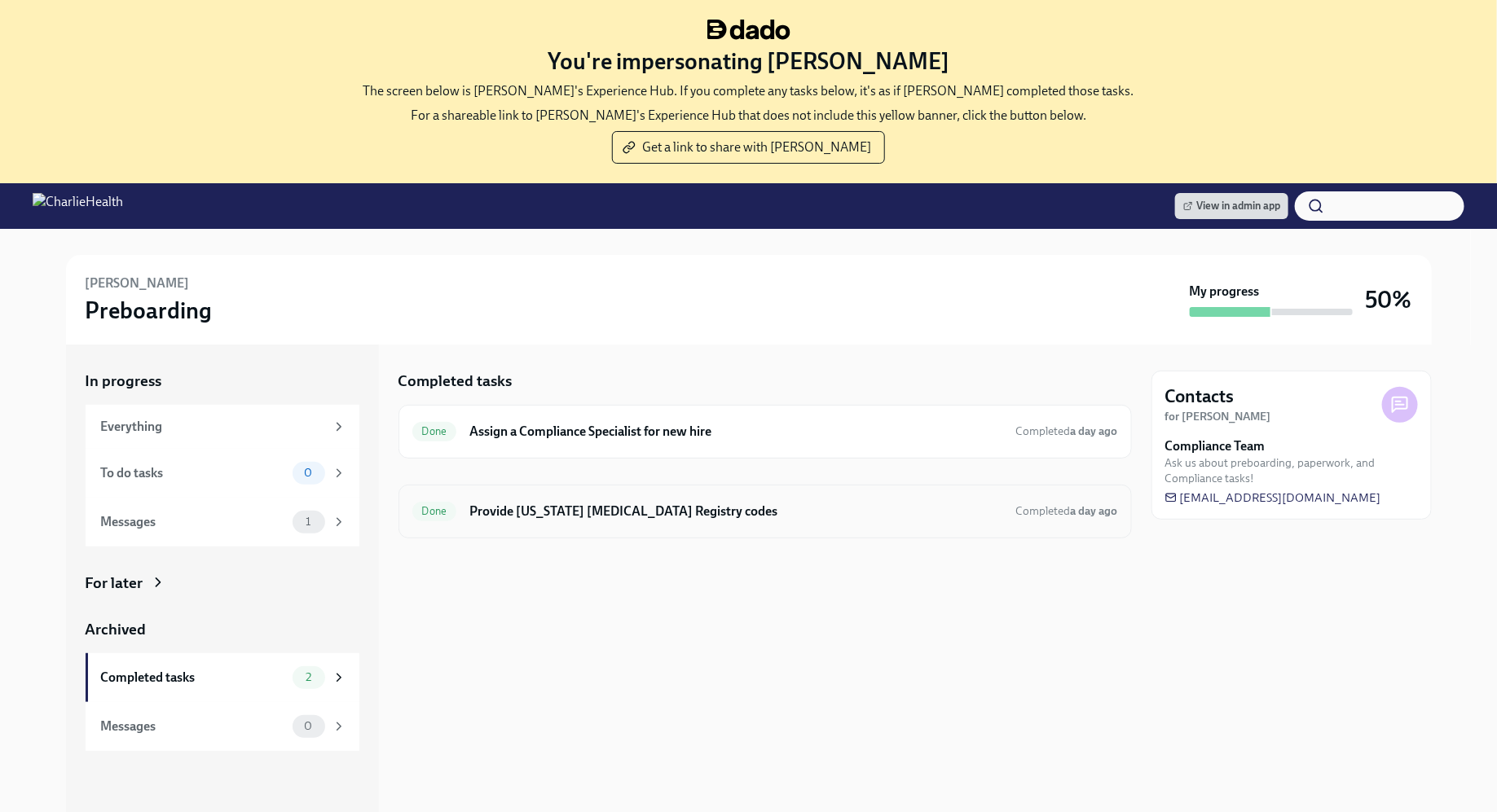
click at [656, 502] on h6 "Provide [US_STATE] [MEDICAL_DATA] Registry codes" at bounding box center [735, 511] width 533 height 18
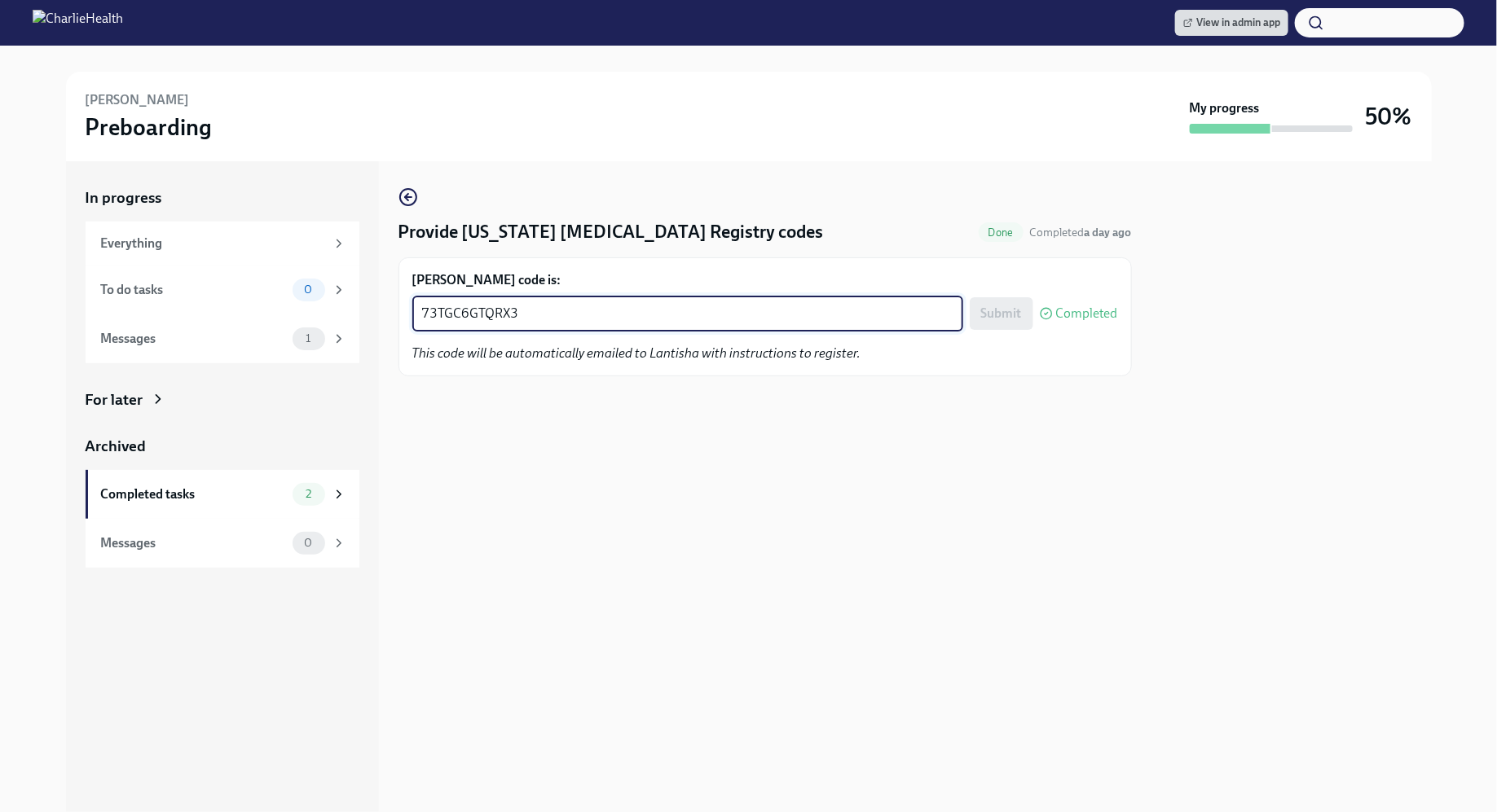
click at [525, 321] on textarea "73TGC6GTQRX3" at bounding box center [688, 313] width 532 height 20
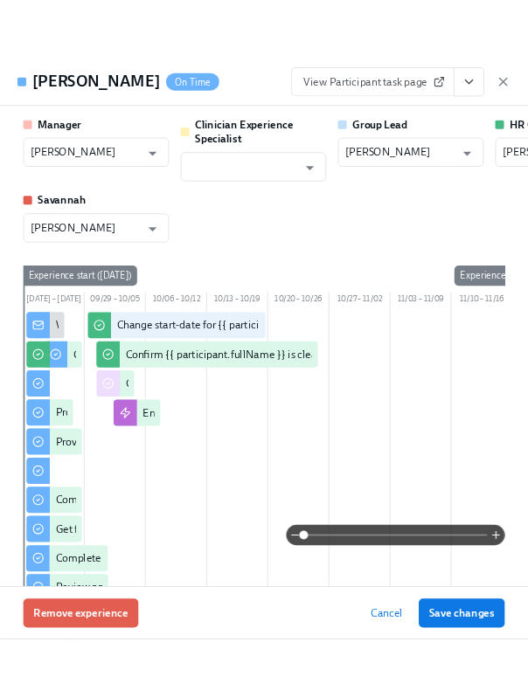
scroll to position [861, 0]
